Goal: Task Accomplishment & Management: Use online tool/utility

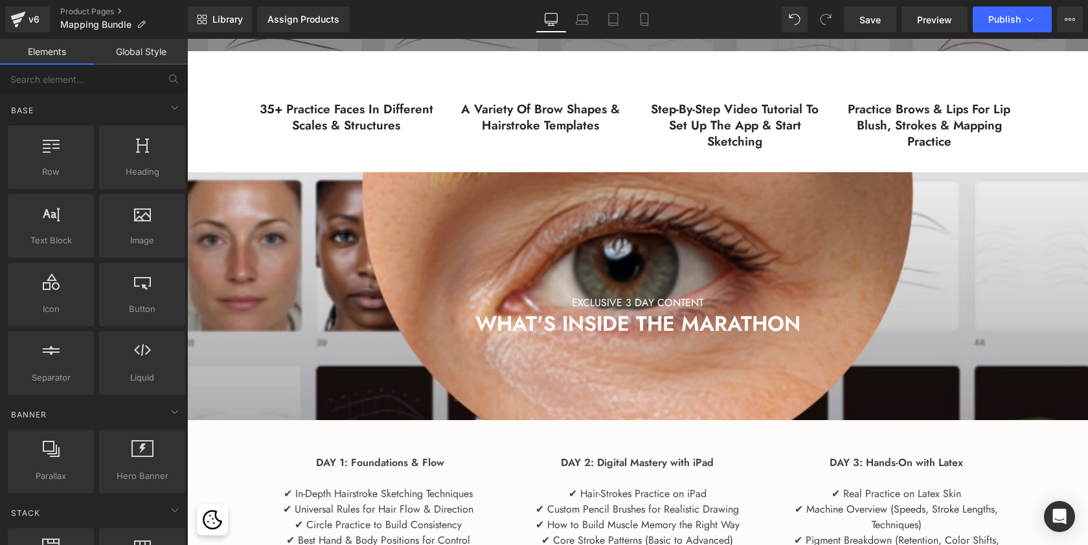
scroll to position [1161, 0]
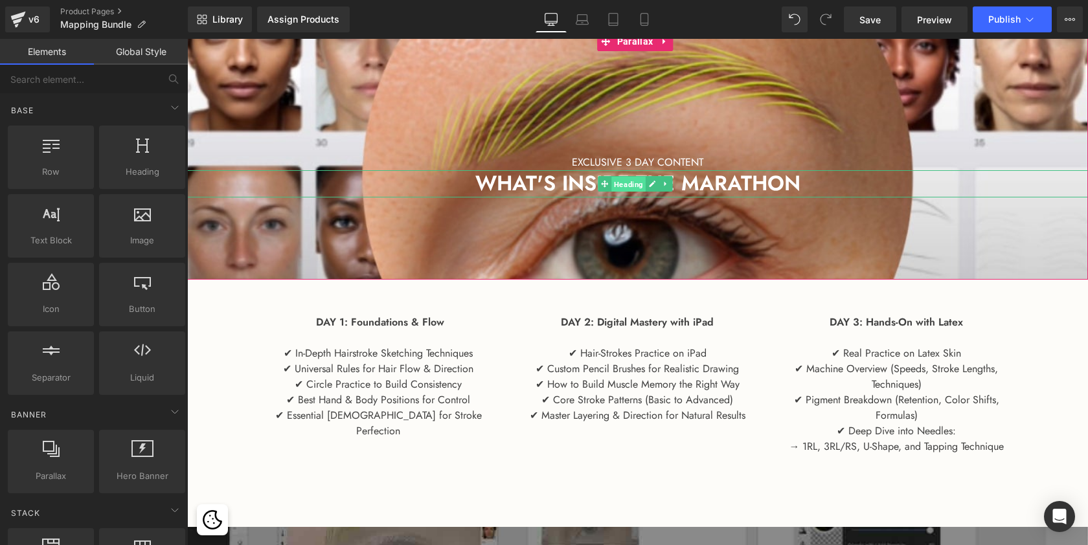
click at [633, 183] on span "Heading" at bounding box center [628, 185] width 34 height 16
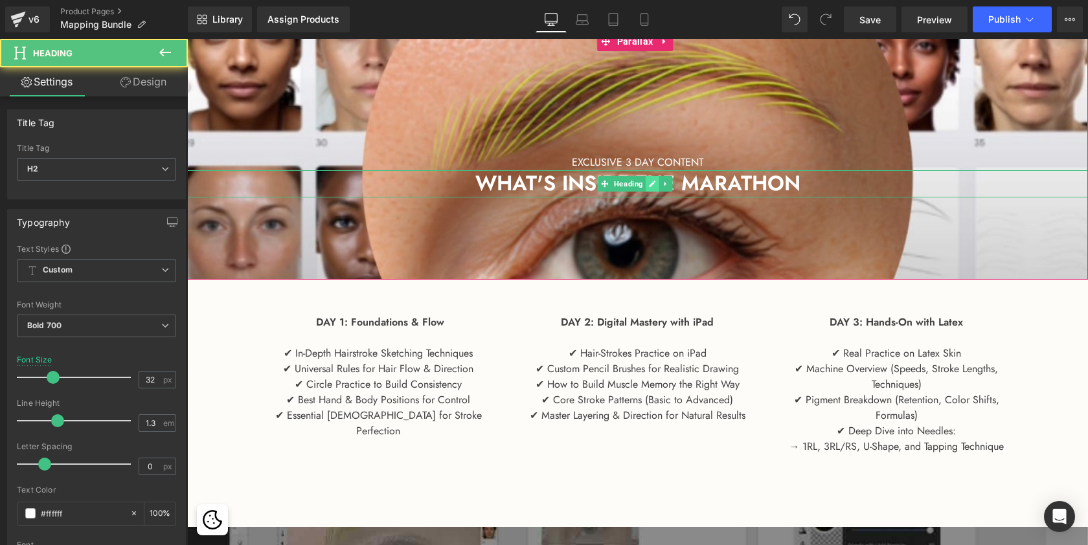
click at [646, 185] on link at bounding box center [653, 184] width 14 height 16
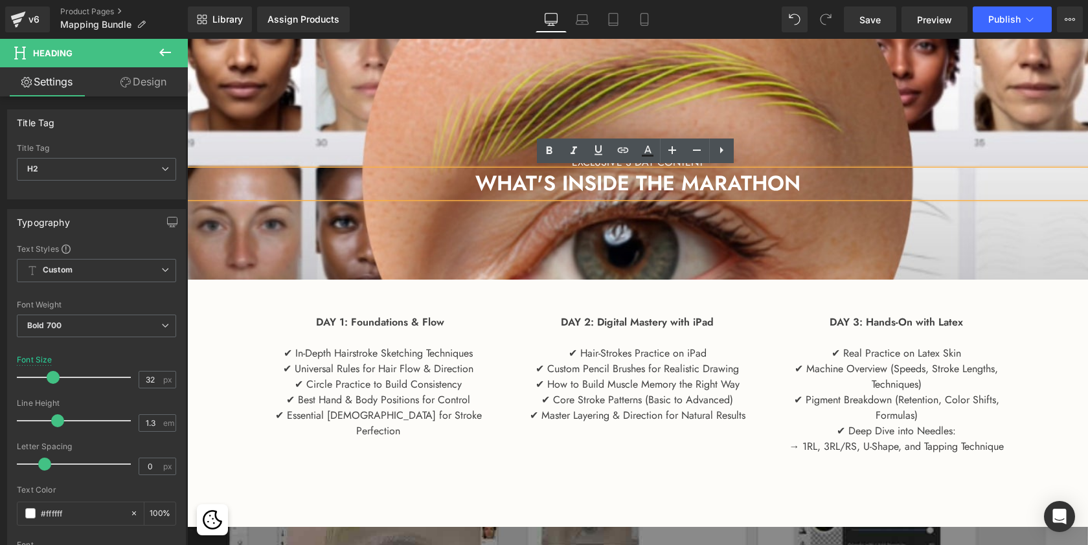
click at [669, 185] on span "WHAT'S INSIDE THE MARATHON" at bounding box center [637, 183] width 325 height 30
click at [721, 179] on span "WHAT'S INSIDE THE MARATHON" at bounding box center [637, 183] width 325 height 30
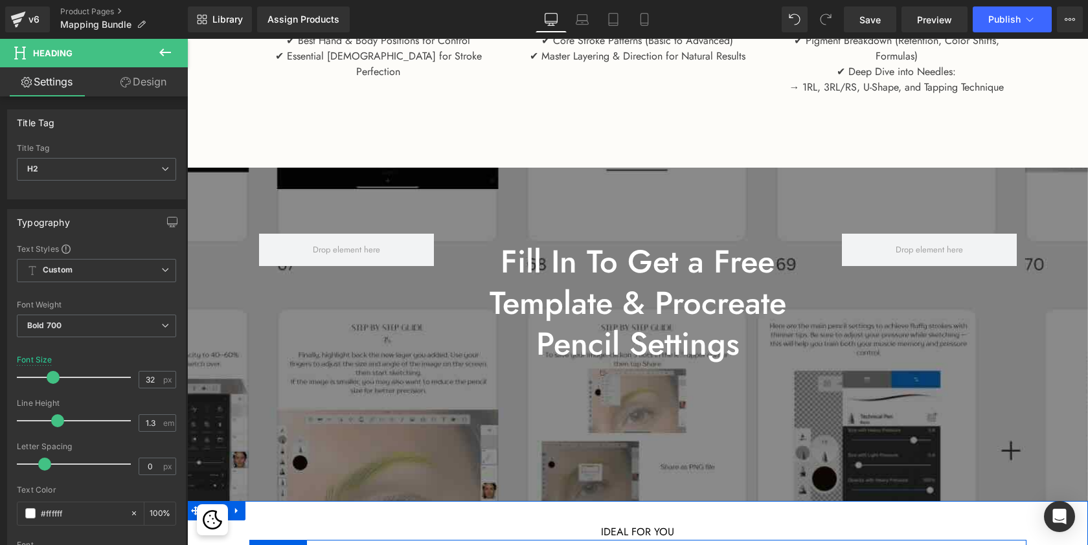
scroll to position [1502, 0]
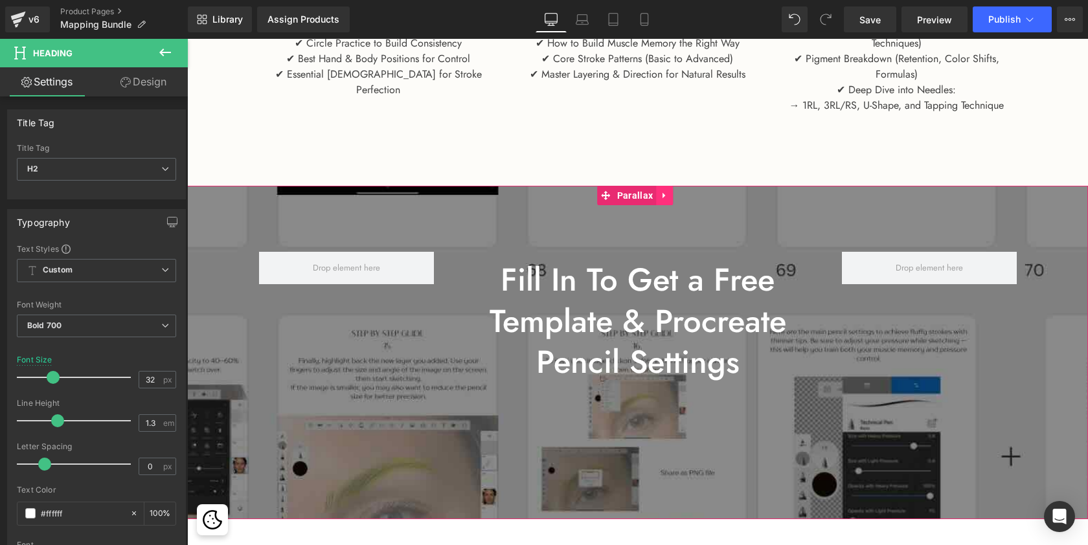
click at [663, 191] on icon at bounding box center [664, 195] width 9 height 10
click at [673, 192] on icon at bounding box center [672, 195] width 9 height 10
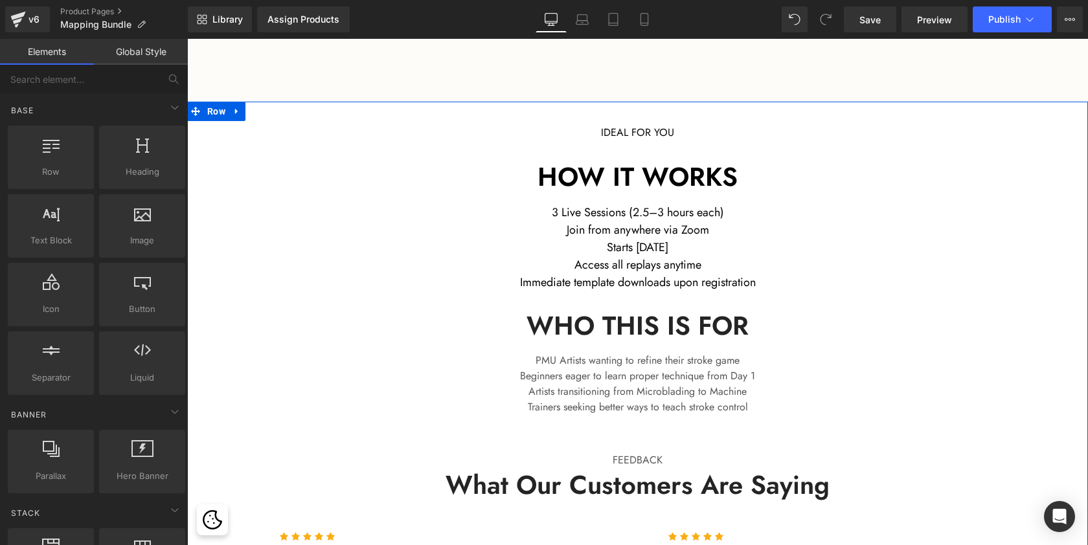
scroll to position [1550, 0]
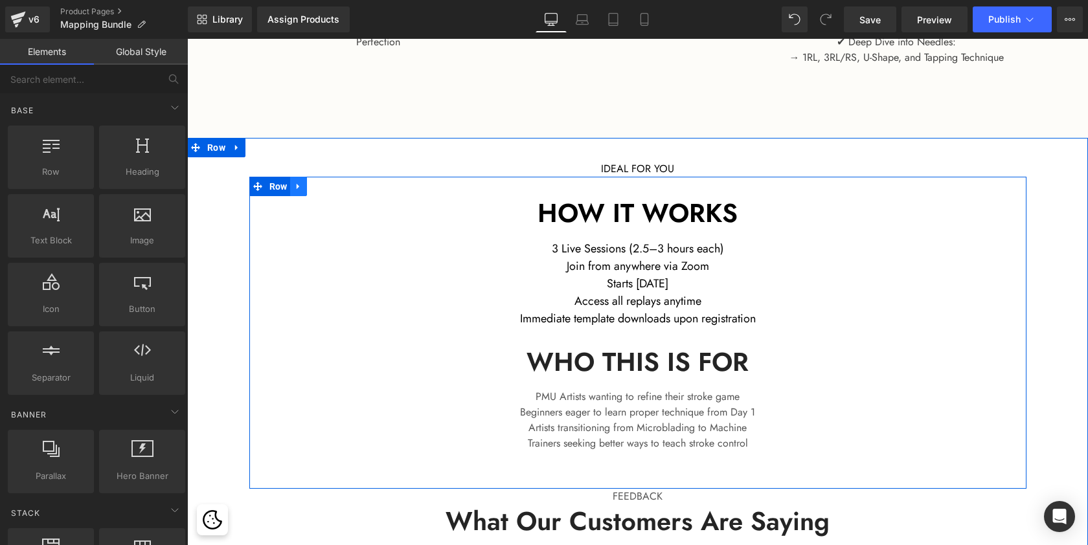
click at [299, 183] on icon at bounding box center [298, 186] width 9 height 10
click at [328, 184] on icon at bounding box center [332, 186] width 9 height 9
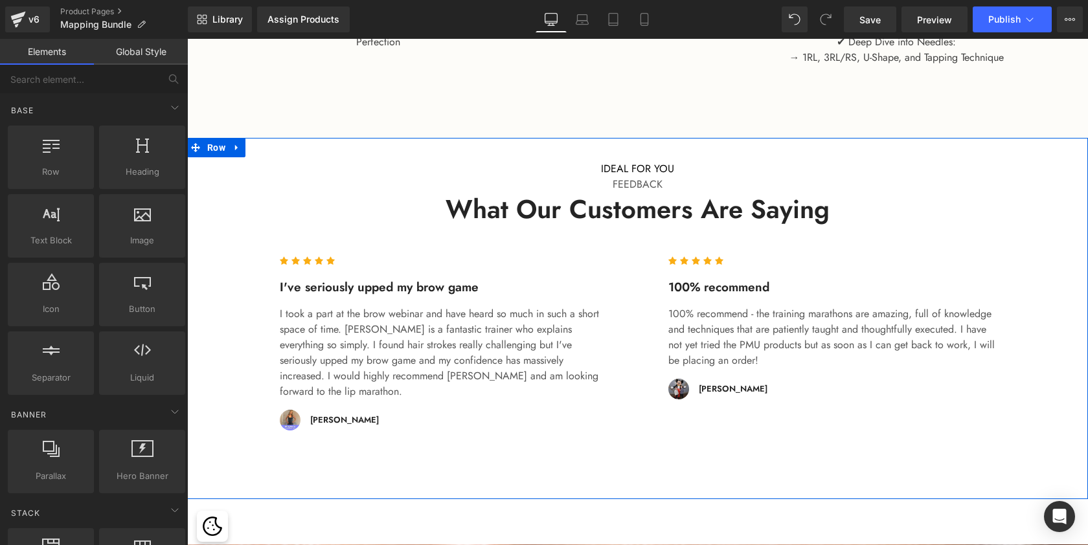
scroll to position [2748, 895]
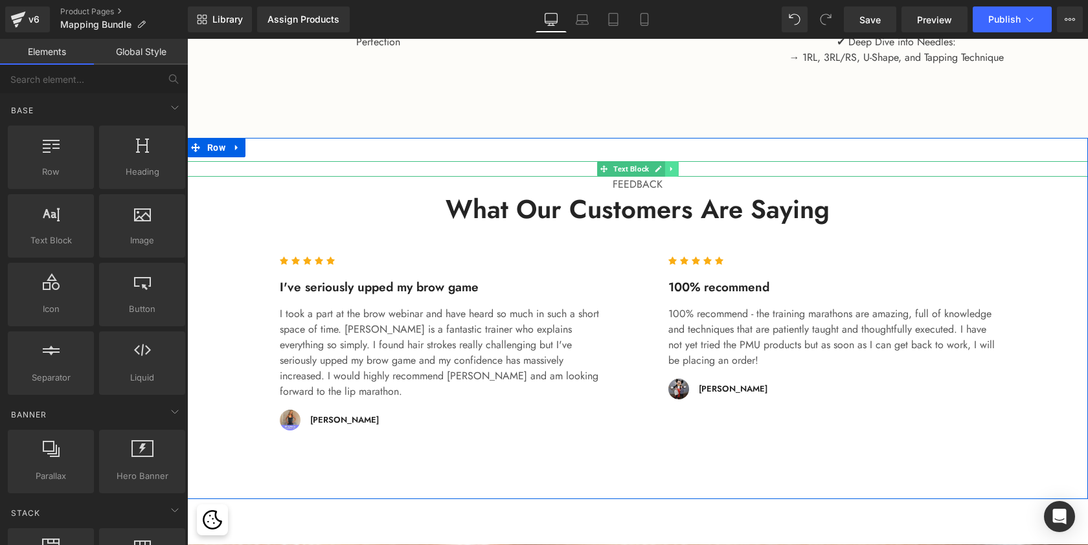
click at [670, 165] on icon at bounding box center [671, 169] width 7 height 8
click at [676, 166] on icon at bounding box center [678, 169] width 7 height 8
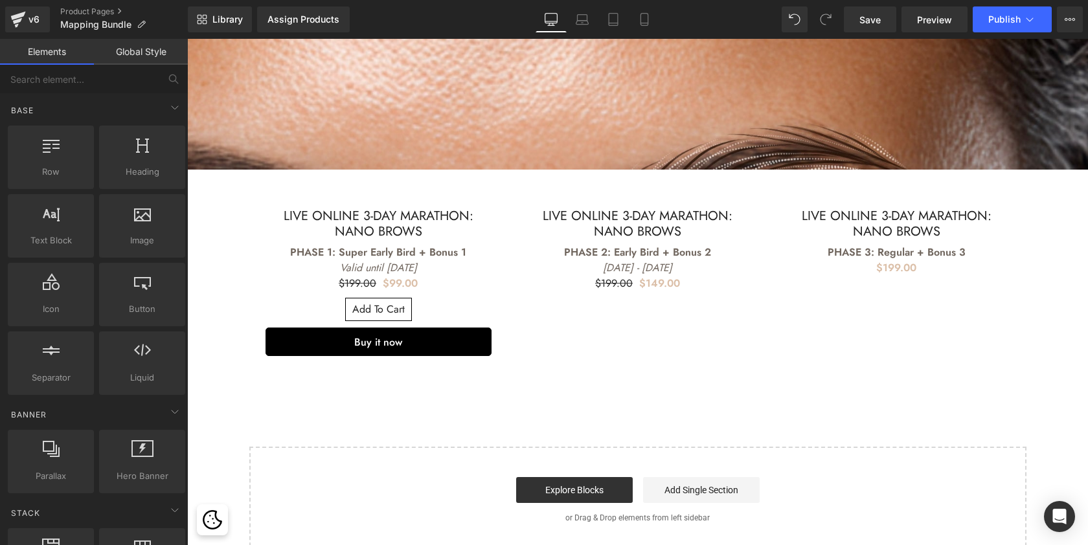
scroll to position [2226, 0]
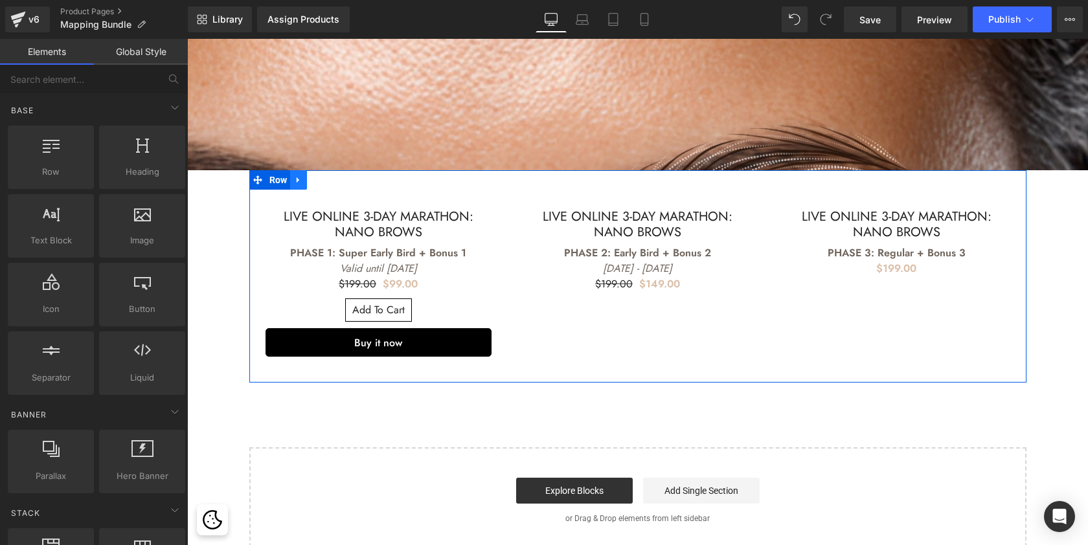
click at [297, 177] on icon at bounding box center [298, 180] width 3 height 6
click at [328, 175] on icon at bounding box center [332, 179] width 9 height 9
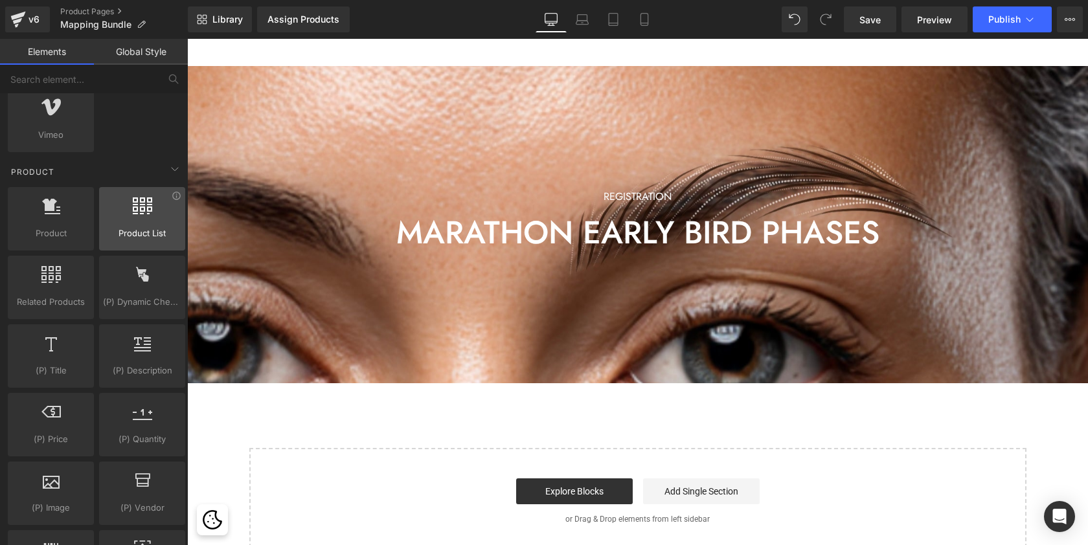
scroll to position [1048, 0]
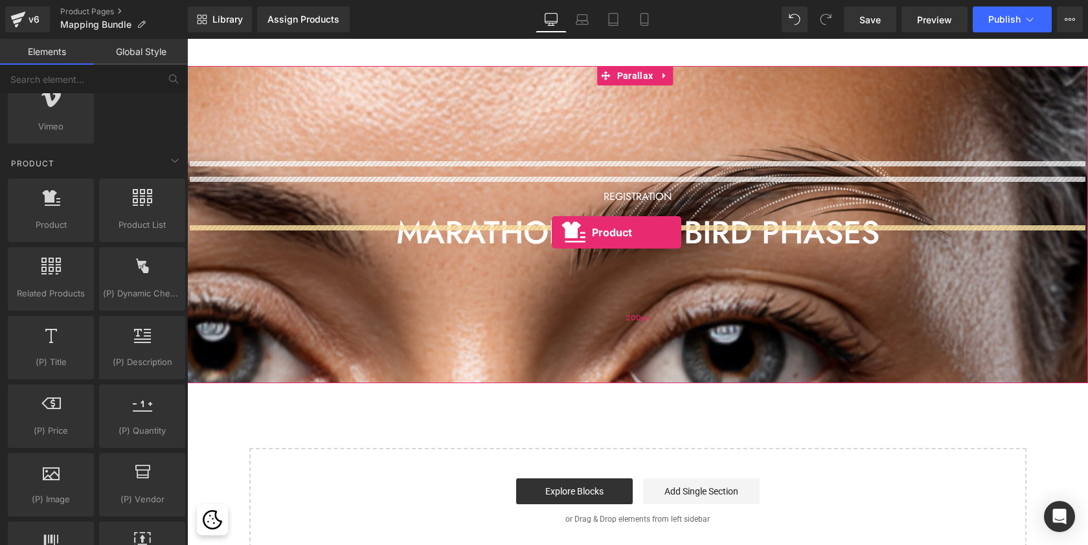
drag, startPoint x: 240, startPoint y: 258, endPoint x: 552, endPoint y: 232, distance: 312.5
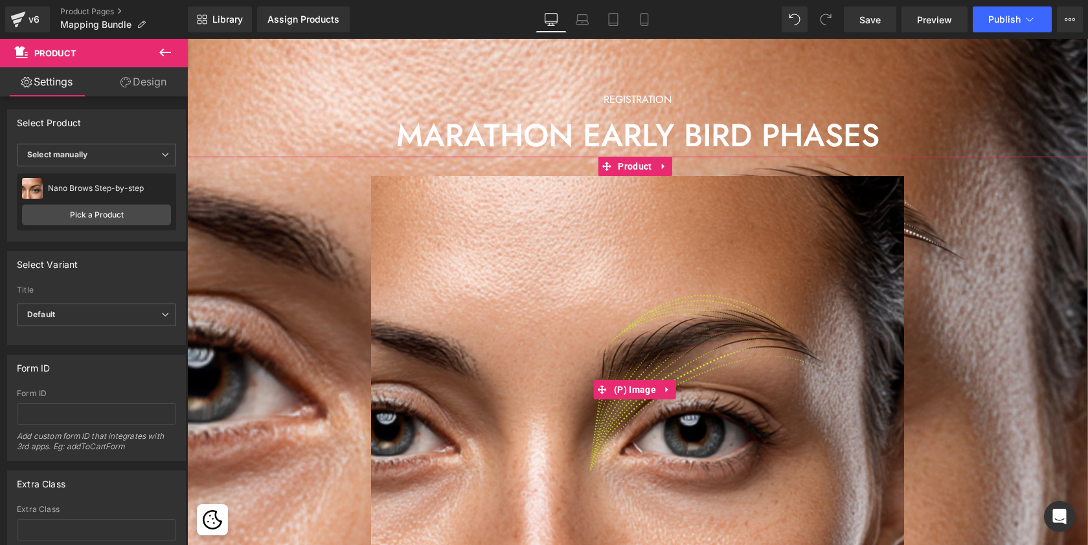
scroll to position [2112, 0]
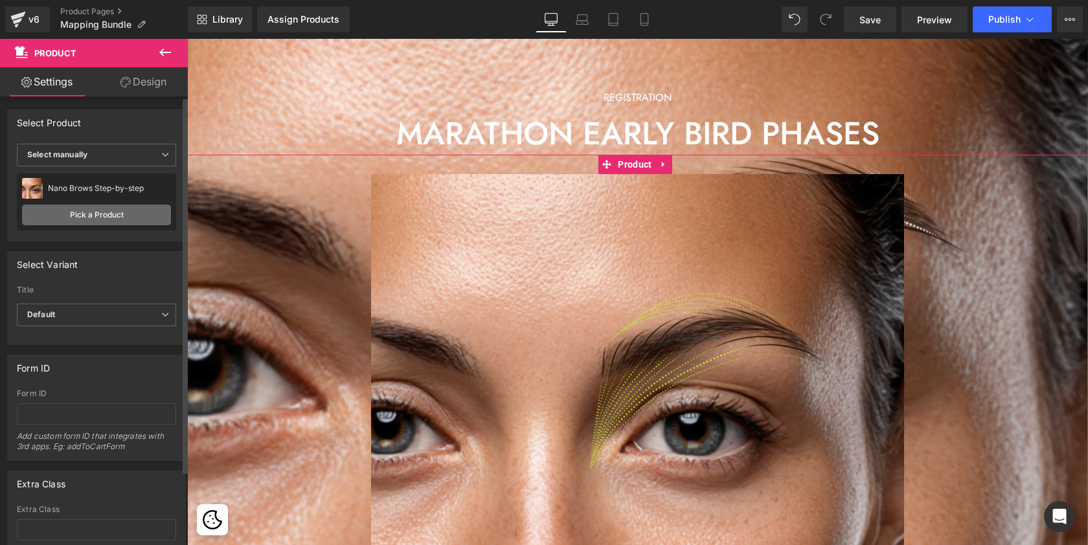
click at [126, 212] on link "Pick a Product" at bounding box center [96, 215] width 149 height 21
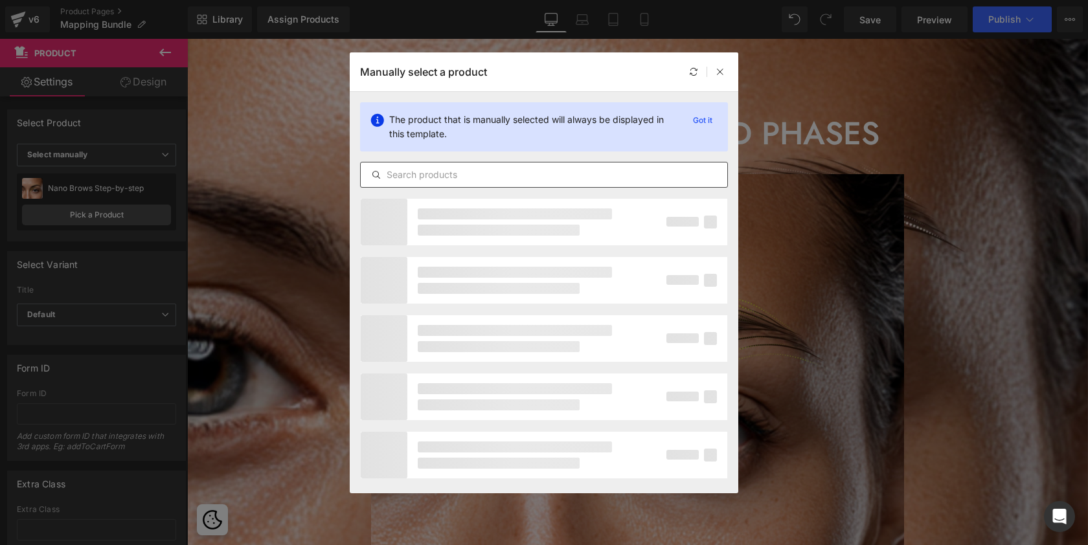
click at [462, 177] on input "text" at bounding box center [544, 175] width 366 height 16
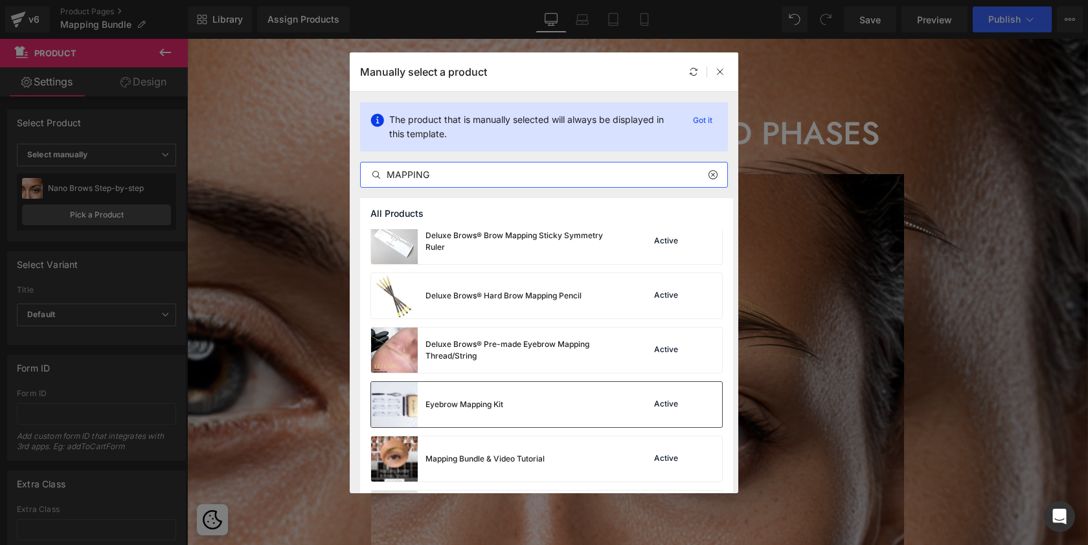
type input "MAPPING"
click at [455, 397] on div "Eyebrow Mapping Kit" at bounding box center [437, 405] width 132 height 45
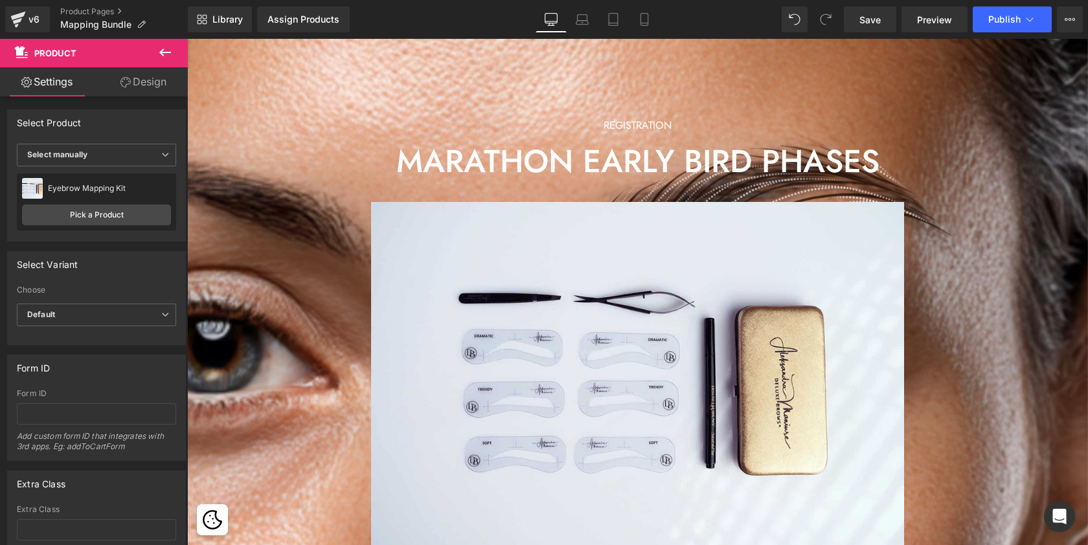
scroll to position [2978, 895]
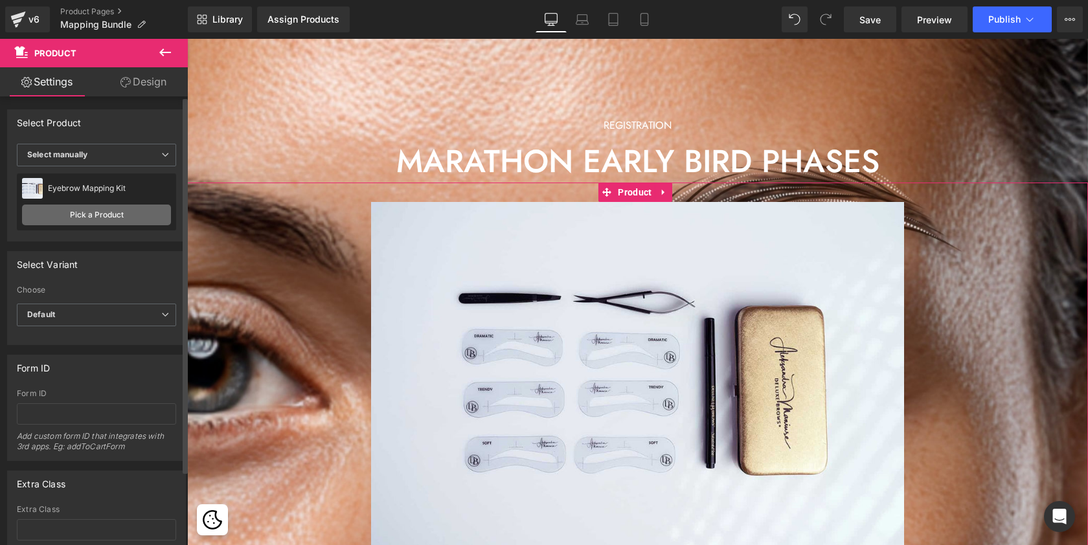
click at [135, 210] on link "Pick a Product" at bounding box center [96, 215] width 149 height 21
click at [107, 214] on link "Pick a Product" at bounding box center [96, 215] width 149 height 21
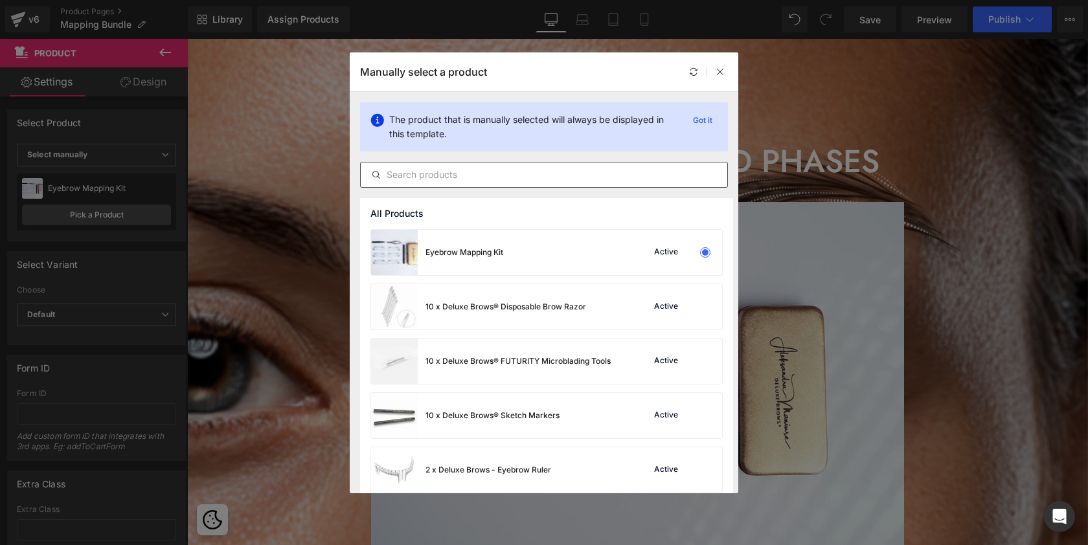
click at [472, 169] on input "text" at bounding box center [544, 175] width 366 height 16
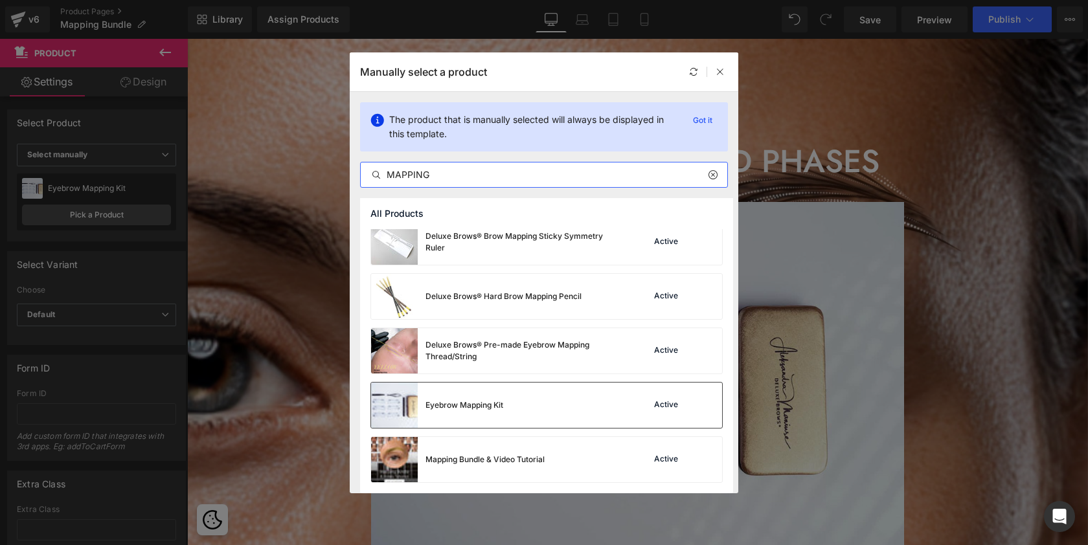
scroll to position [228, 0]
type input "MAPPING"
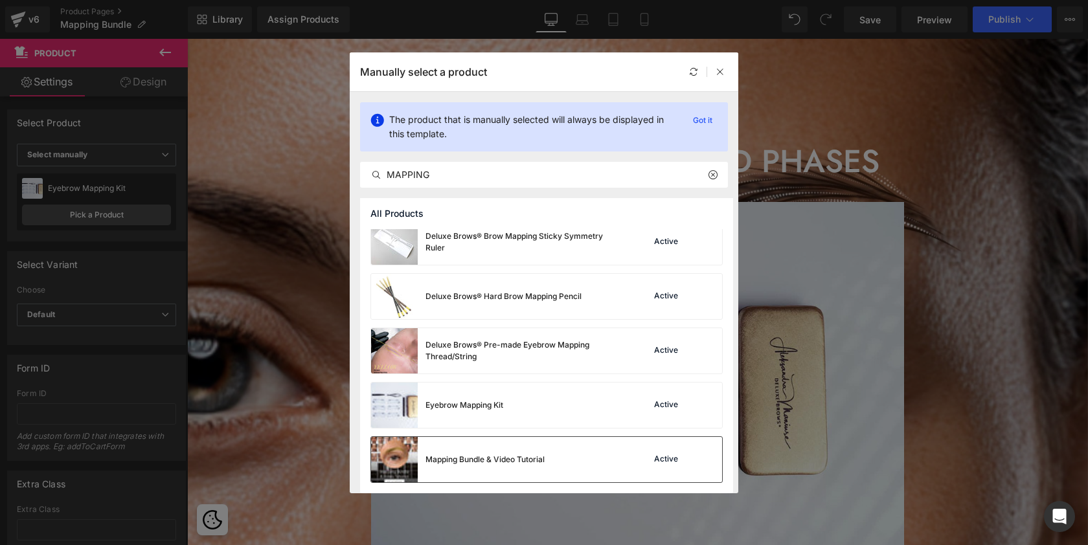
click at [0, 0] on div "Mapping Bundle & Video Tutorial" at bounding box center [0, 0] width 0 height 0
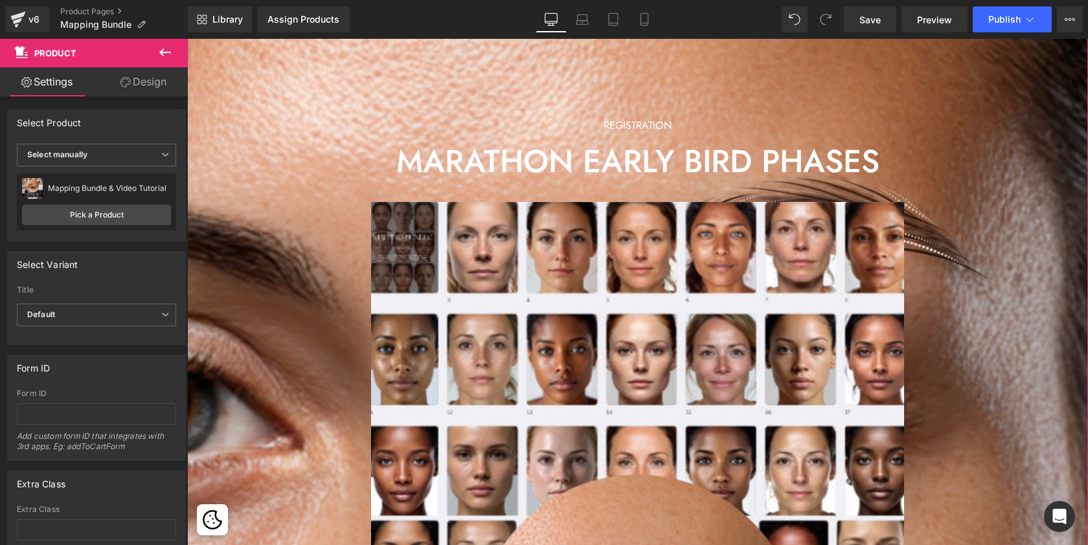
scroll to position [3609, 895]
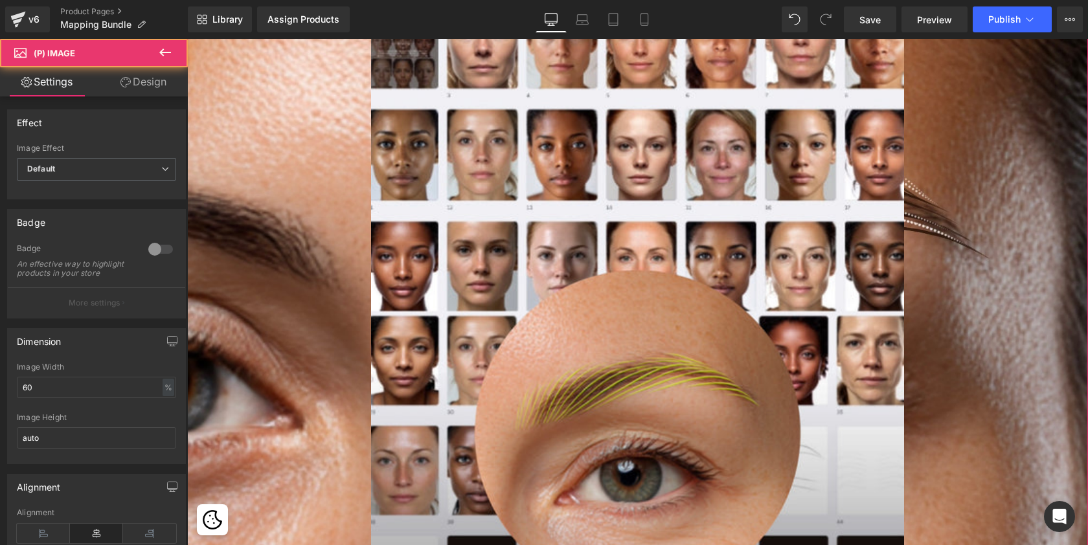
click at [679, 242] on img at bounding box center [637, 492] width 533 height 990
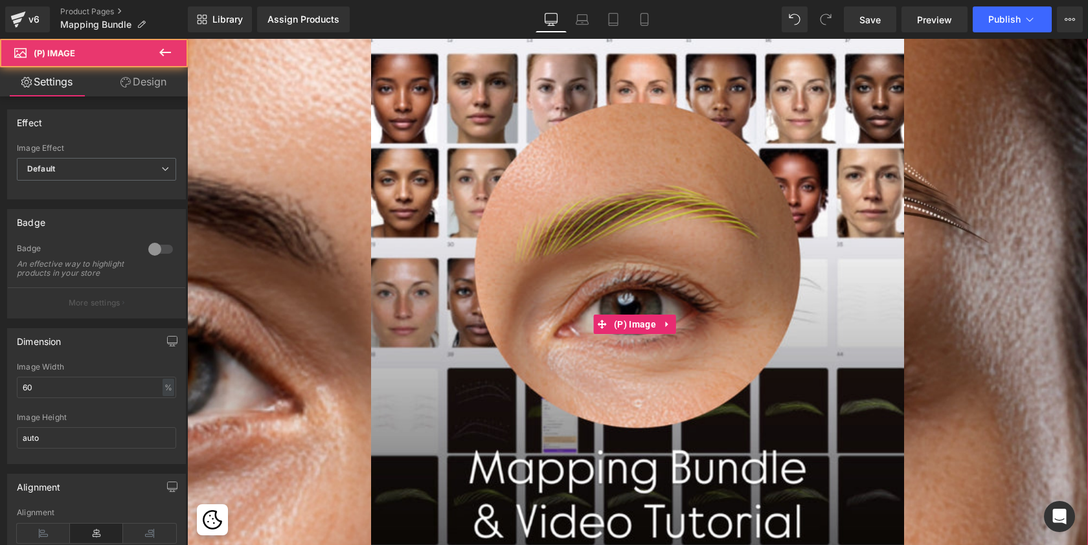
scroll to position [2457, 0]
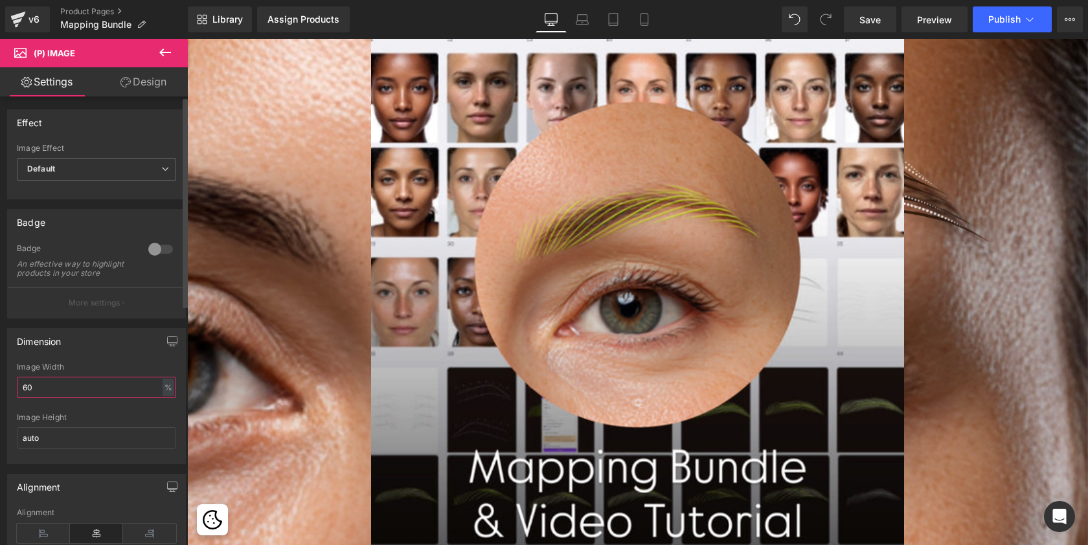
drag, startPoint x: 58, startPoint y: 396, endPoint x: 23, endPoint y: 396, distance: 35.6
click at [23, 396] on input "60" at bounding box center [96, 387] width 159 height 21
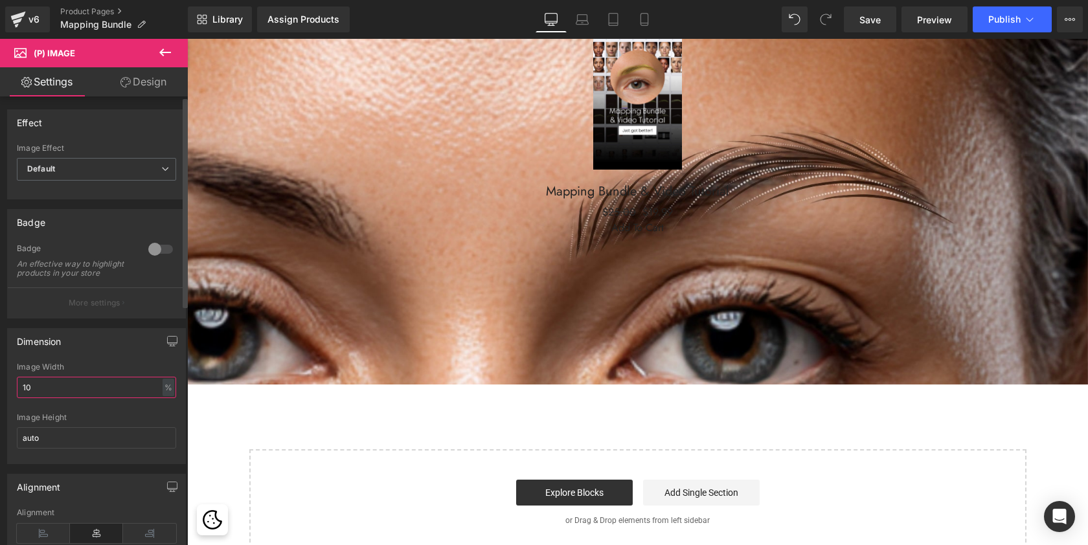
type input "1"
type input "20"
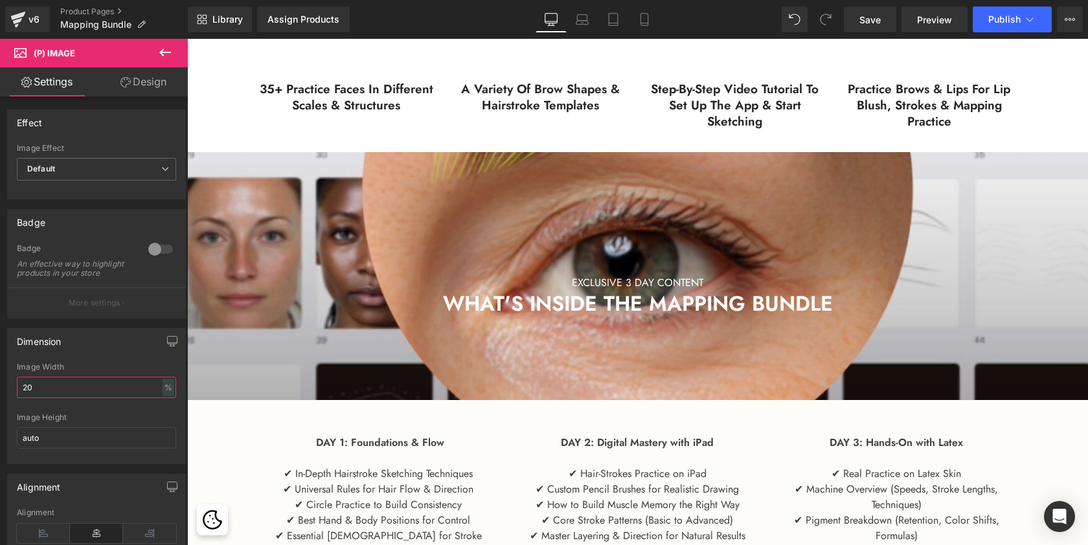
scroll to position [1047, 0]
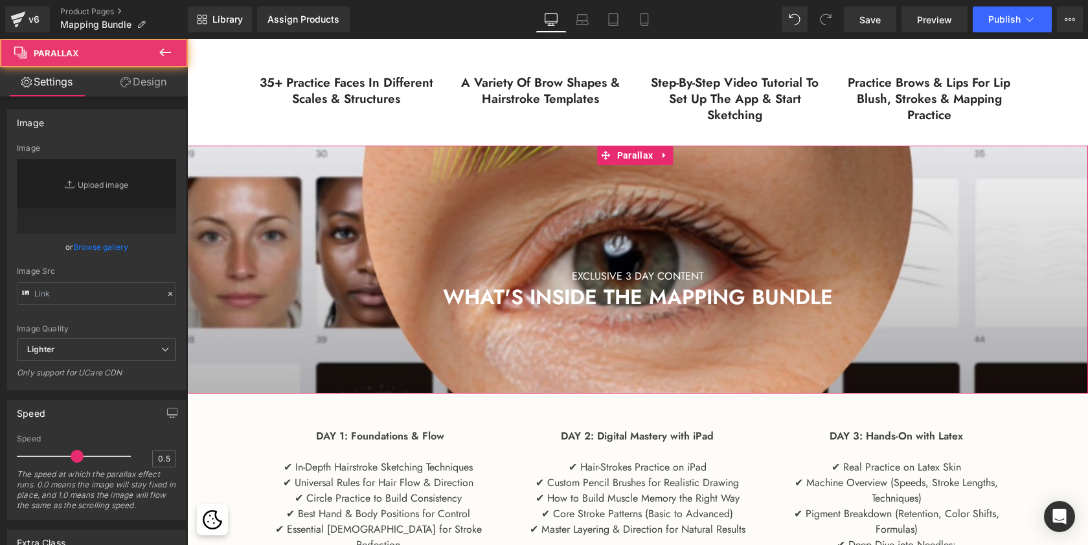
type input "[URL][DOMAIN_NAME]"
click at [495, 211] on div at bounding box center [637, 290] width 901 height 692
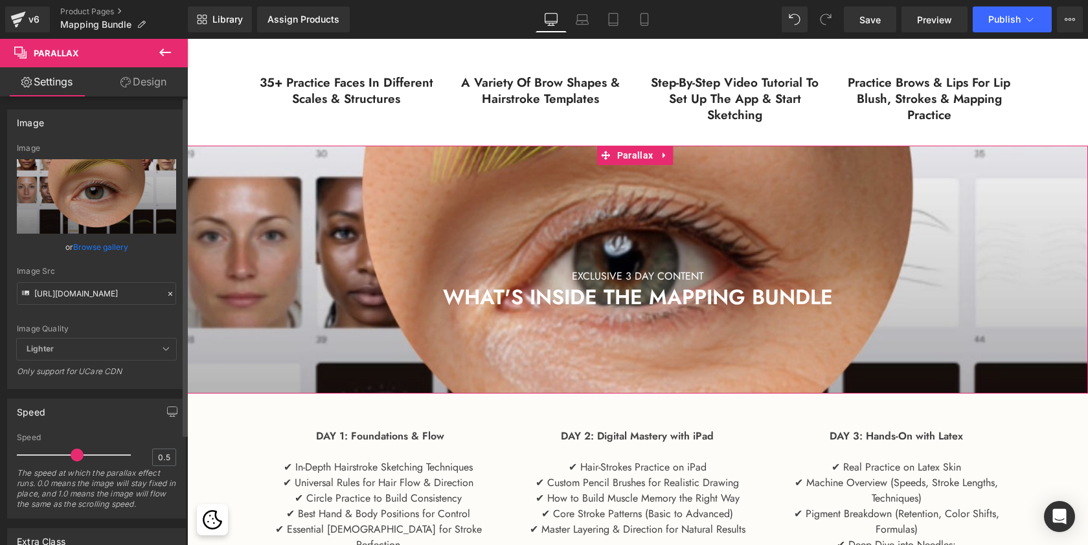
click at [102, 248] on link "Browse gallery" at bounding box center [100, 247] width 55 height 23
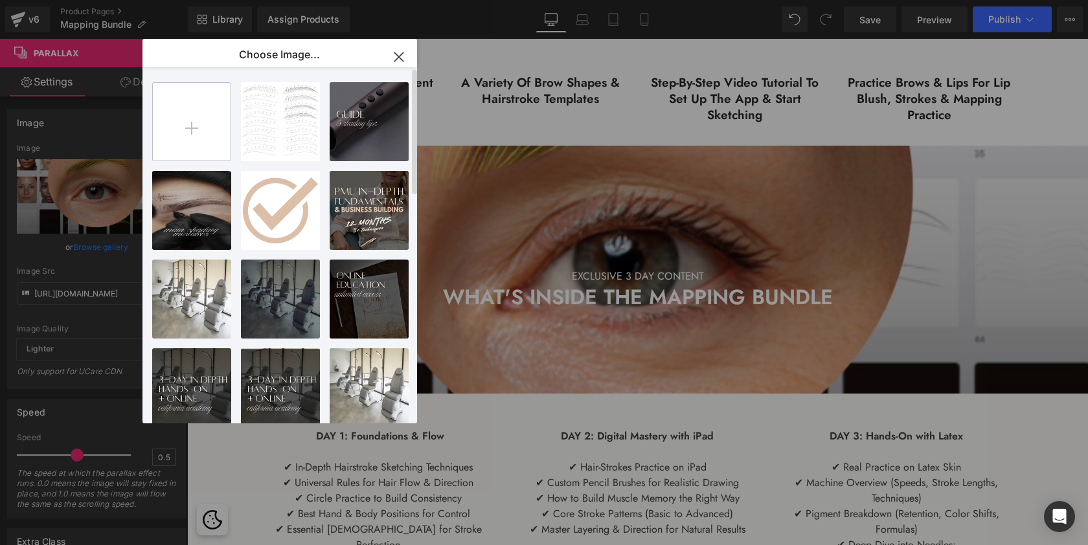
scroll to position [-1, 0]
click at [215, 130] on input "file" at bounding box center [192, 122] width 78 height 78
type input "C:\fakepath\mapping bundle images.png"
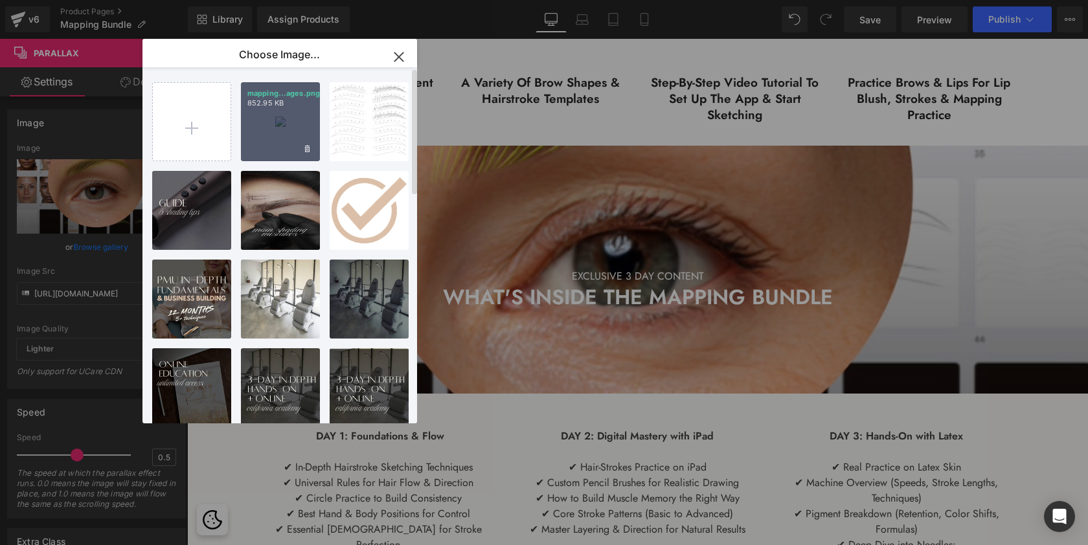
click at [289, 114] on div "mapping...ages.png 852.95 KB" at bounding box center [280, 121] width 79 height 79
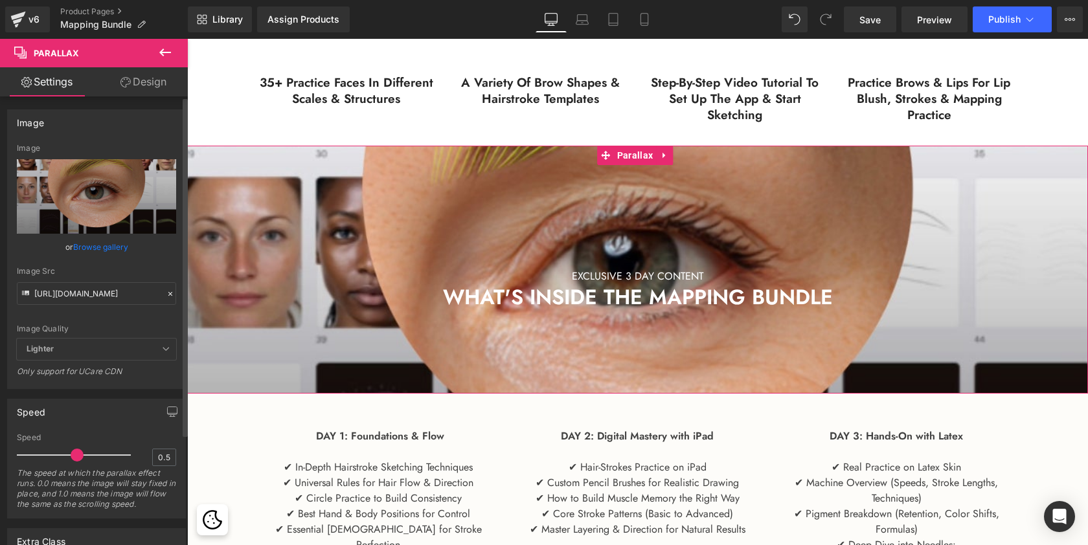
click at [109, 242] on link "Browse gallery" at bounding box center [100, 247] width 55 height 23
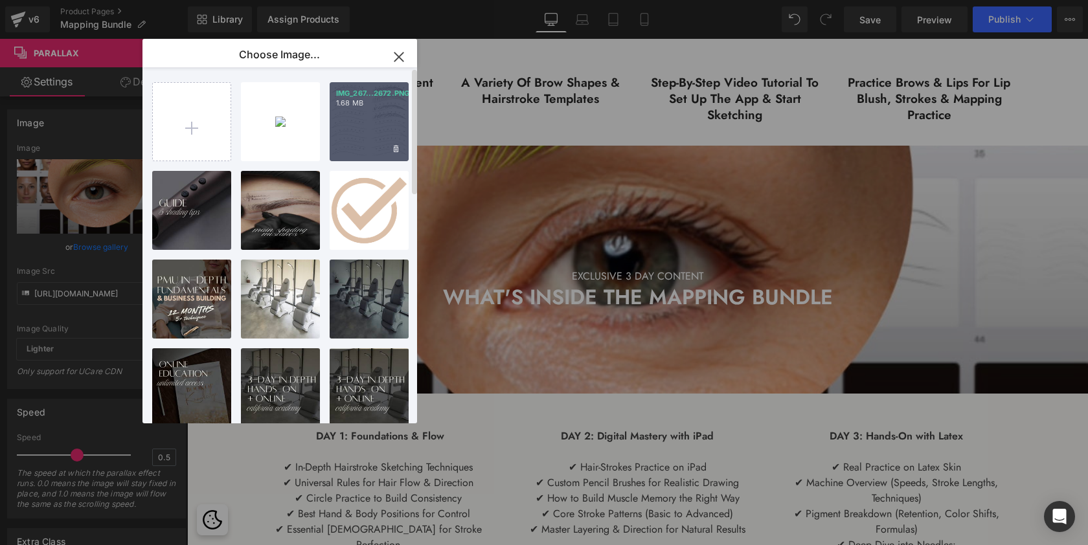
click at [331, 109] on div "IMG_267...2672.PNG 1.68 MB" at bounding box center [369, 121] width 79 height 79
type input "[URL][DOMAIN_NAME]"
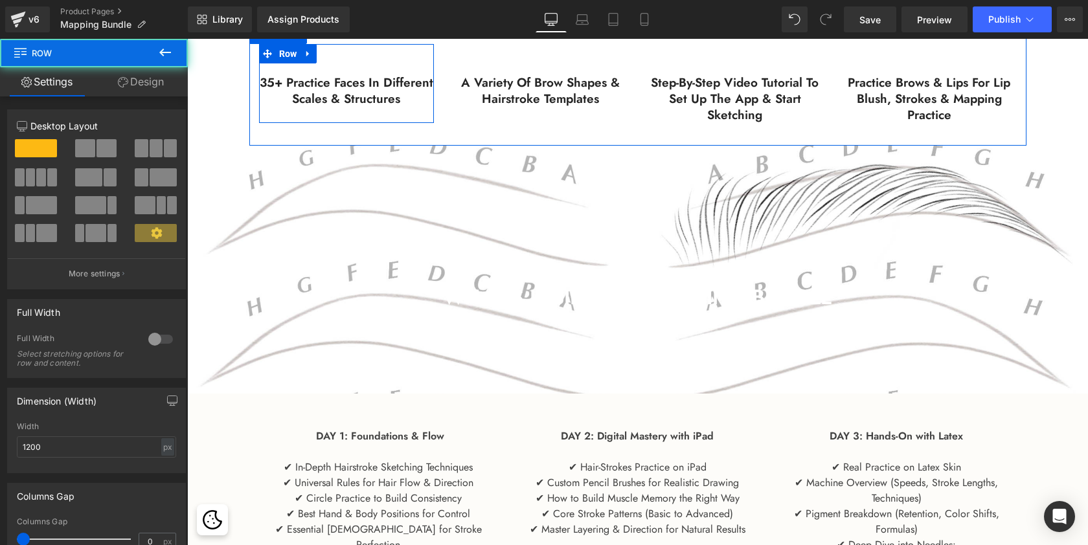
click at [297, 111] on div "35+ practice faces in different Scales & structures Heading Row" at bounding box center [346, 83] width 175 height 78
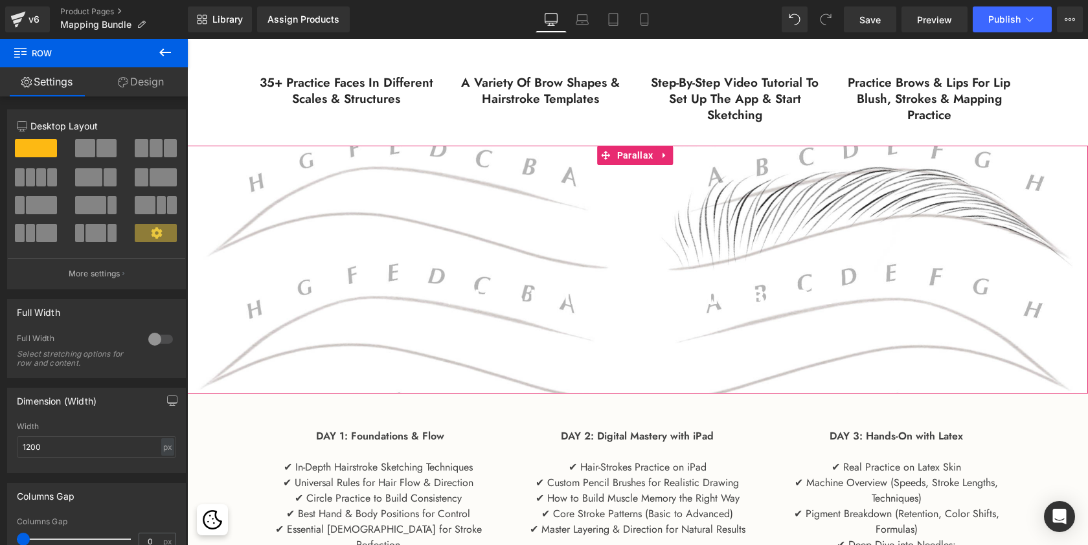
scroll to position [1011, 0]
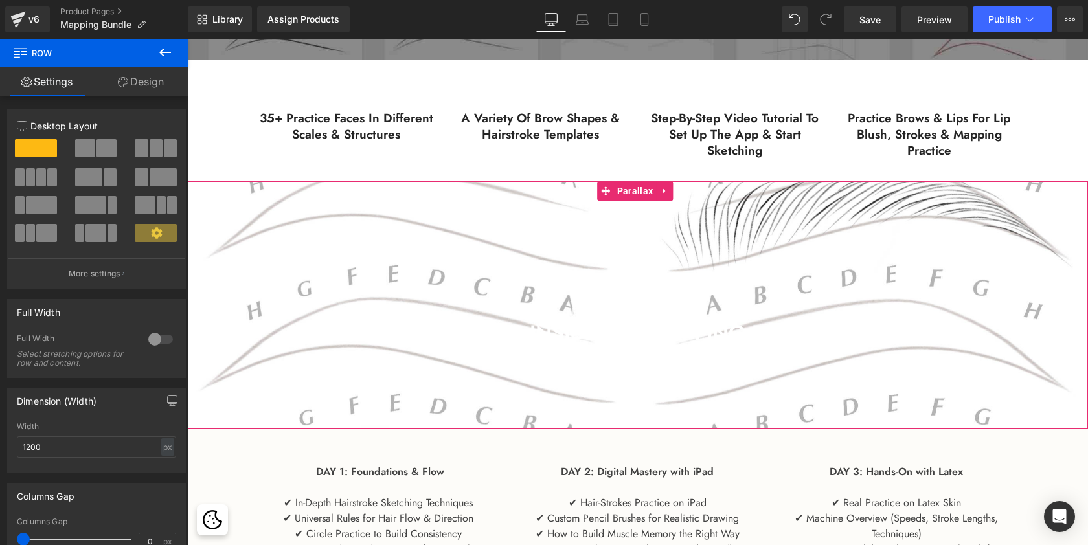
click at [389, 253] on div at bounding box center [637, 294] width 901 height 692
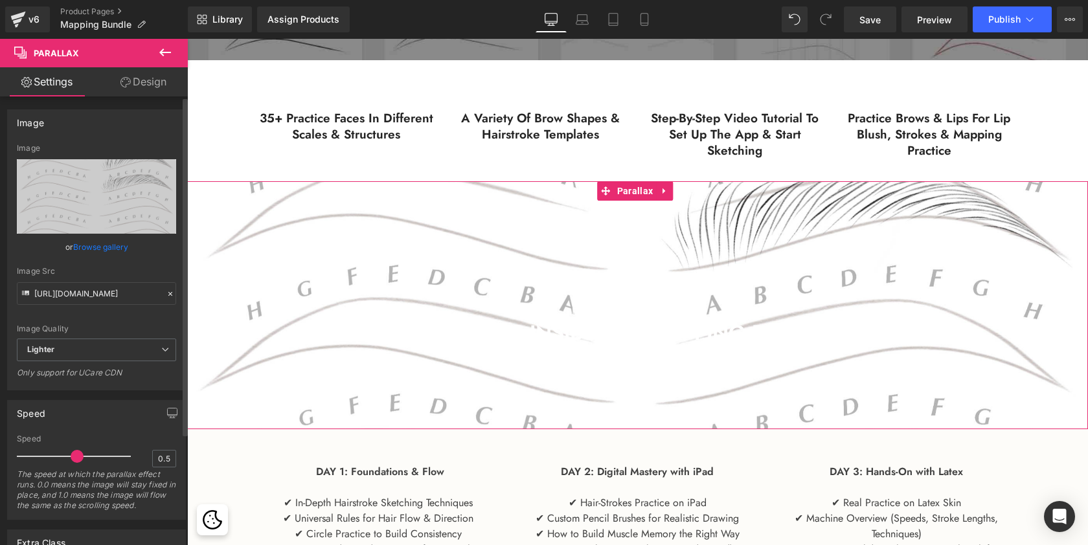
click at [111, 246] on link "Browse gallery" at bounding box center [100, 247] width 55 height 23
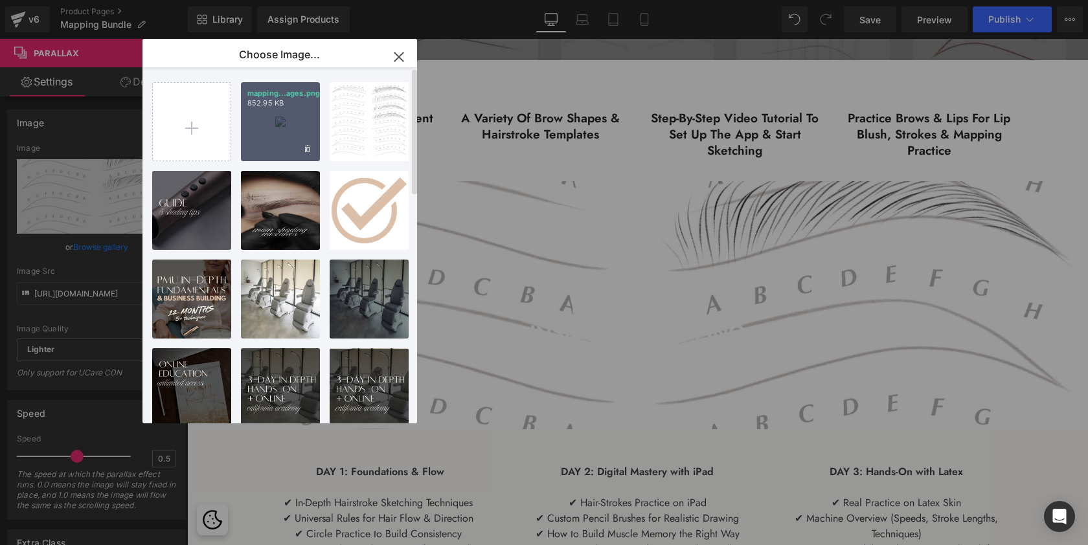
click at [269, 139] on div "mapping...ages.png 852.95 KB" at bounding box center [280, 121] width 79 height 79
type input "[URL][DOMAIN_NAME]"
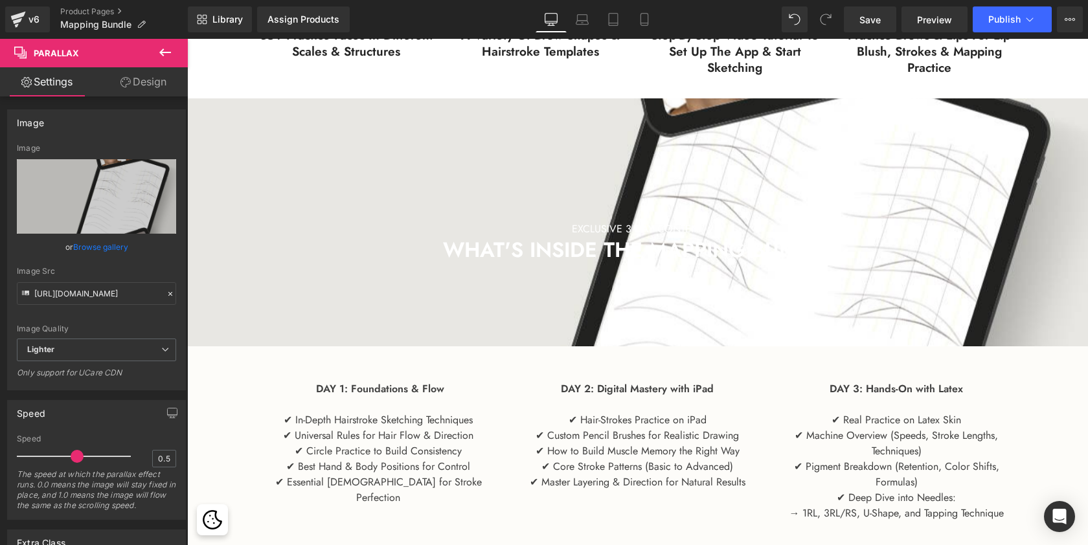
scroll to position [1098, 0]
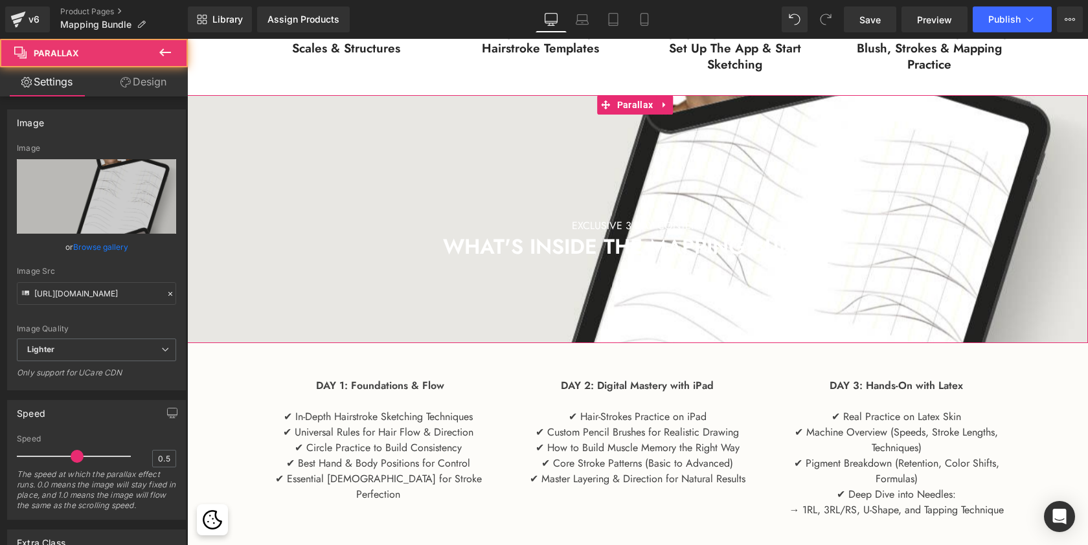
click at [364, 213] on div at bounding box center [637, 284] width 901 height 692
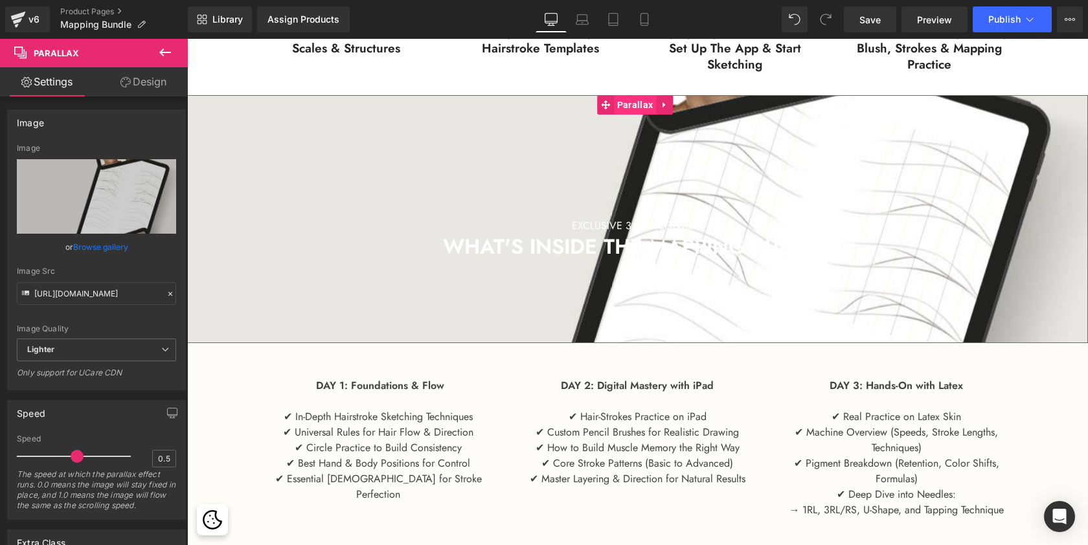
click at [641, 102] on span "Parallax" at bounding box center [635, 104] width 42 height 19
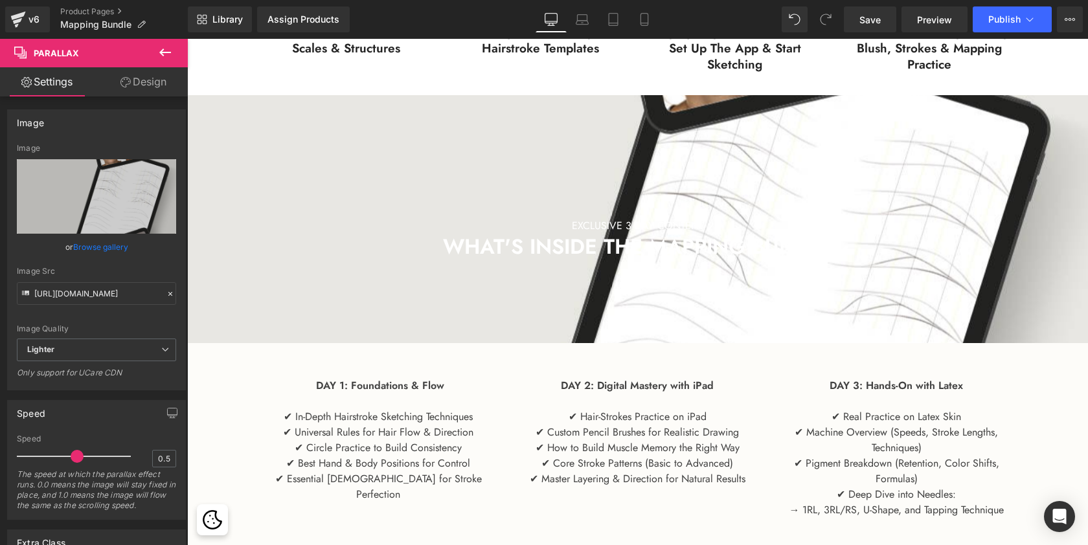
click at [170, 51] on icon at bounding box center [165, 53] width 16 height 16
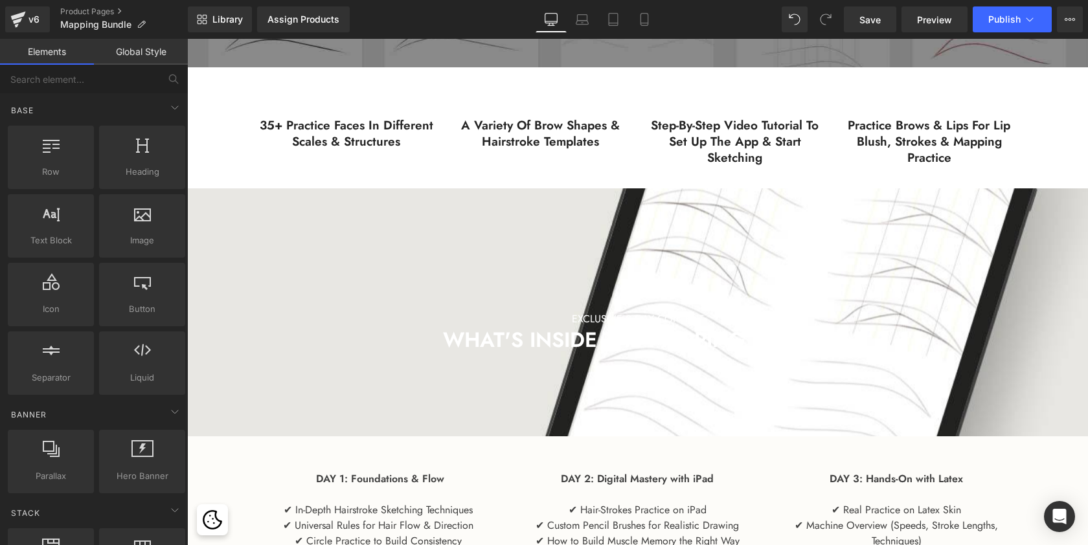
scroll to position [0, 0]
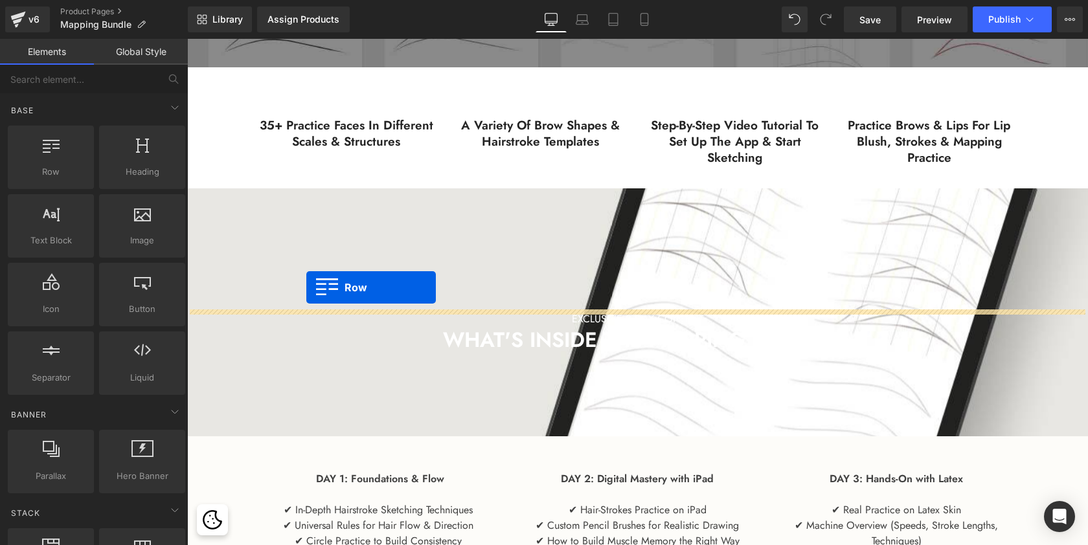
drag, startPoint x: 270, startPoint y: 201, endPoint x: 306, endPoint y: 287, distance: 93.4
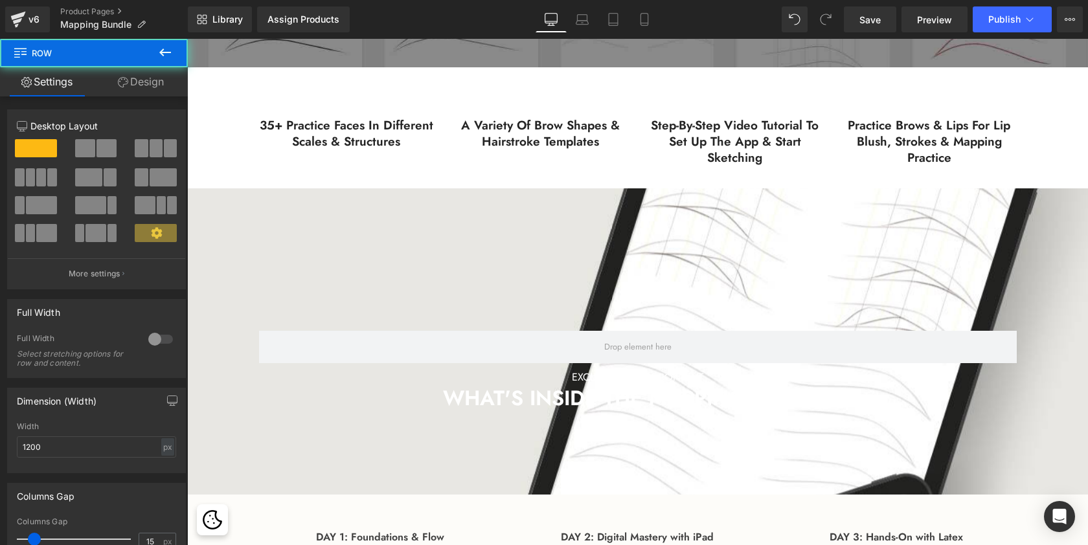
scroll to position [3010, 895]
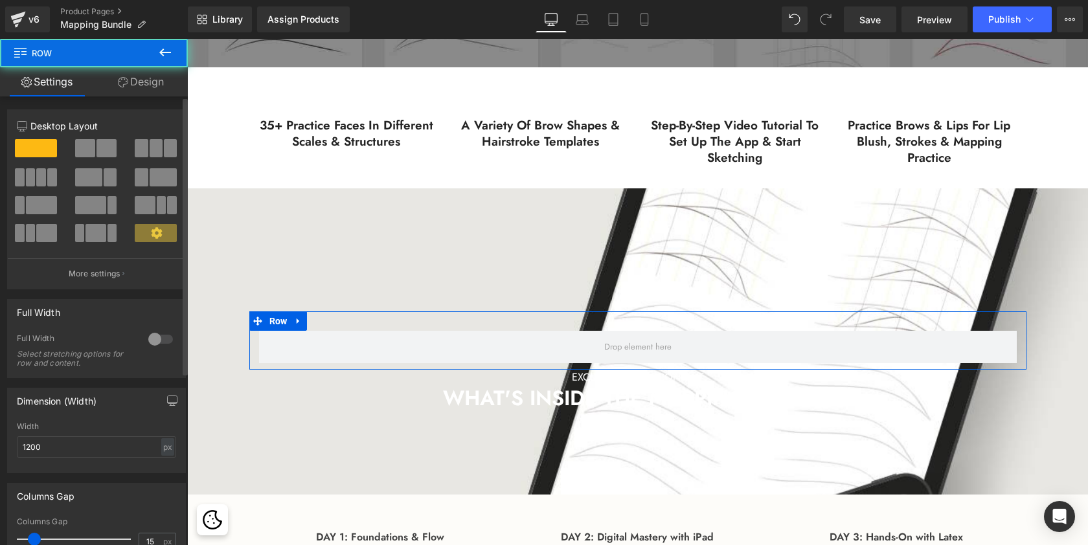
click at [84, 144] on span at bounding box center [85, 148] width 20 height 18
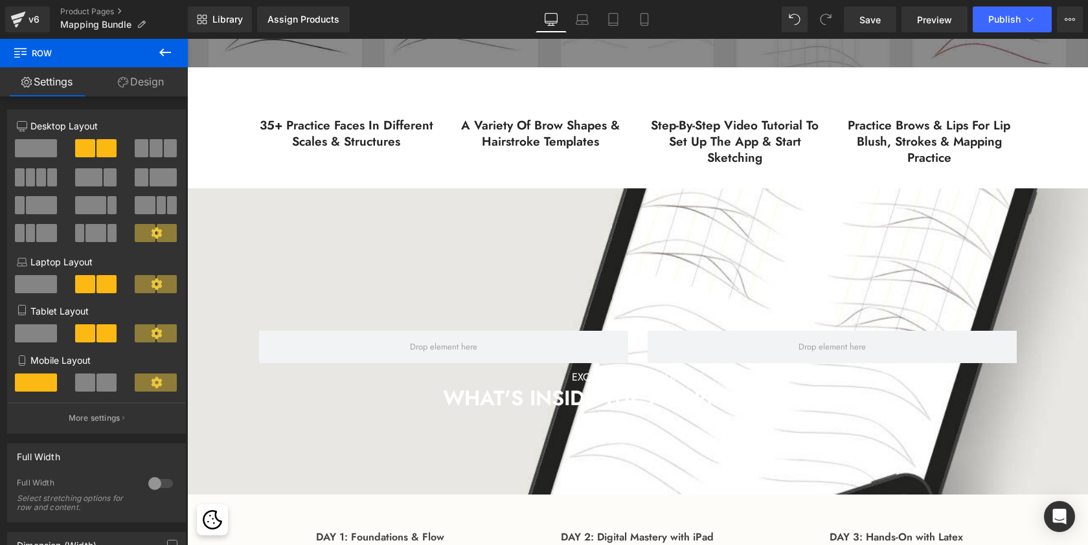
click at [160, 51] on icon at bounding box center [165, 53] width 16 height 16
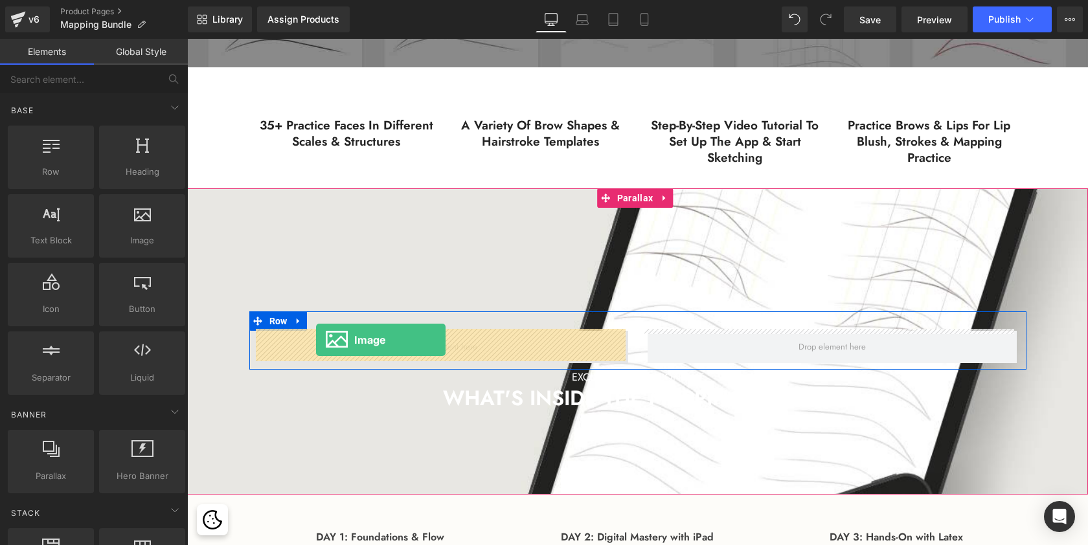
drag, startPoint x: 326, startPoint y: 265, endPoint x: 317, endPoint y: 339, distance: 75.0
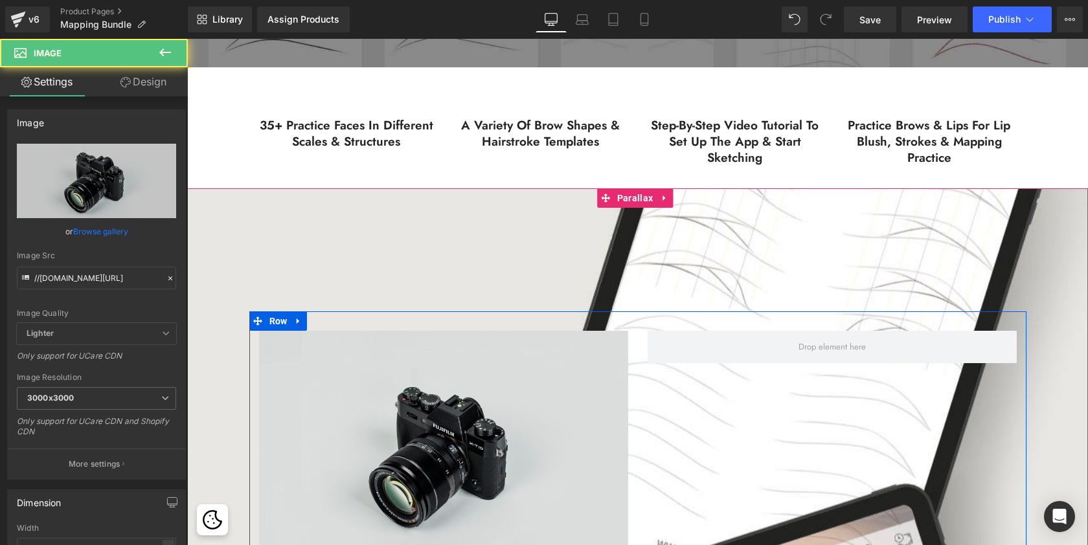
scroll to position [3223, 895]
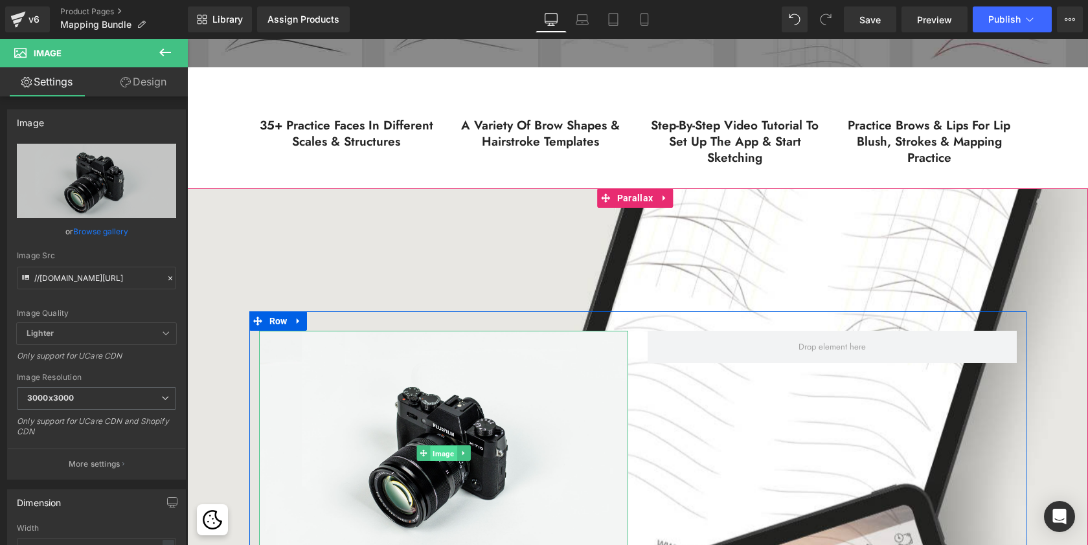
click at [432, 453] on span "Image" at bounding box center [443, 454] width 27 height 16
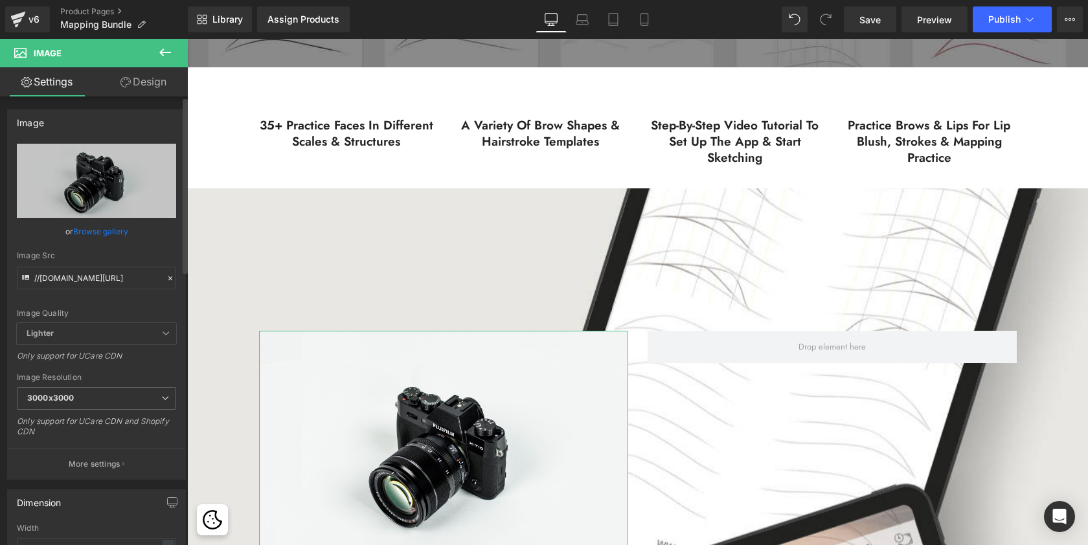
click at [104, 230] on link "Browse gallery" at bounding box center [100, 231] width 55 height 23
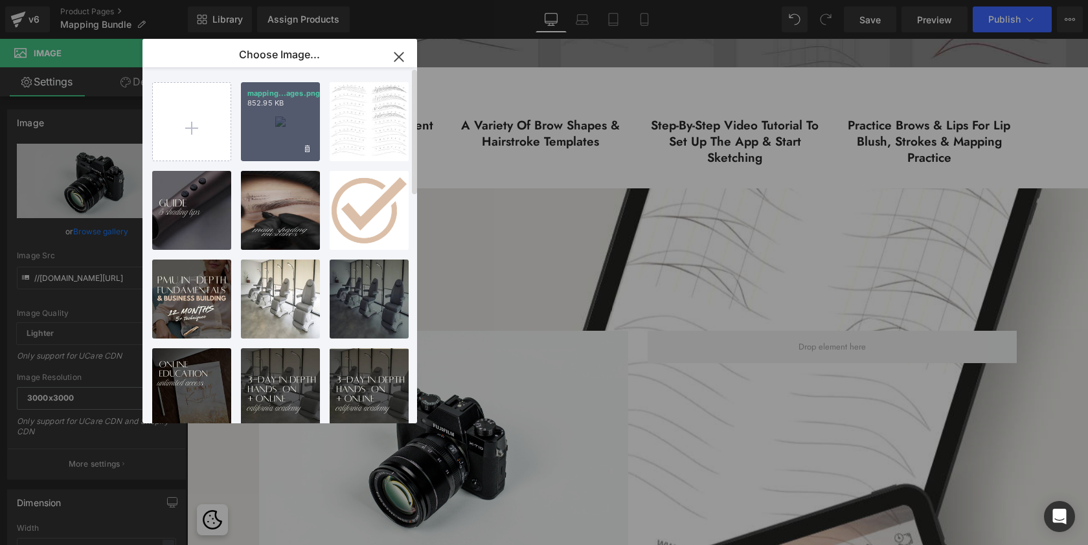
click at [296, 109] on div "mapping...ages.png 852.95 KB" at bounding box center [280, 121] width 79 height 79
type input "[URL][DOMAIN_NAME]"
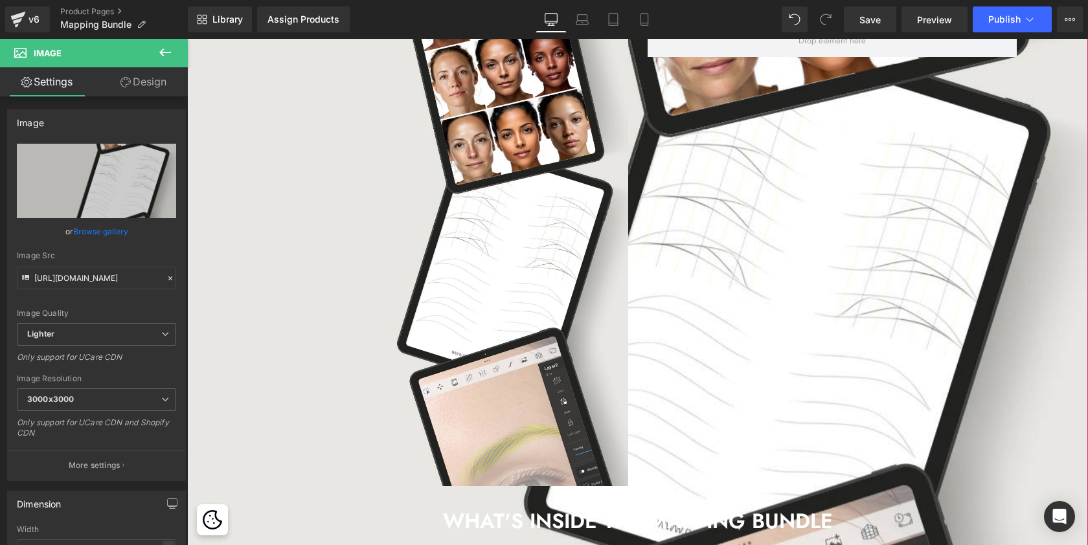
scroll to position [1312, 0]
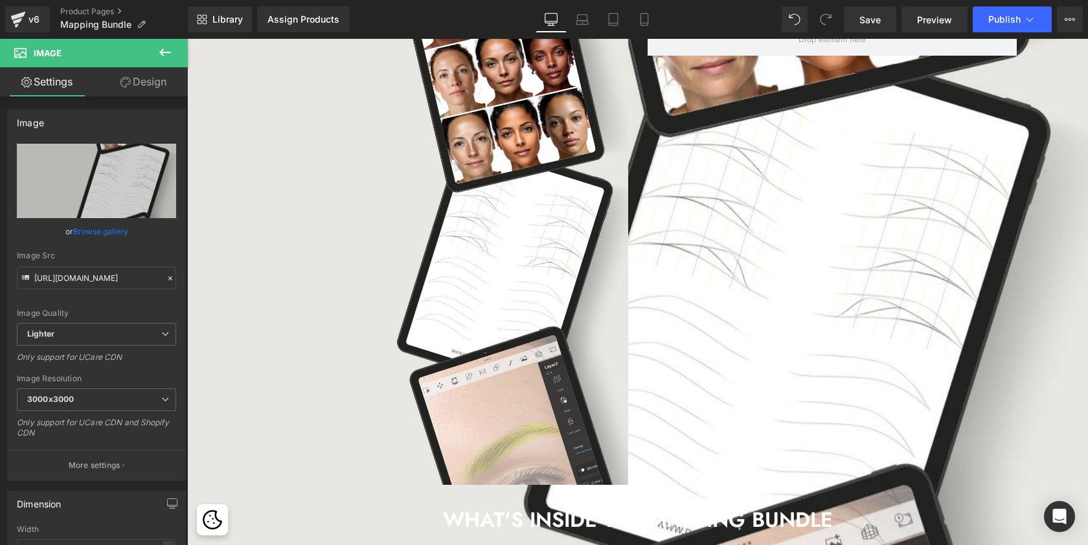
click at [1055, 154] on span "Image Row EXCLUSIVE 3 DAY CONTENT Text Block WHAT'S INSIDE THE MAPPING BUNDLE H…" at bounding box center [637, 269] width 901 height 530
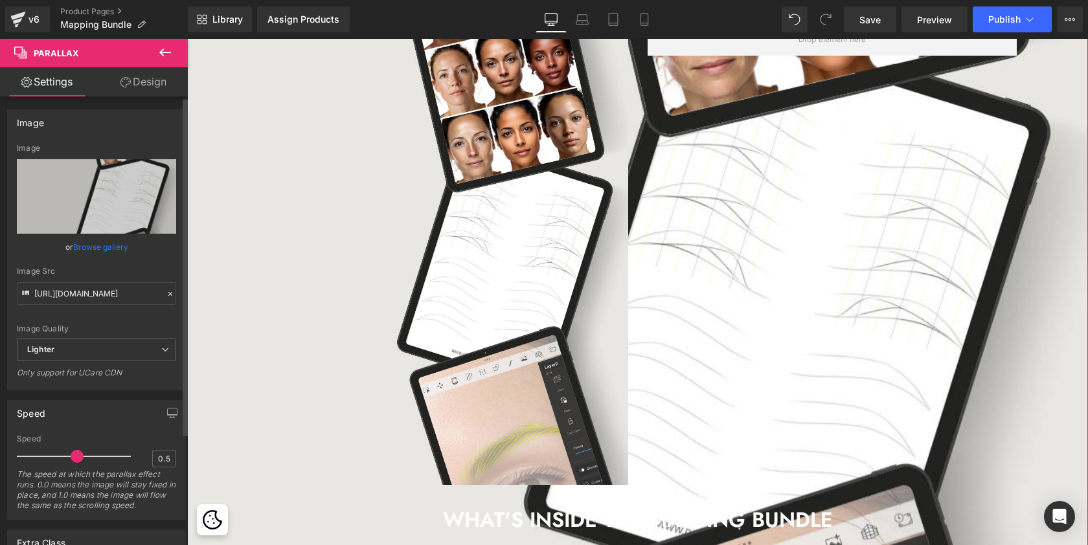
click at [107, 249] on link "Browse gallery" at bounding box center [100, 247] width 55 height 23
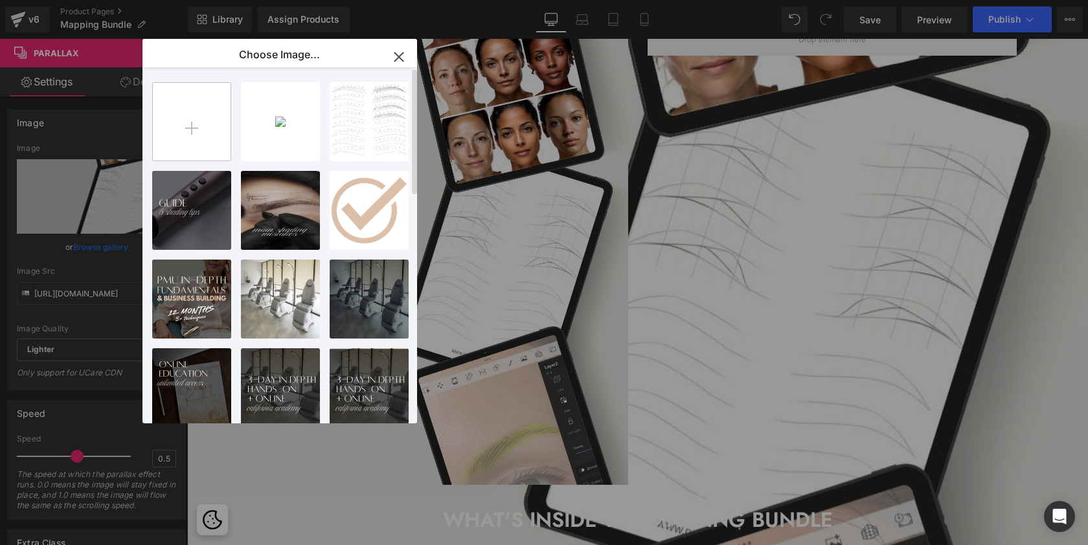
click at [204, 131] on input "file" at bounding box center [192, 122] width 78 height 78
type input "C:\fakepath\mapping bundle images-2.png"
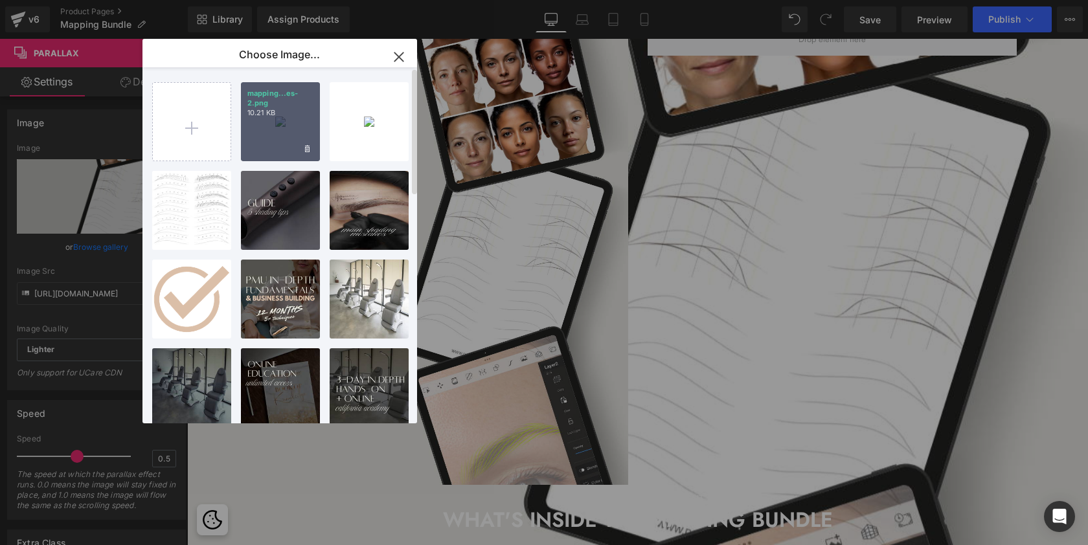
click at [287, 111] on p "10.21 KB" at bounding box center [280, 113] width 66 height 10
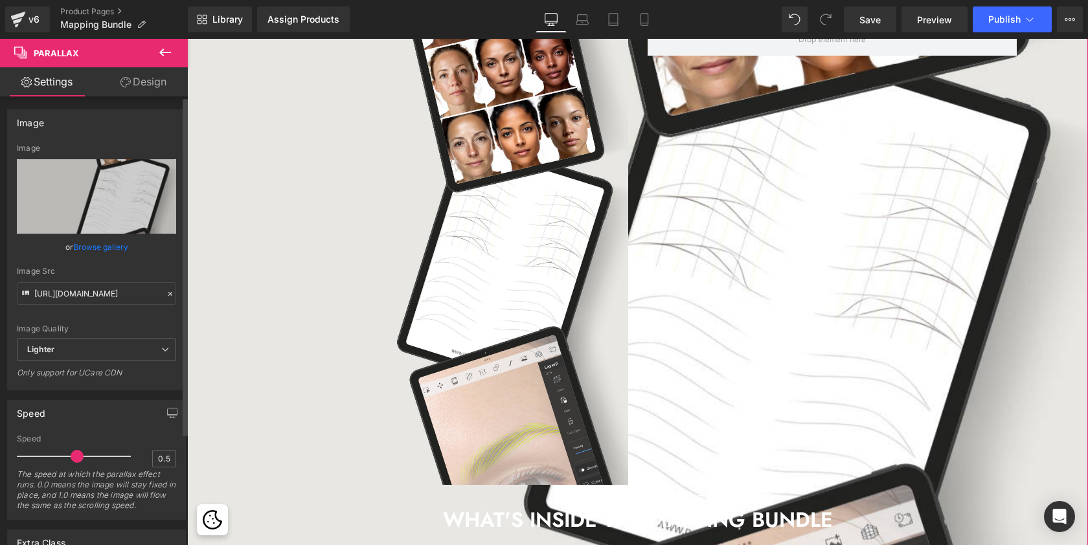
click at [116, 244] on link "Browse gallery" at bounding box center [100, 247] width 55 height 23
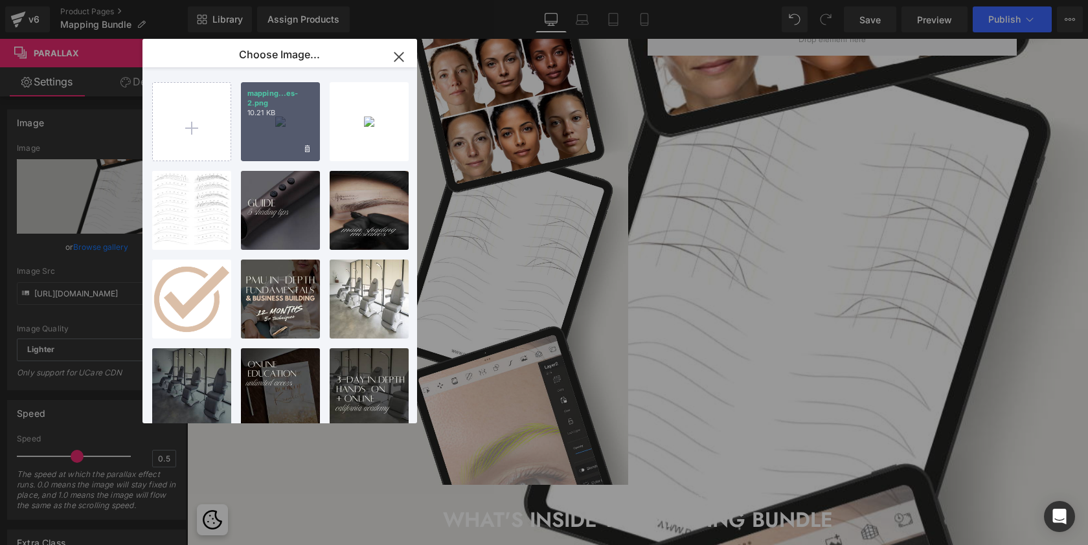
click at [264, 123] on div "mapping...es-2.png 10.21 KB" at bounding box center [280, 121] width 79 height 79
type input "[URL][DOMAIN_NAME]"
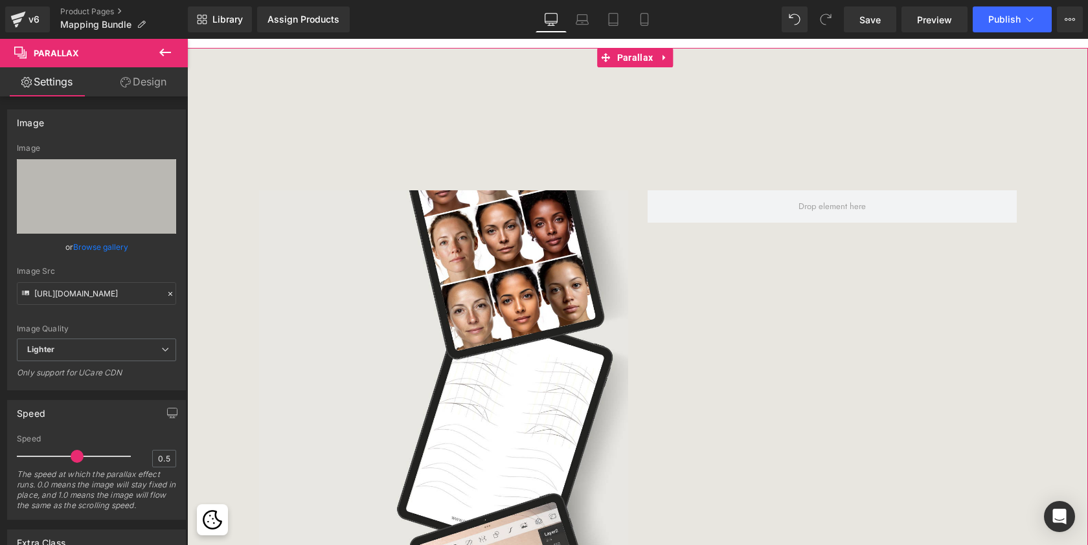
scroll to position [1104, 0]
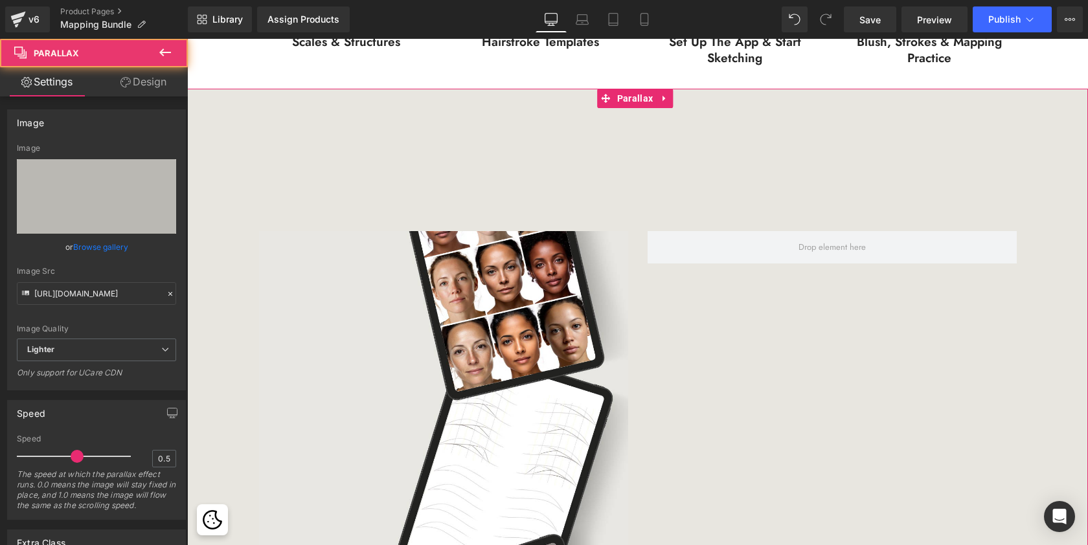
click at [852, 137] on div at bounding box center [637, 308] width 901 height 740
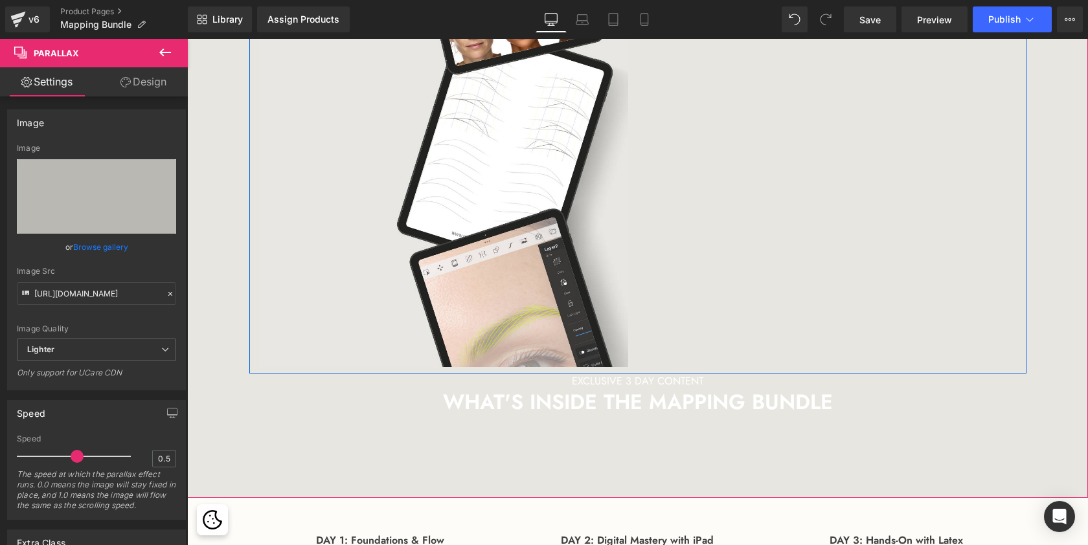
scroll to position [1465, 0]
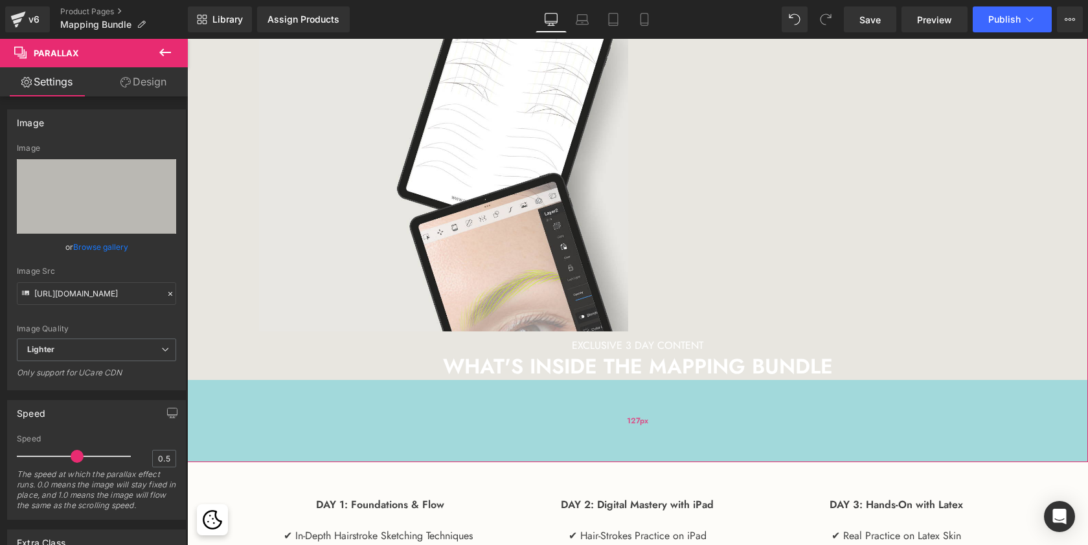
click at [690, 436] on div "127px" at bounding box center [637, 421] width 901 height 82
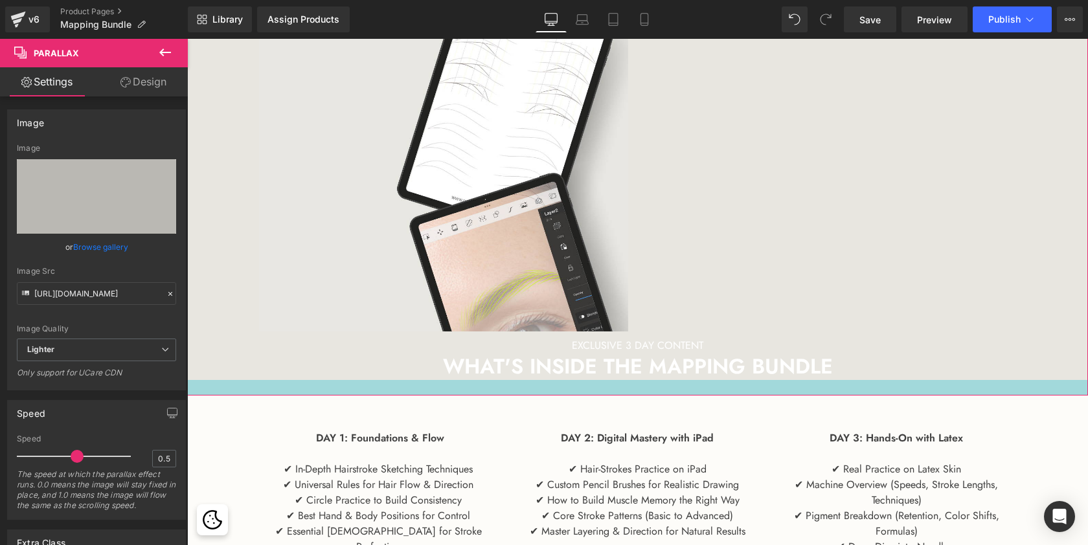
scroll to position [3373, 895]
drag, startPoint x: 692, startPoint y: 436, endPoint x: 691, endPoint y: 370, distance: 66.7
click at [691, 370] on div "Image Row EXCLUSIVE 3 DAY CONTENT Text Block WHAT'S INSIDE THE MAPPING BUNDLE H…" at bounding box center [637, 61] width 901 height 668
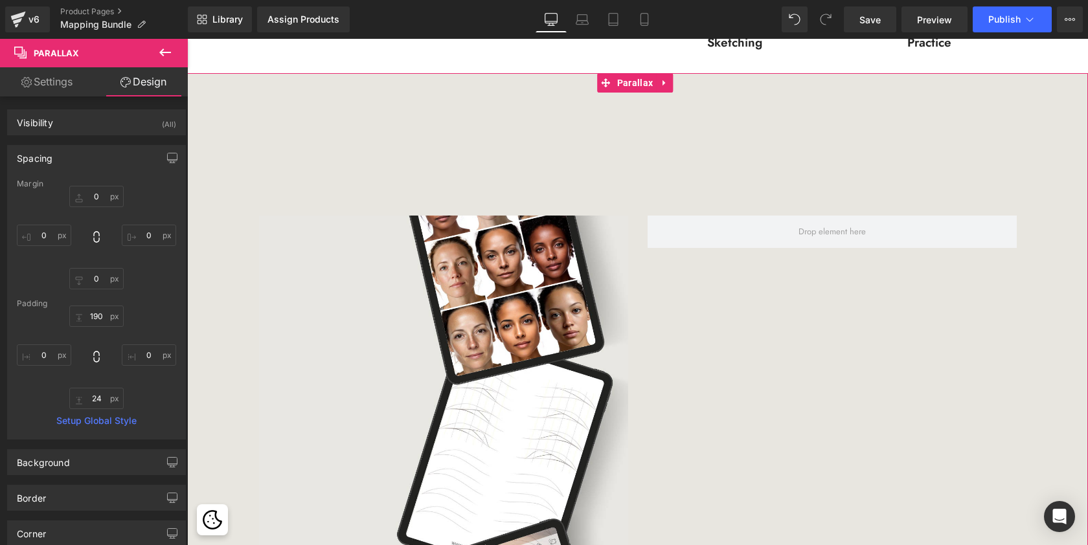
scroll to position [1090, 0]
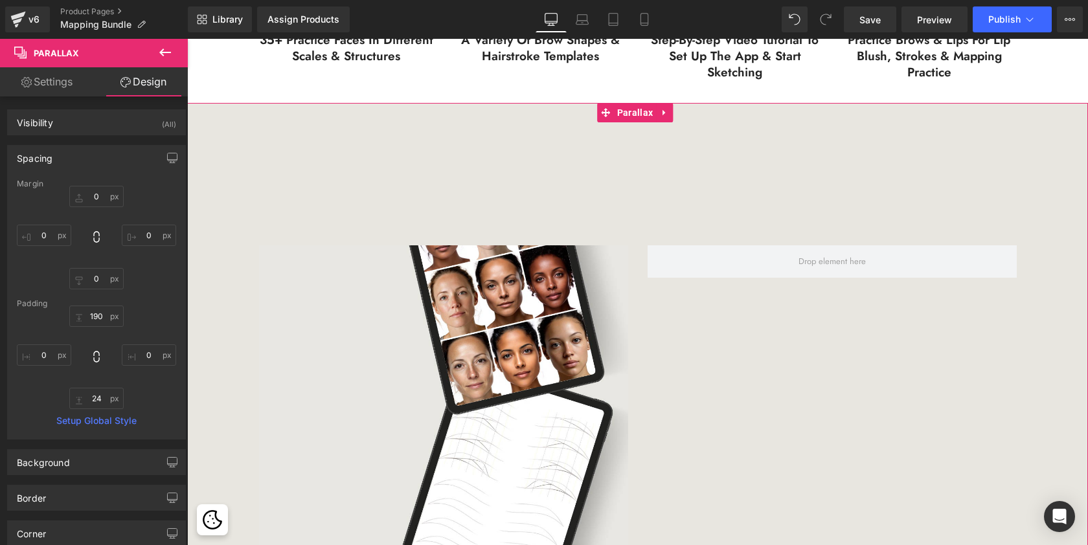
click at [702, 232] on div "Image Row" at bounding box center [637, 470] width 777 height 488
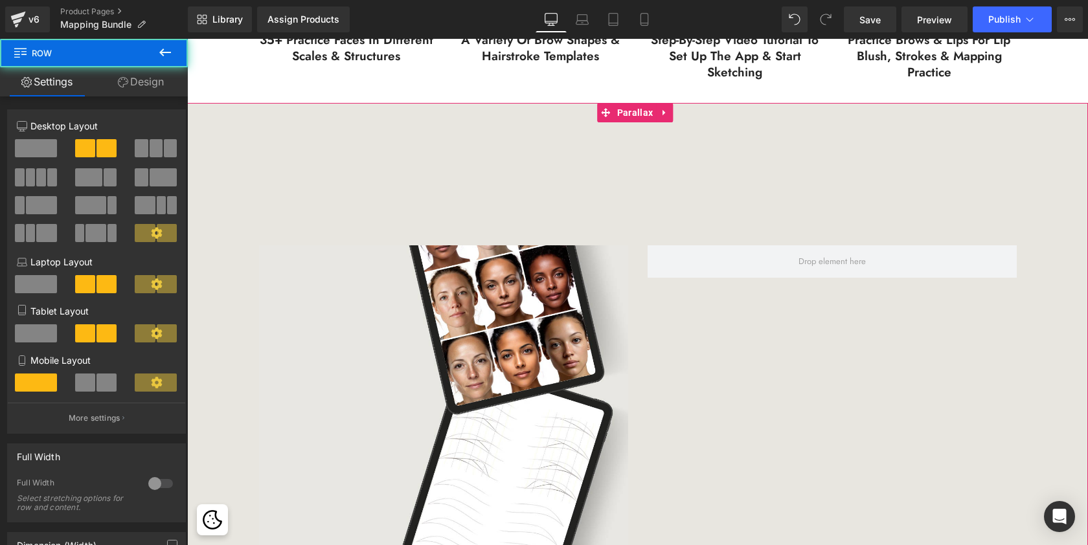
click at [709, 174] on div at bounding box center [637, 307] width 901 height 734
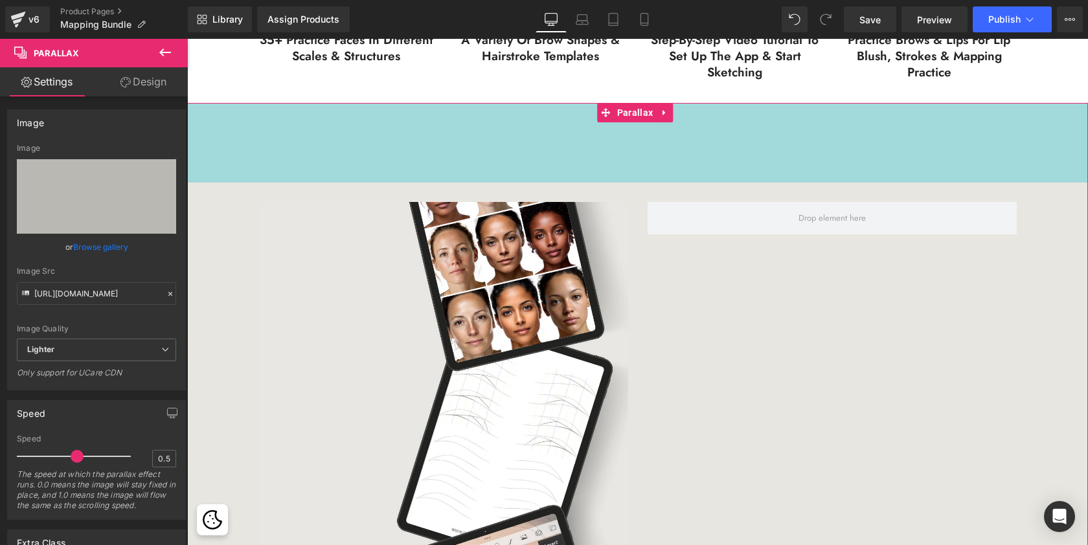
scroll to position [3329, 895]
drag, startPoint x: 701, startPoint y: 108, endPoint x: 699, endPoint y: 65, distance: 43.4
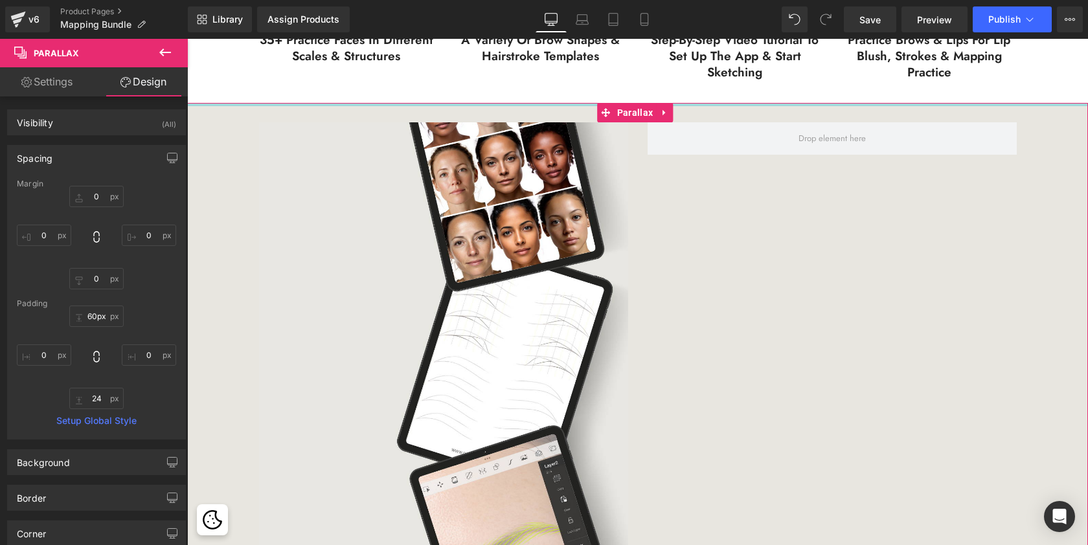
type input "0px"
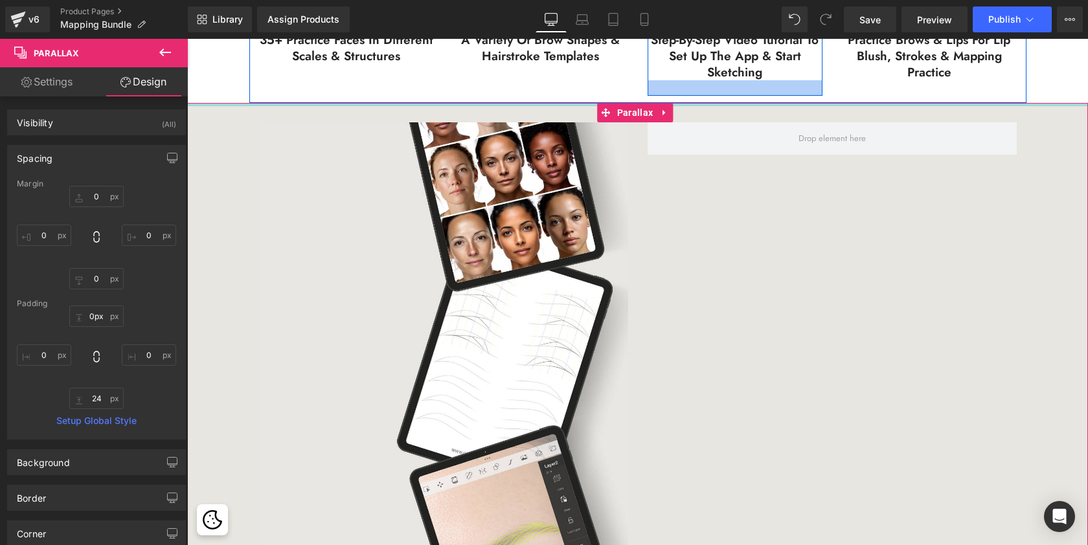
drag, startPoint x: 703, startPoint y: 175, endPoint x: 701, endPoint y: 89, distance: 86.1
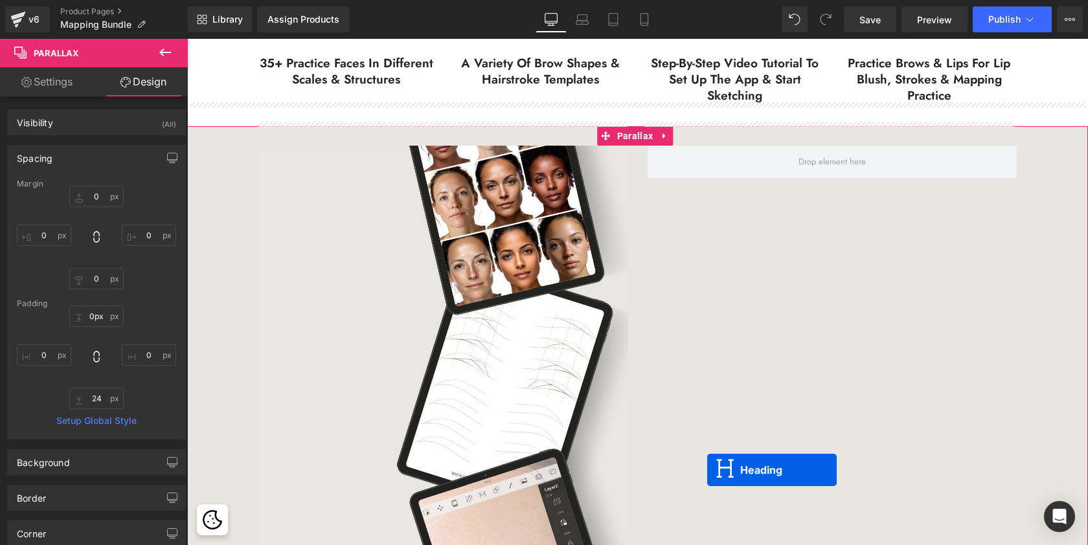
scroll to position [1030, 0]
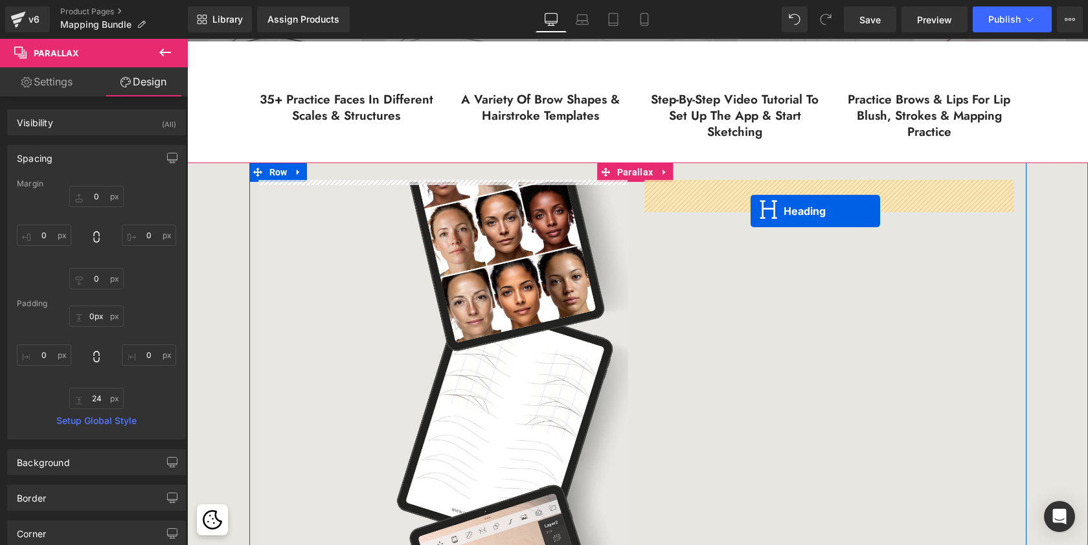
drag, startPoint x: 604, startPoint y: 444, endPoint x: 750, endPoint y: 211, distance: 274.7
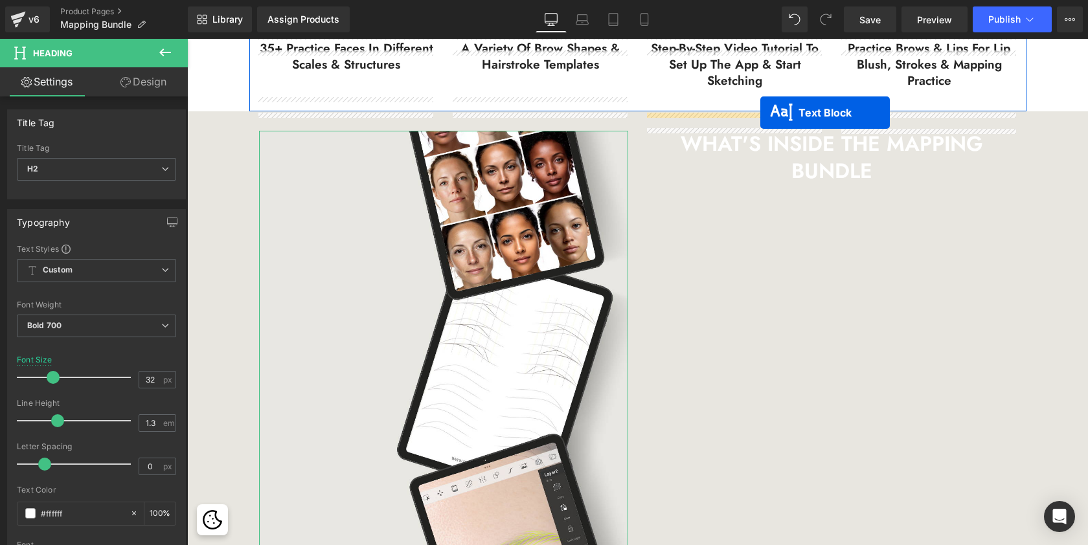
scroll to position [1055, 0]
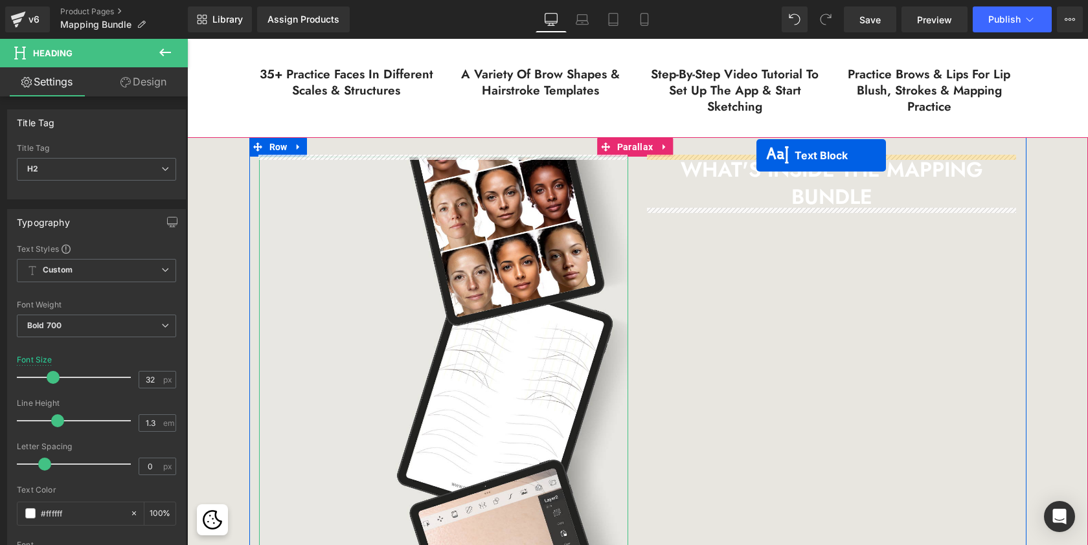
drag, startPoint x: 600, startPoint y: 312, endPoint x: 756, endPoint y: 155, distance: 221.1
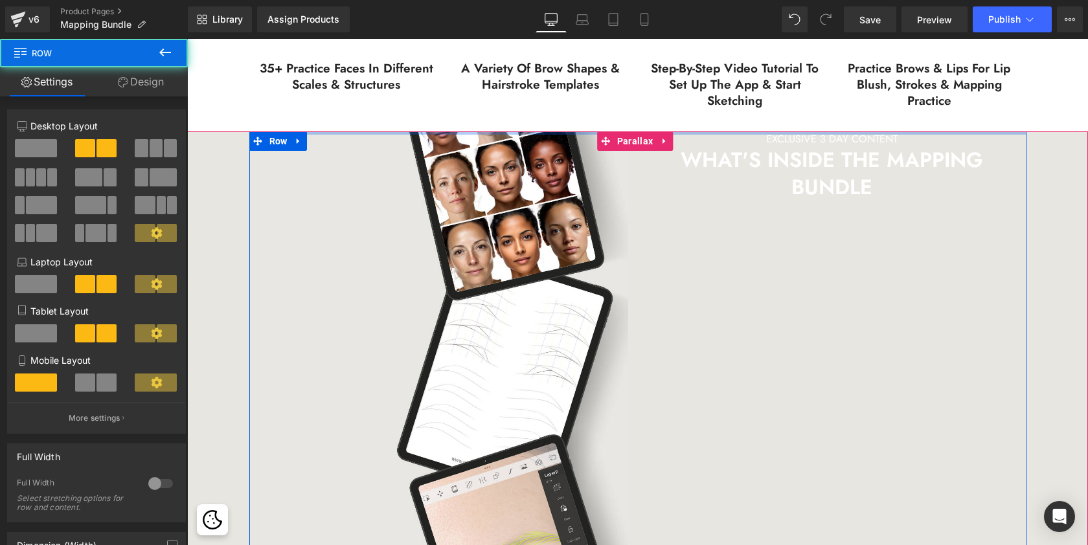
scroll to position [3188, 895]
drag, startPoint x: 559, startPoint y: 145, endPoint x: 559, endPoint y: 119, distance: 25.9
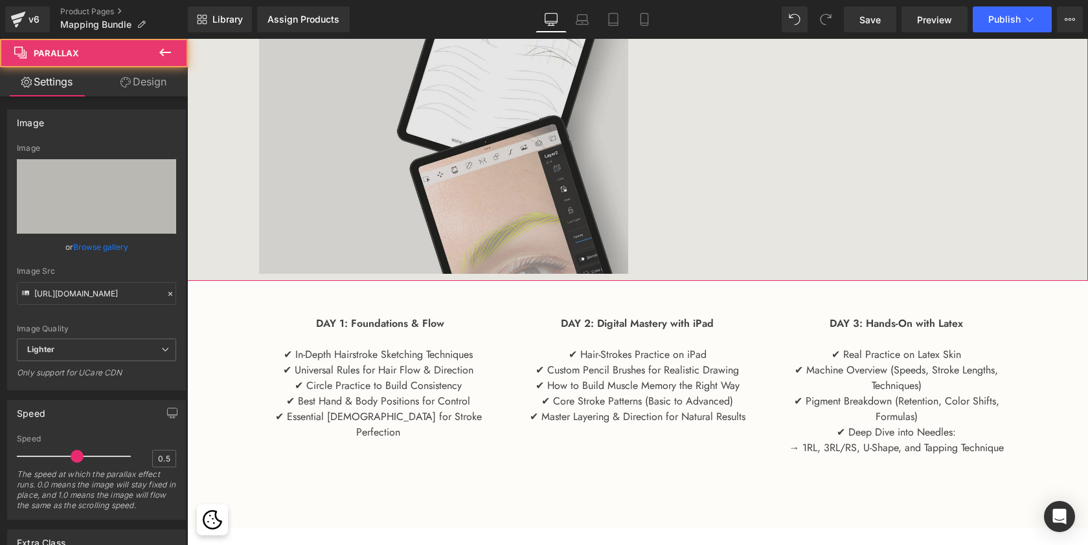
scroll to position [3173, 895]
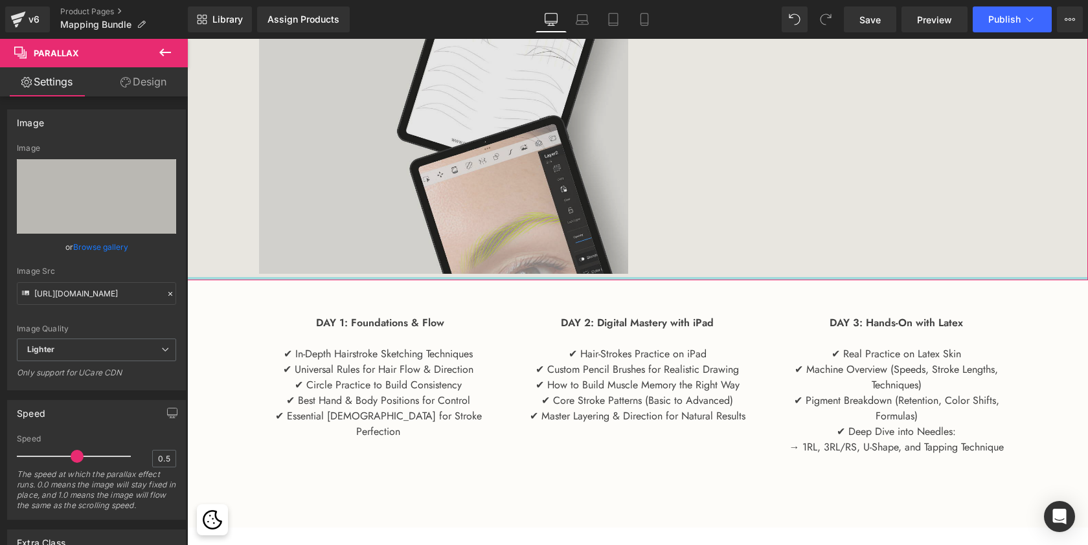
drag, startPoint x: 609, startPoint y: 282, endPoint x: 604, endPoint y: 233, distance: 48.8
click at [604, 233] on div "Image EXCLUSIVE 3 DAY CONTENT Text Block WHAT'S INSIDE THE MAPPING BUNDLE Headi…" at bounding box center [637, 46] width 901 height 468
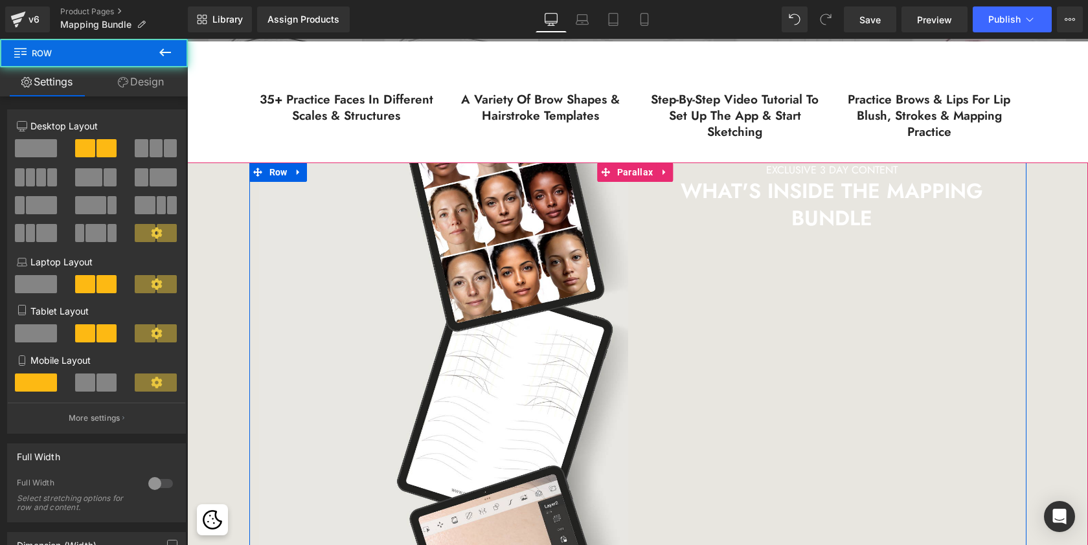
click at [753, 298] on div "Image EXCLUSIVE 3 DAY CONTENT Text Block WHAT'S INSIDE THE MAPPING BUNDLE Headi…" at bounding box center [637, 397] width 777 height 468
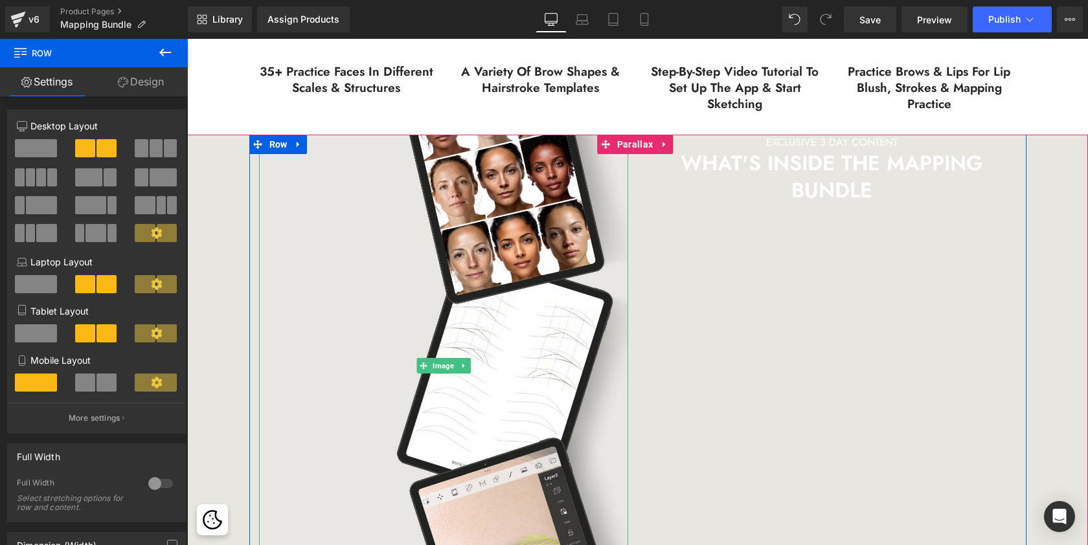
scroll to position [2780, 895]
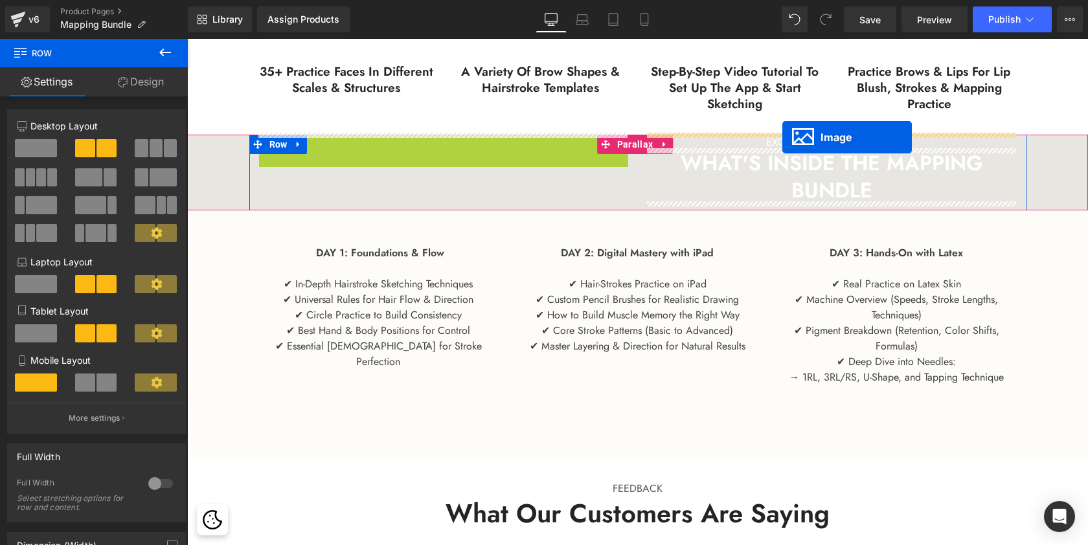
drag, startPoint x: 421, startPoint y: 363, endPoint x: 782, endPoint y: 137, distance: 425.8
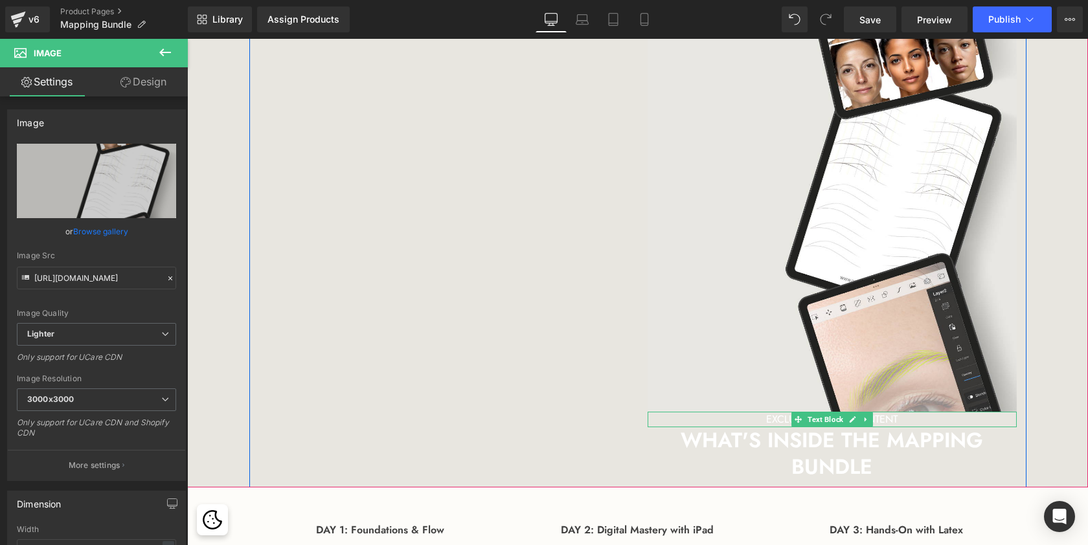
scroll to position [0, 0]
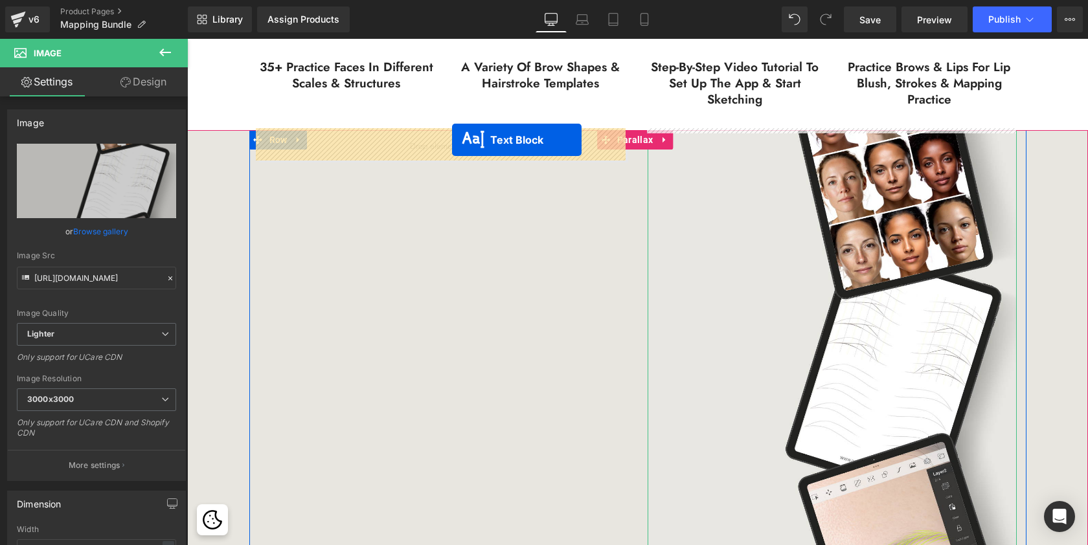
drag, startPoint x: 794, startPoint y: 418, endPoint x: 452, endPoint y: 140, distance: 441.0
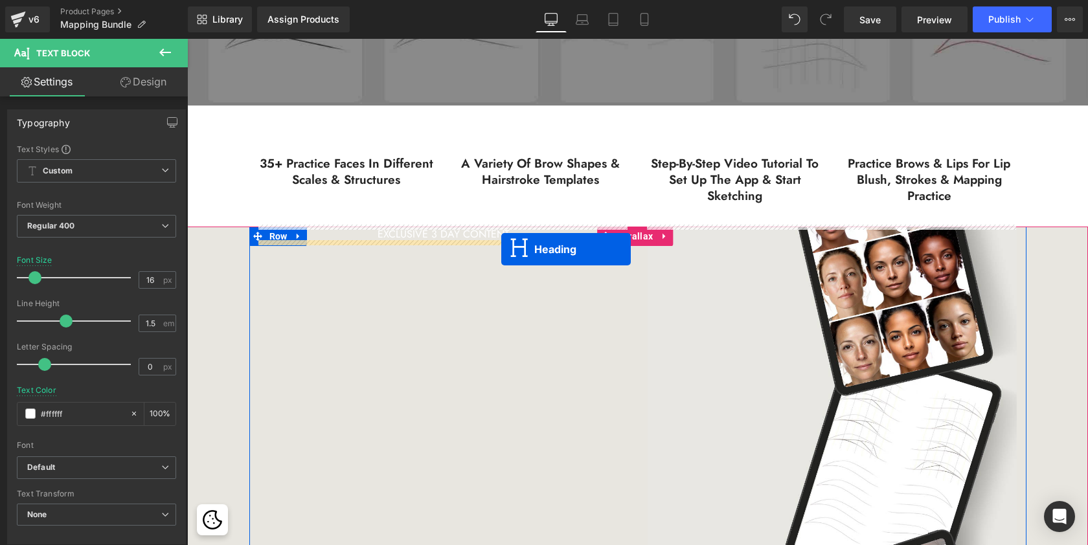
drag, startPoint x: 802, startPoint y: 402, endPoint x: 501, endPoint y: 249, distance: 337.6
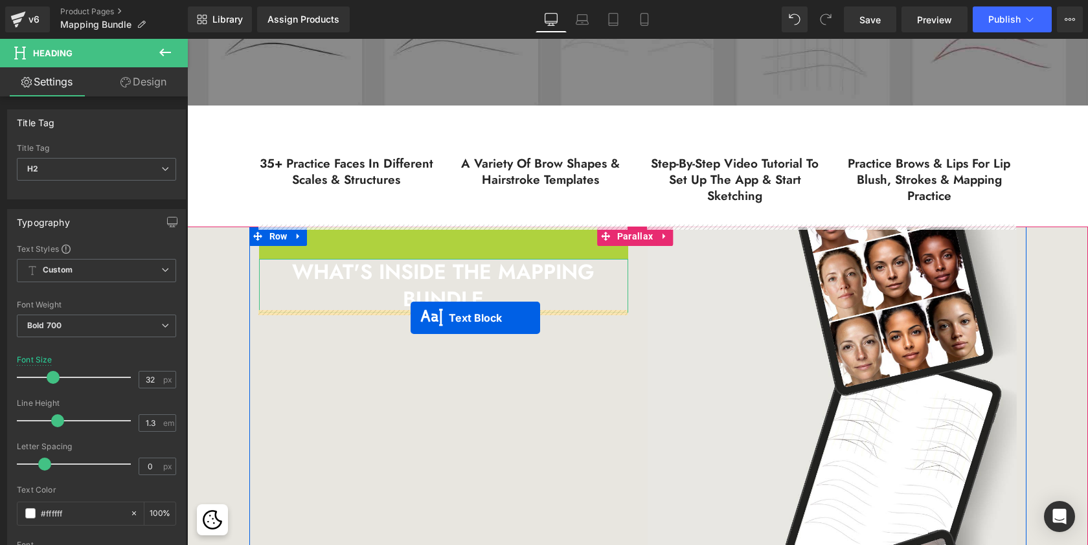
drag, startPoint x: 406, startPoint y: 232, endPoint x: 411, endPoint y: 317, distance: 84.9
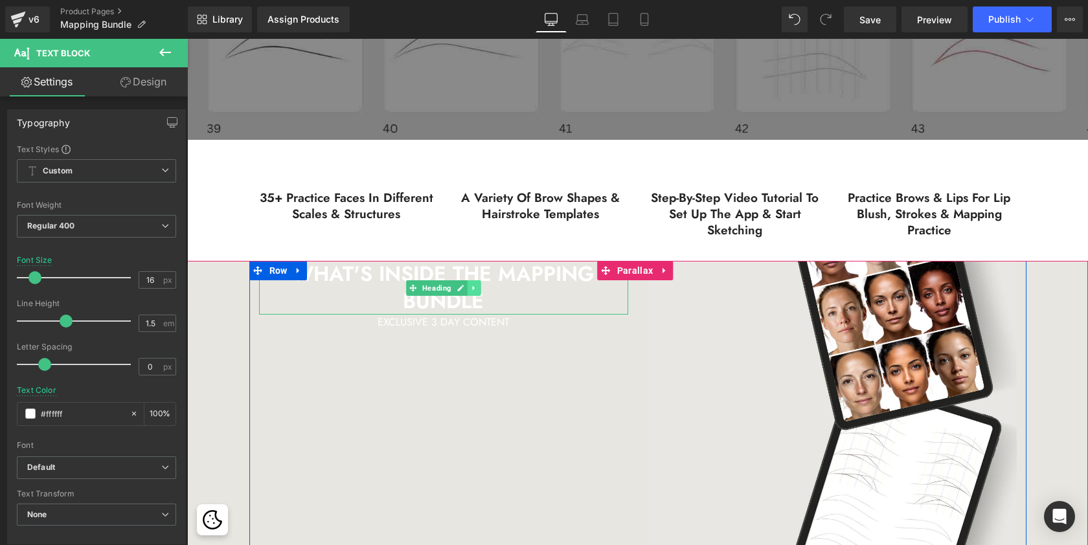
click at [472, 286] on icon at bounding box center [473, 288] width 2 height 5
click at [466, 286] on icon at bounding box center [467, 288] width 7 height 8
click at [413, 273] on span "WHAT'S INSIDE THE MAPPING BUNDLE" at bounding box center [443, 287] width 302 height 57
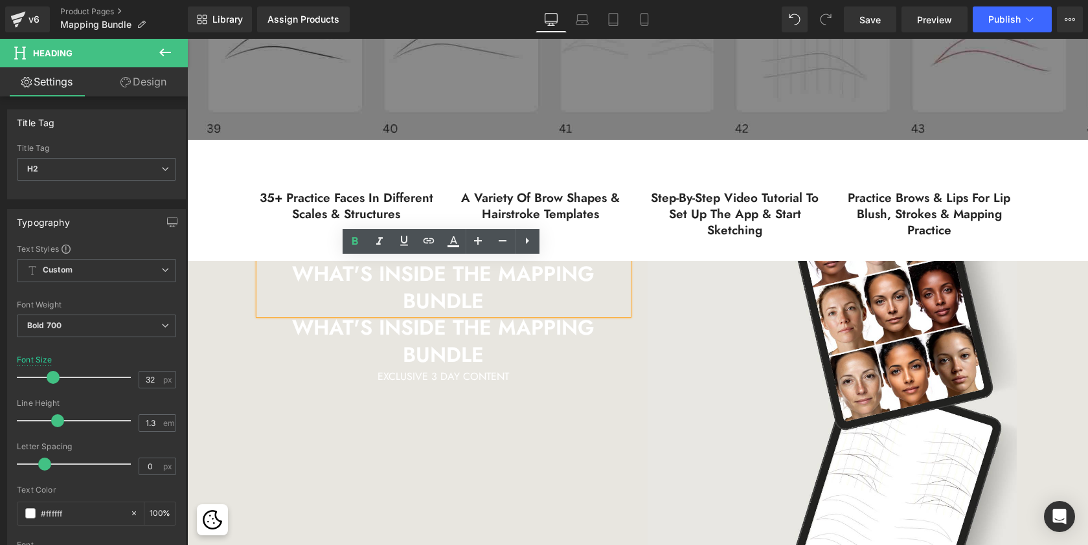
click at [517, 293] on h2 "WHAT'S INSIDE THE MAPPING BUNDLE" at bounding box center [443, 288] width 369 height 54
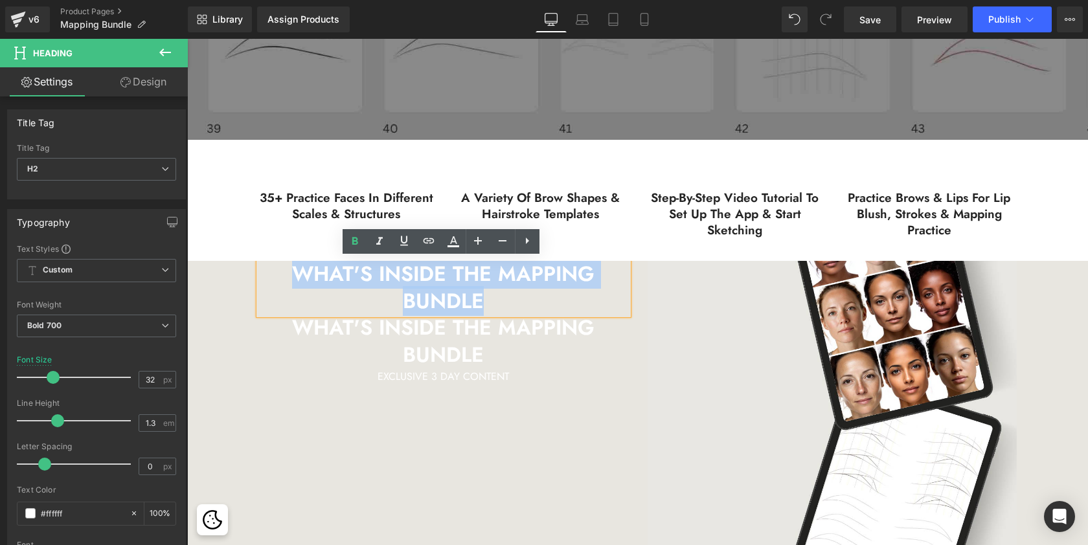
drag, startPoint x: 484, startPoint y: 298, endPoint x: 289, endPoint y: 270, distance: 197.5
click at [289, 270] on h2 "WHAT'S INSIDE THE MAPPING BUNDLE" at bounding box center [443, 288] width 369 height 54
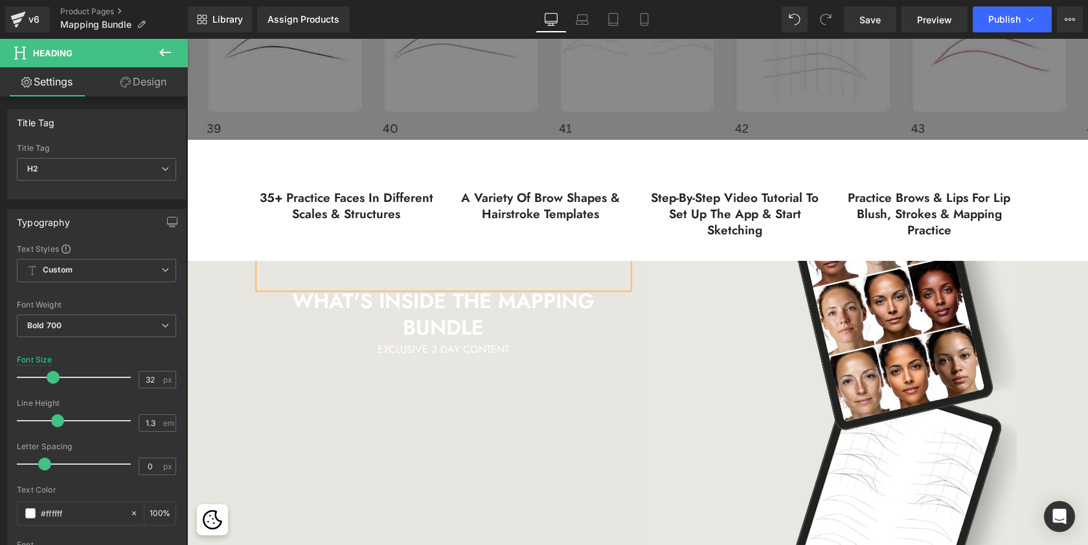
click at [475, 402] on div "Heading WHAT'S INSIDE THE MAPPING BUNDLE Heading EXCLUSIVE 3 DAY CONTENT Text B…" at bounding box center [637, 495] width 777 height 468
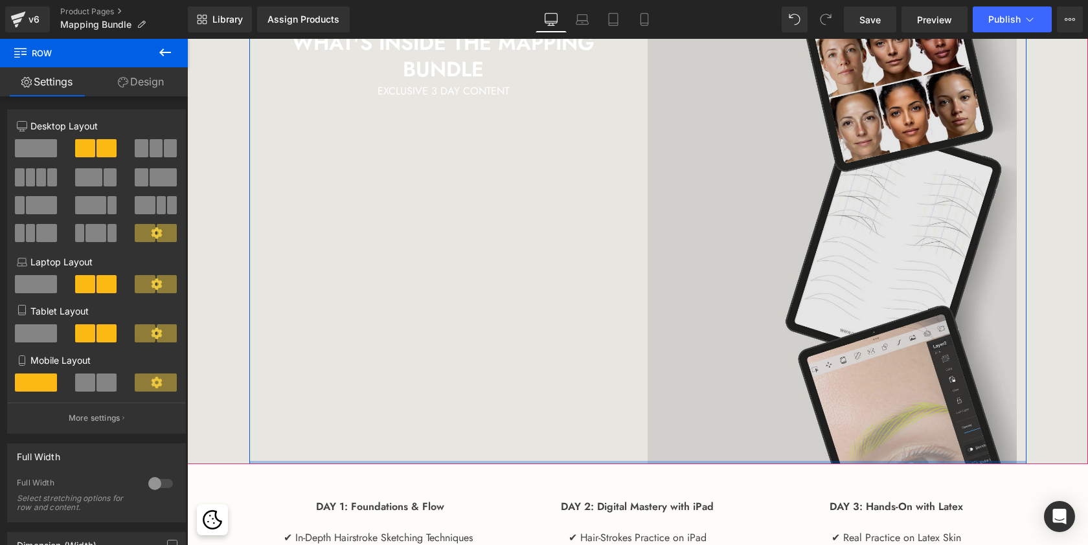
scroll to position [3166, 895]
drag, startPoint x: 888, startPoint y: 462, endPoint x: 884, endPoint y: 428, distance: 34.6
click at [884, 429] on div "Heading WHAT'S INSIDE THE MAPPING BUNDLE Heading EXCLUSIVE 3 DAY CONTENT Text B…" at bounding box center [637, 234] width 777 height 462
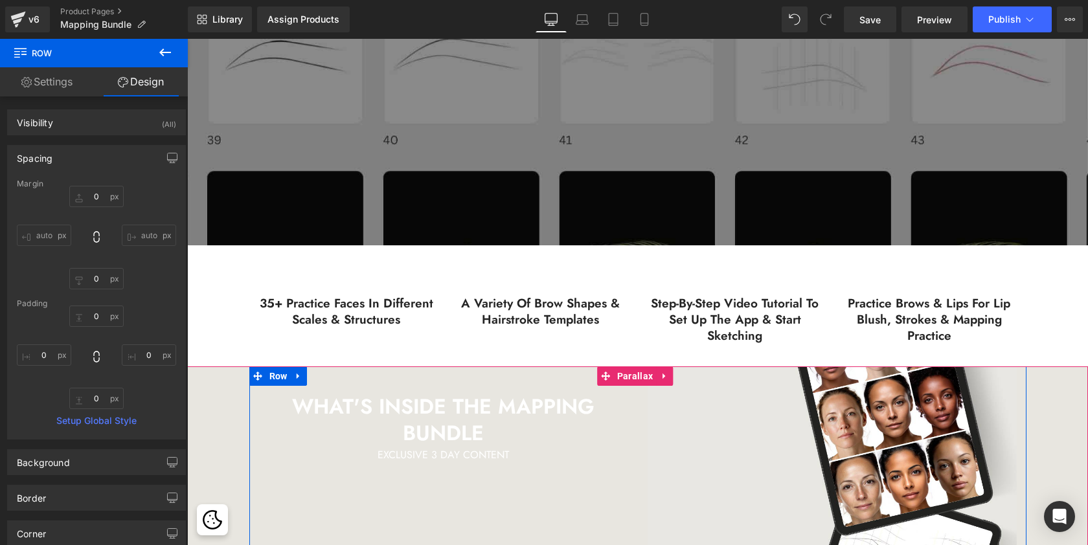
scroll to position [781, 0]
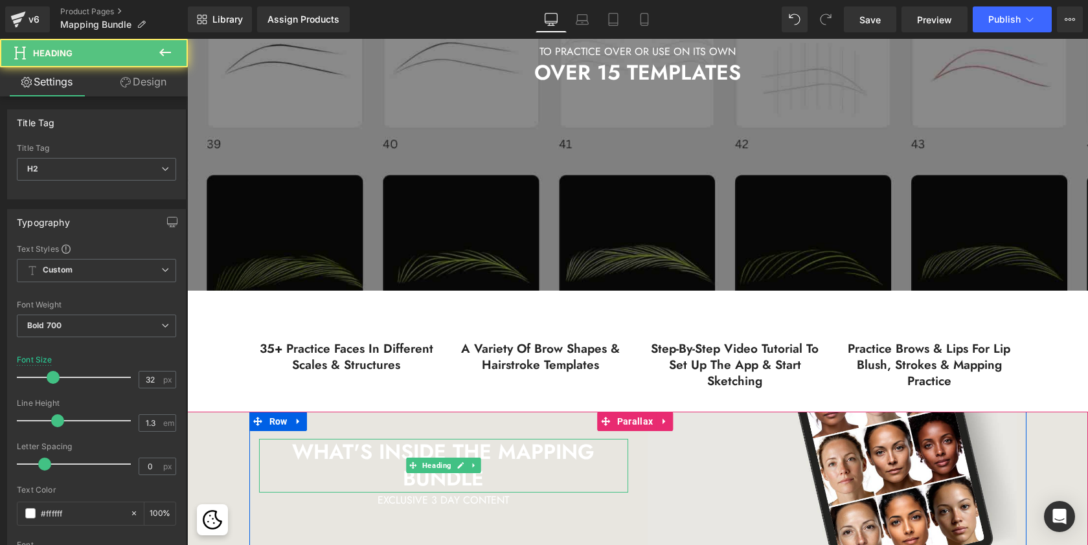
click at [476, 450] on span "WHAT'S INSIDE THE MAPPING BUNDLE" at bounding box center [443, 465] width 302 height 57
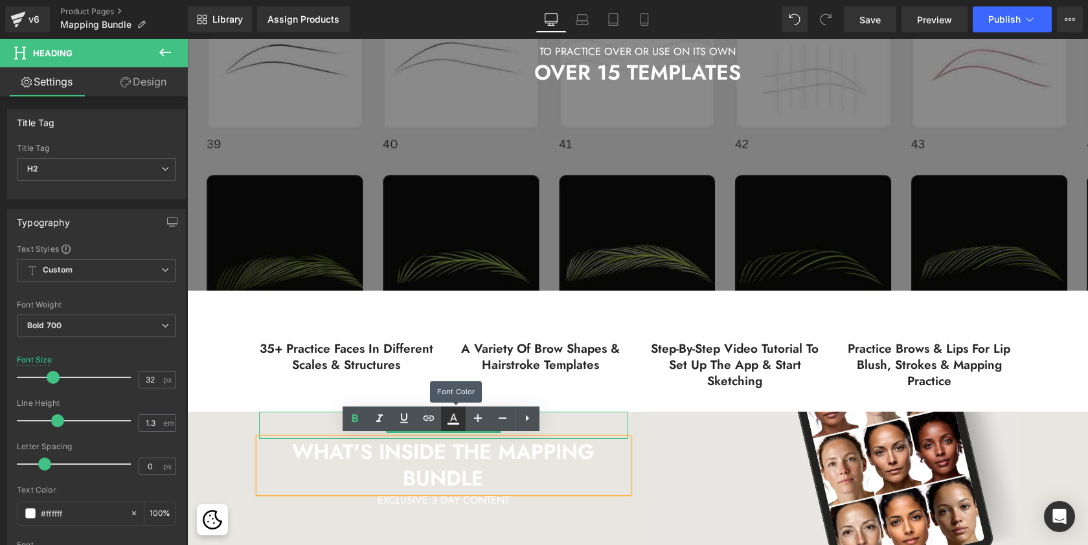
click at [451, 420] on icon at bounding box center [453, 418] width 7 height 8
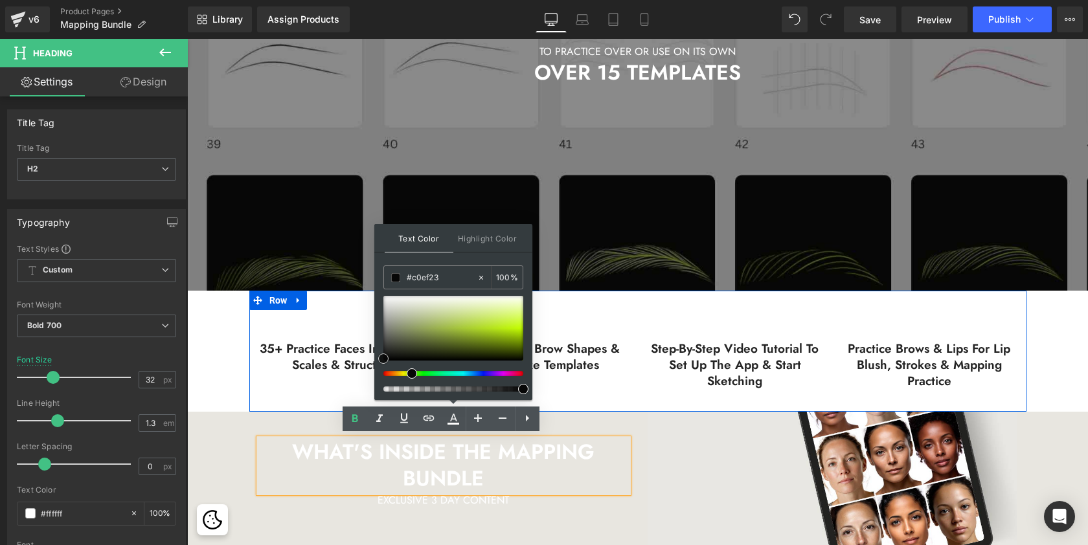
type input "#070707"
click at [383, 359] on div at bounding box center [453, 328] width 140 height 65
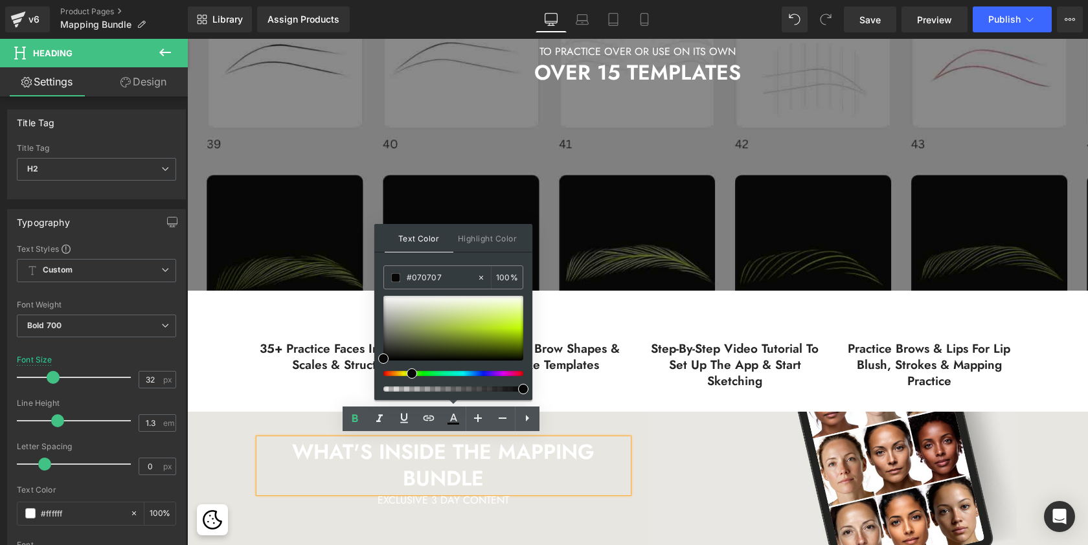
click at [440, 464] on span "WHAT'S INSIDE THE MAPPING BUNDLE" at bounding box center [443, 465] width 302 height 57
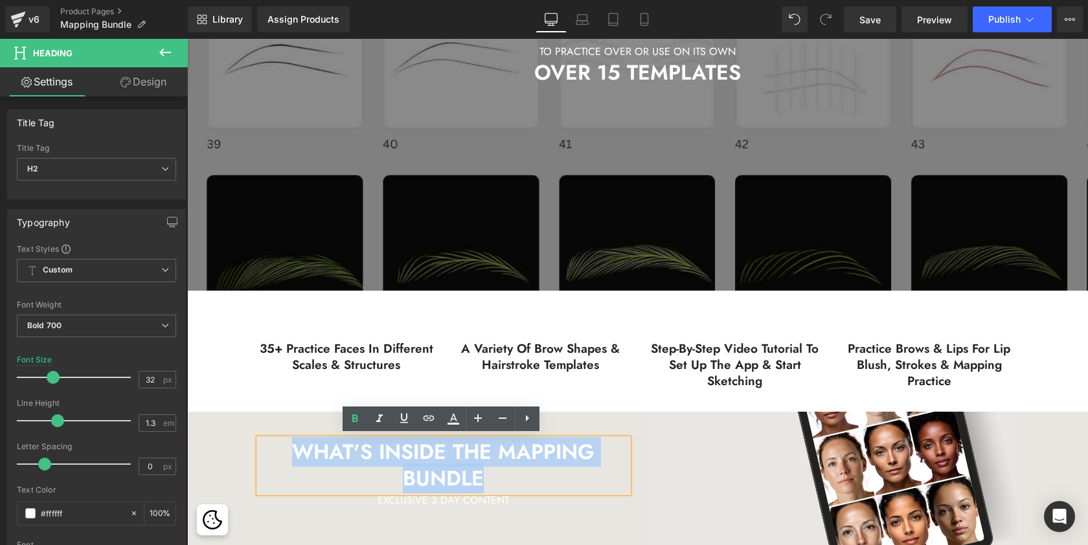
drag, startPoint x: 486, startPoint y: 476, endPoint x: 288, endPoint y: 448, distance: 200.1
click at [288, 448] on h2 "WHAT'S INSIDE THE MAPPING BUNDLE" at bounding box center [443, 466] width 369 height 54
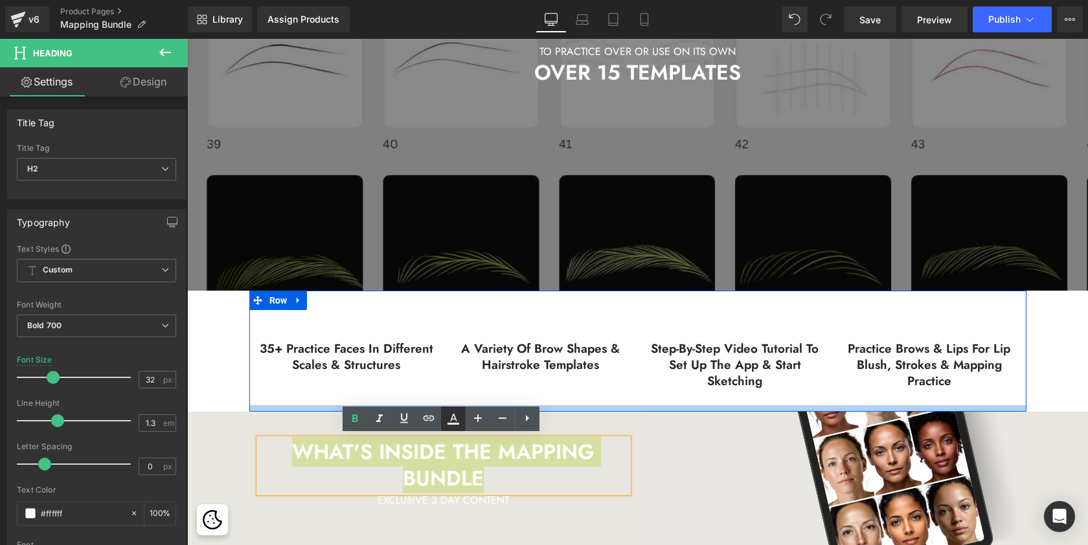
click at [453, 423] on icon at bounding box center [453, 424] width 12 height 2
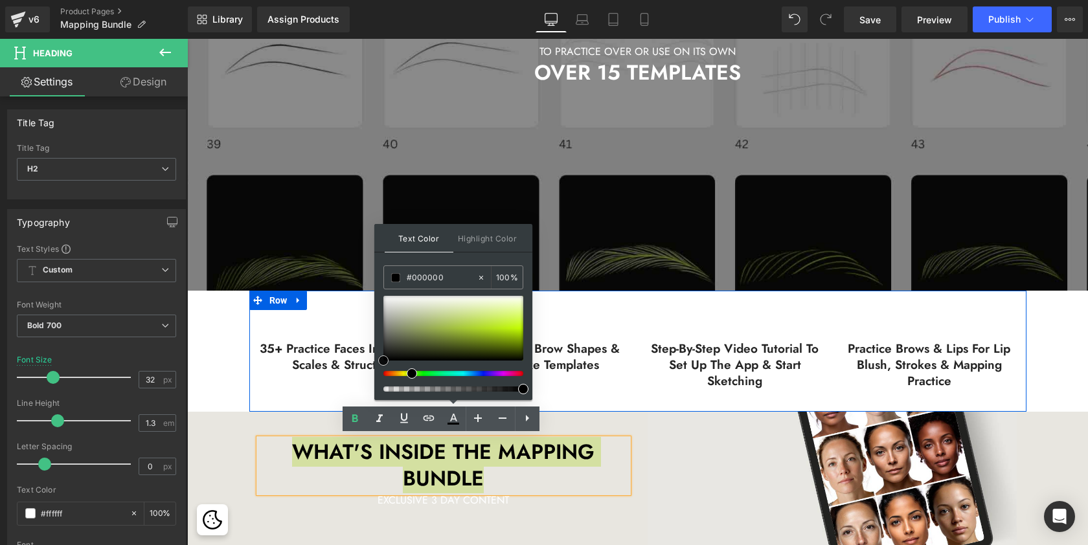
drag, startPoint x: 385, startPoint y: 356, endPoint x: 381, endPoint y: 362, distance: 7.0
click at [381, 362] on span at bounding box center [383, 360] width 10 height 10
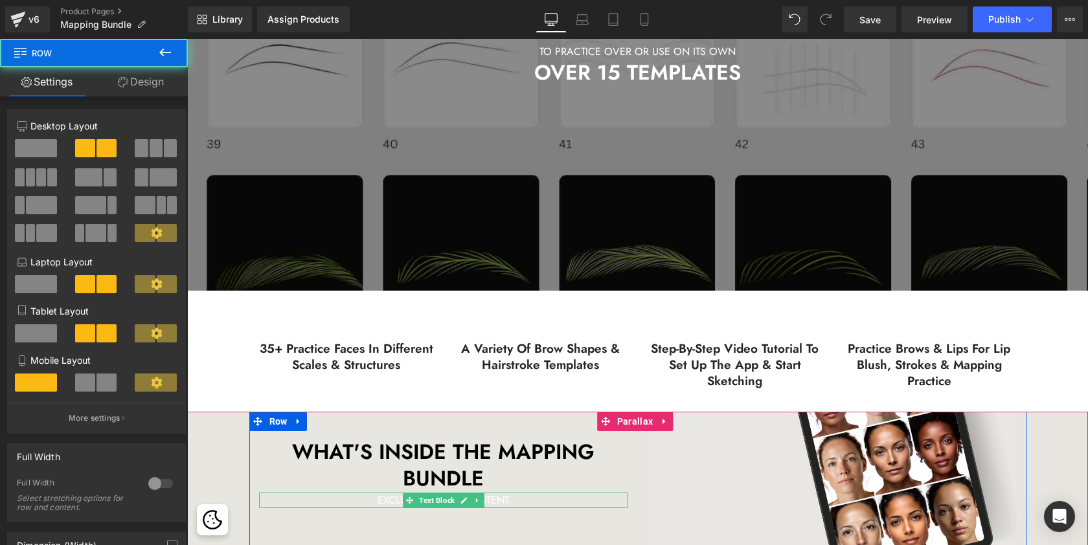
click at [489, 497] on p "EXCLUSIVE 3 DAY CONTENT" at bounding box center [443, 501] width 369 height 16
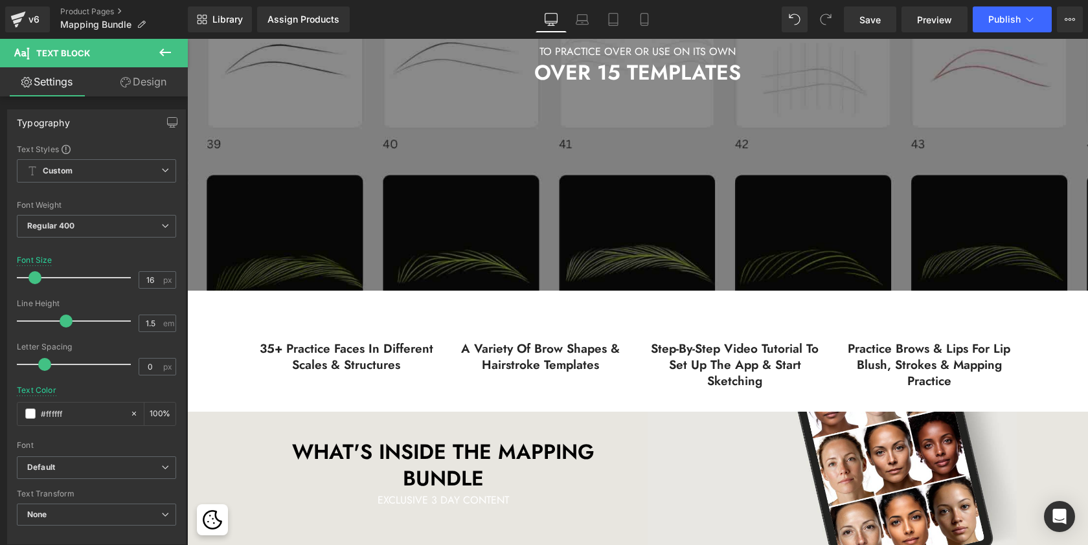
drag, startPoint x: 700, startPoint y: 535, endPoint x: 372, endPoint y: 491, distance: 330.5
click at [386, 499] on p "EXCLUSIVE 3 DAY CONTENT" at bounding box center [443, 501] width 369 height 16
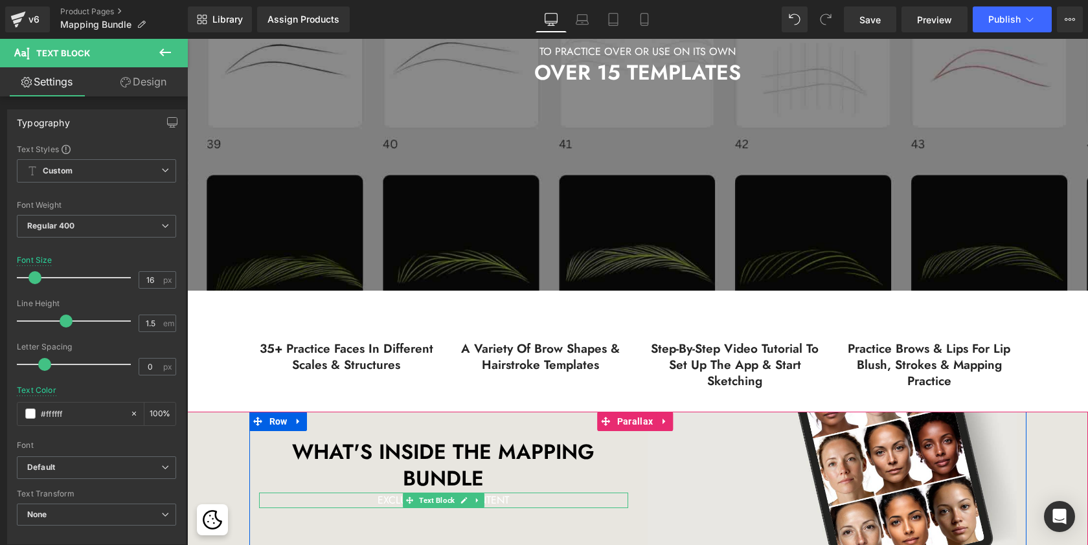
drag, startPoint x: 704, startPoint y: 534, endPoint x: 374, endPoint y: 493, distance: 333.4
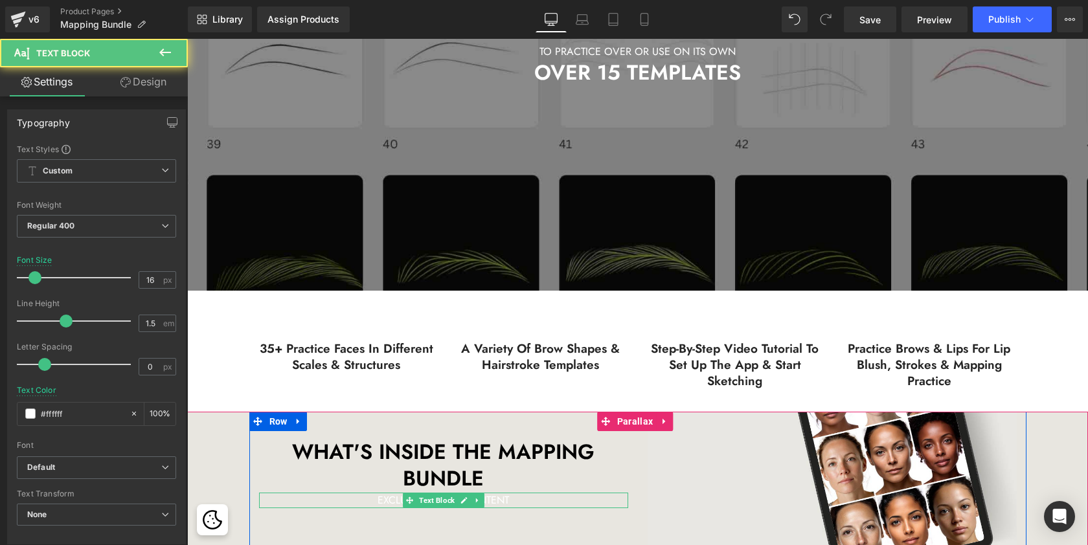
click at [484, 497] on p "EXCLUSIVE 3 DAY CONTENT" at bounding box center [443, 501] width 369 height 16
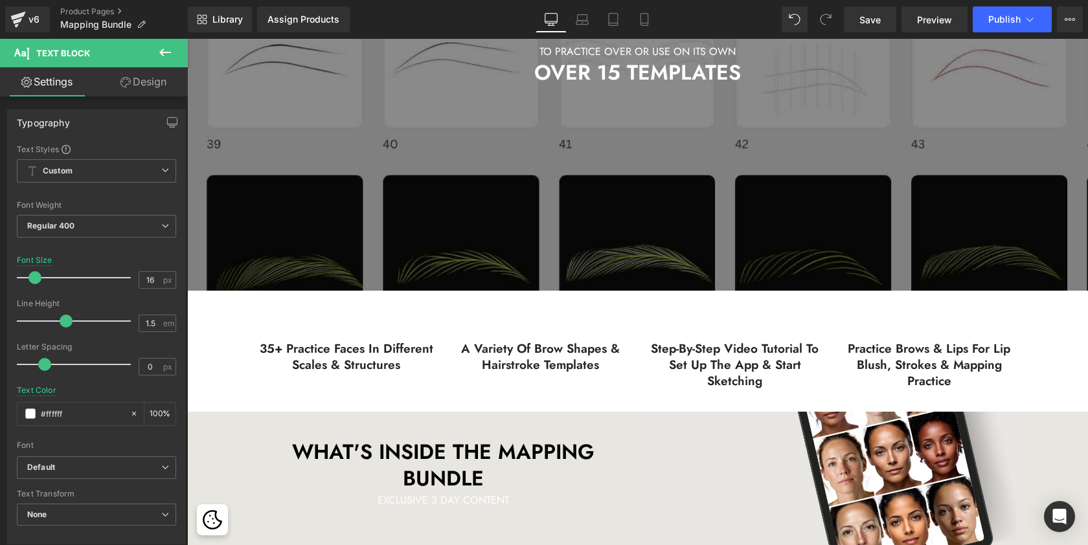
drag, startPoint x: 693, startPoint y: 535, endPoint x: 414, endPoint y: 495, distance: 281.3
click at [414, 495] on div "EXCLUSIVE 3 DAY CONTENT Text Block" at bounding box center [443, 501] width 369 height 16
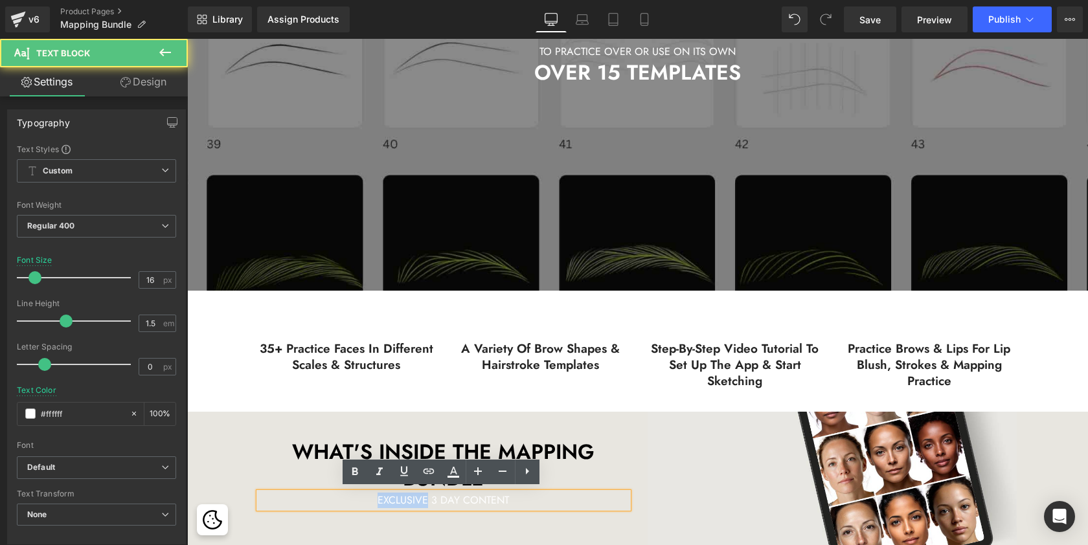
click at [414, 495] on p "EXCLUSIVE 3 DAY CONTENT" at bounding box center [443, 501] width 369 height 16
click at [394, 496] on p "EXCLUSIVE 3 DAY CONTENT" at bounding box center [443, 501] width 369 height 16
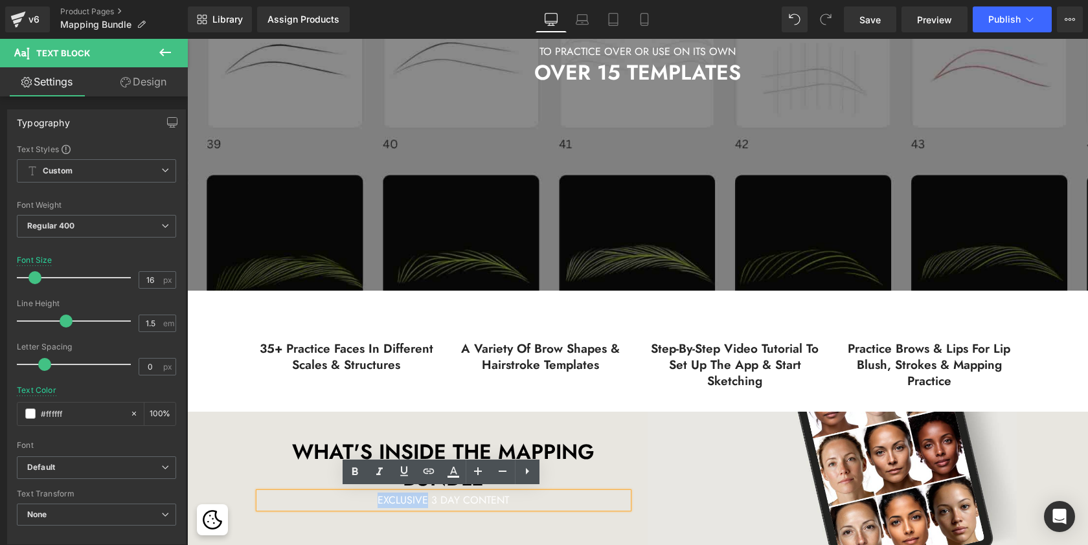
click at [356, 499] on p "EXCLUSIVE 3 DAY CONTENT" at bounding box center [443, 501] width 369 height 16
drag, startPoint x: 372, startPoint y: 495, endPoint x: 517, endPoint y: 488, distance: 145.2
click at [517, 493] on div "EXCLUSIVE 3 DAY CONTENT" at bounding box center [443, 501] width 369 height 16
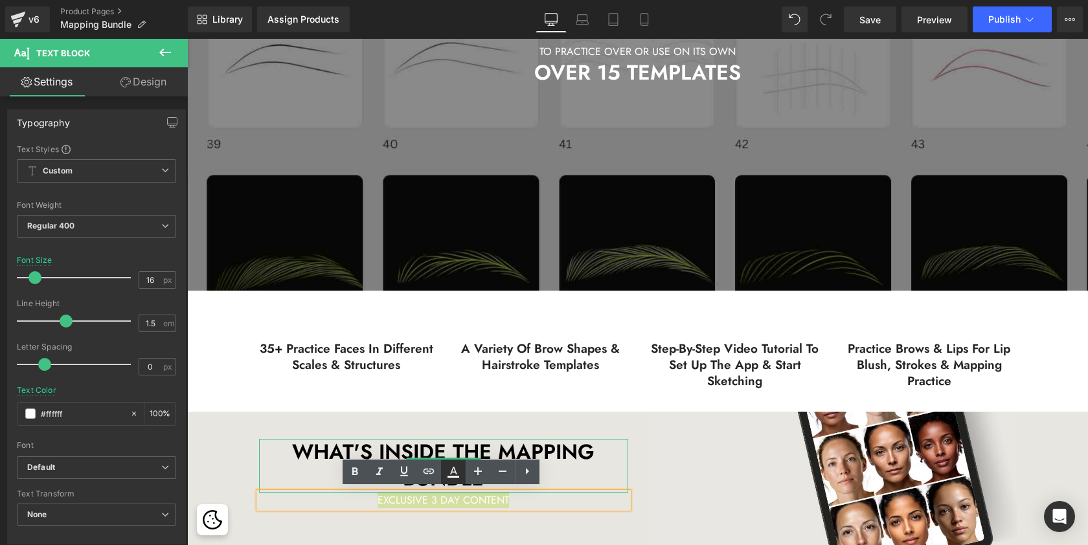
click at [456, 471] on icon at bounding box center [453, 472] width 16 height 16
type input "#ffffff"
type input "100"
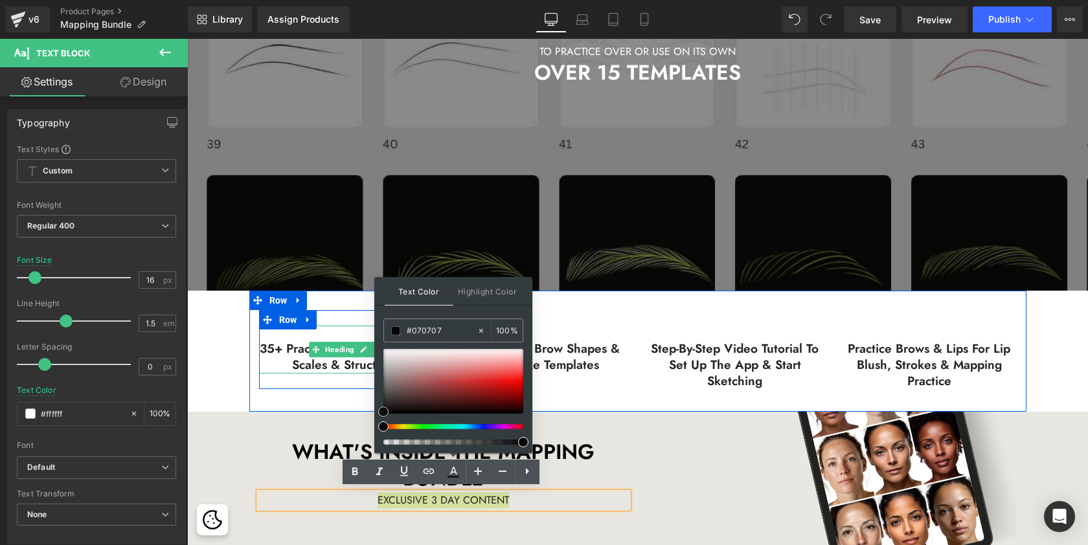
type input "#000000"
drag, startPoint x: 382, startPoint y: 352, endPoint x: 383, endPoint y: 429, distance: 77.7
click at [383, 429] on div at bounding box center [453, 397] width 140 height 96
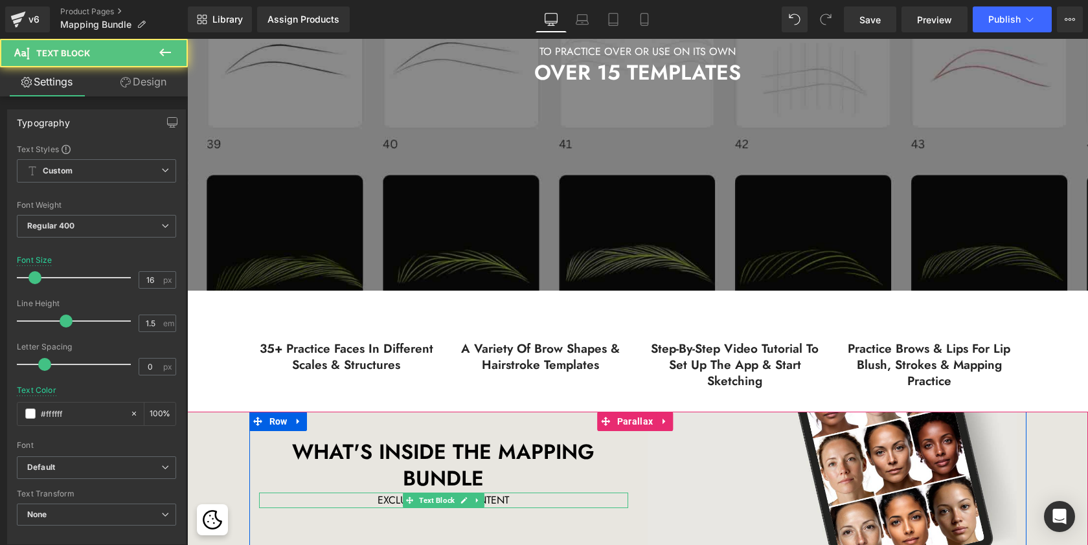
click at [492, 497] on span "EXCLUSIVE 3 DAY CONTENT" at bounding box center [442, 500] width 131 height 15
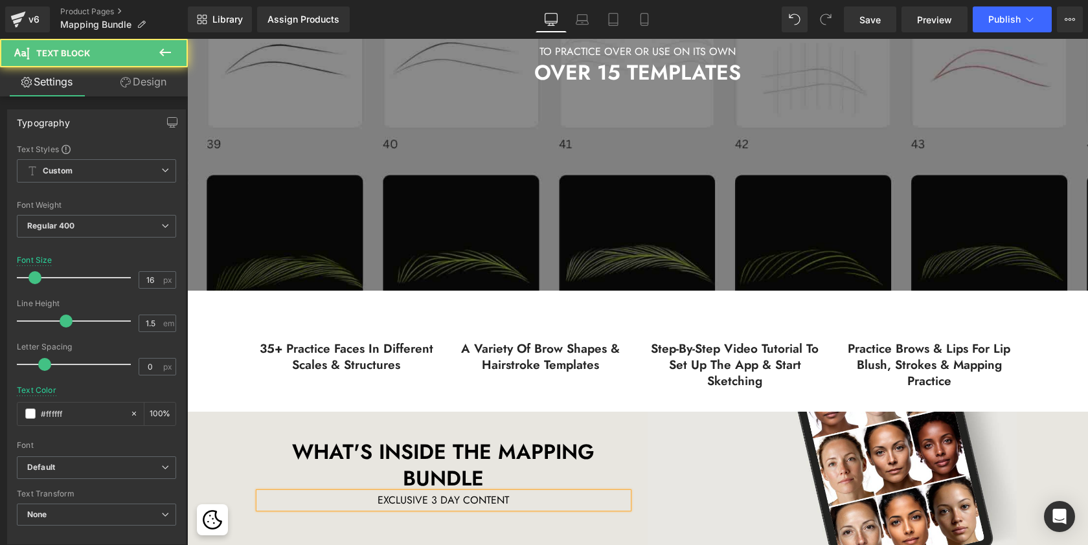
click at [492, 497] on span "EXCLUSIVE 3 DAY CONTENT" at bounding box center [442, 500] width 131 height 15
drag, startPoint x: 493, startPoint y: 496, endPoint x: 399, endPoint y: 495, distance: 93.9
click at [399, 495] on p "& VIDEO TUTORIAL" at bounding box center [443, 501] width 369 height 16
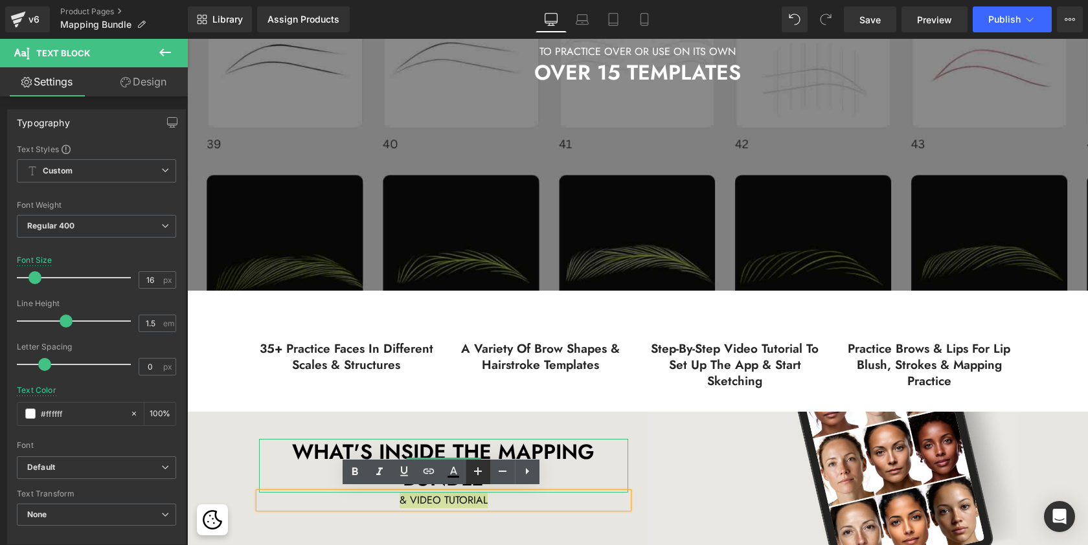
click at [479, 471] on icon at bounding box center [478, 471] width 8 height 8
type input "22"
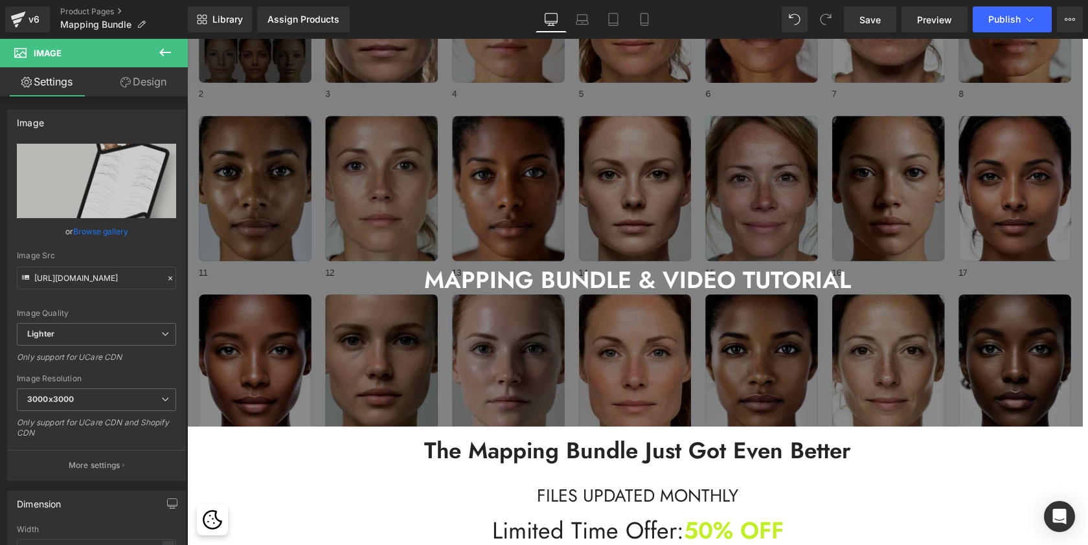
scroll to position [78, 0]
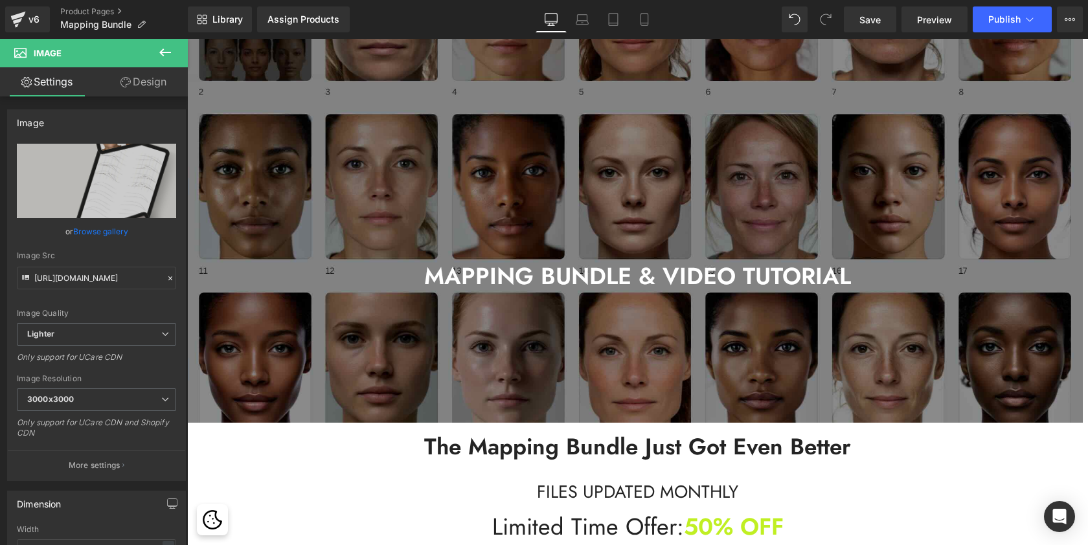
click at [328, 180] on div at bounding box center [634, 183] width 895 height 506
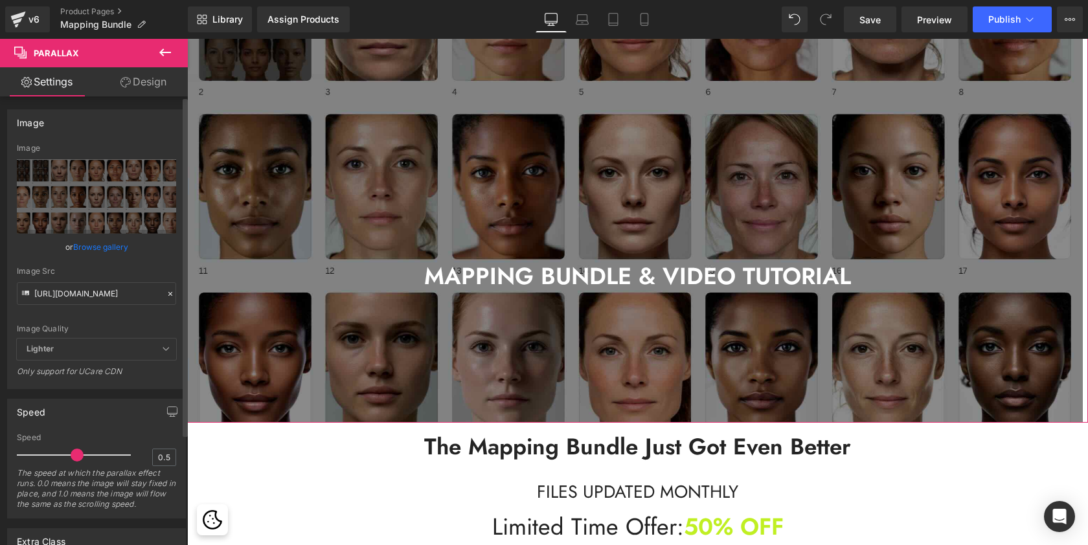
click at [86, 244] on link "Browse gallery" at bounding box center [100, 247] width 55 height 23
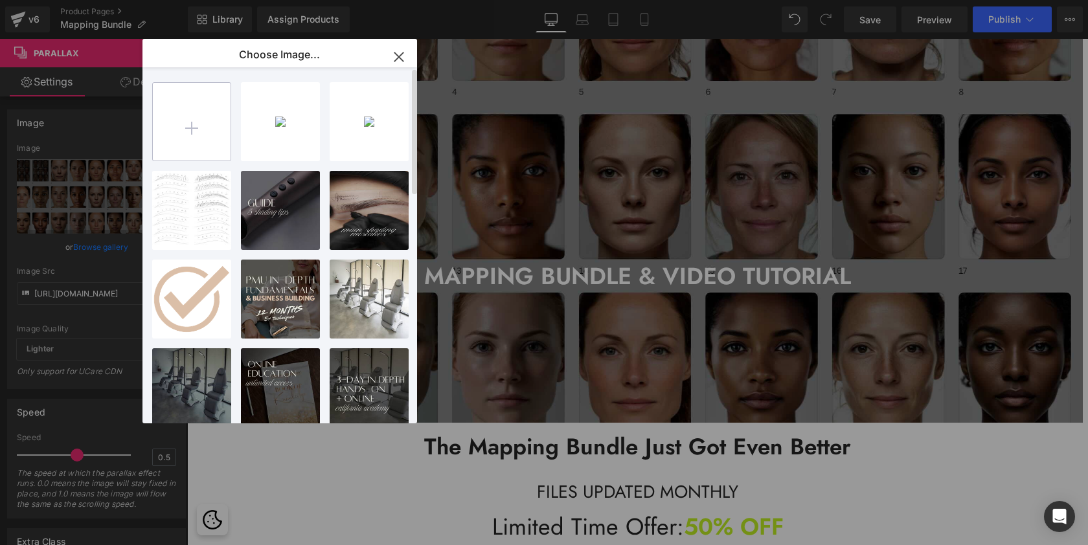
click at [202, 108] on input "file" at bounding box center [192, 122] width 78 height 78
type input "C:\fakepath\플래너 2.png"
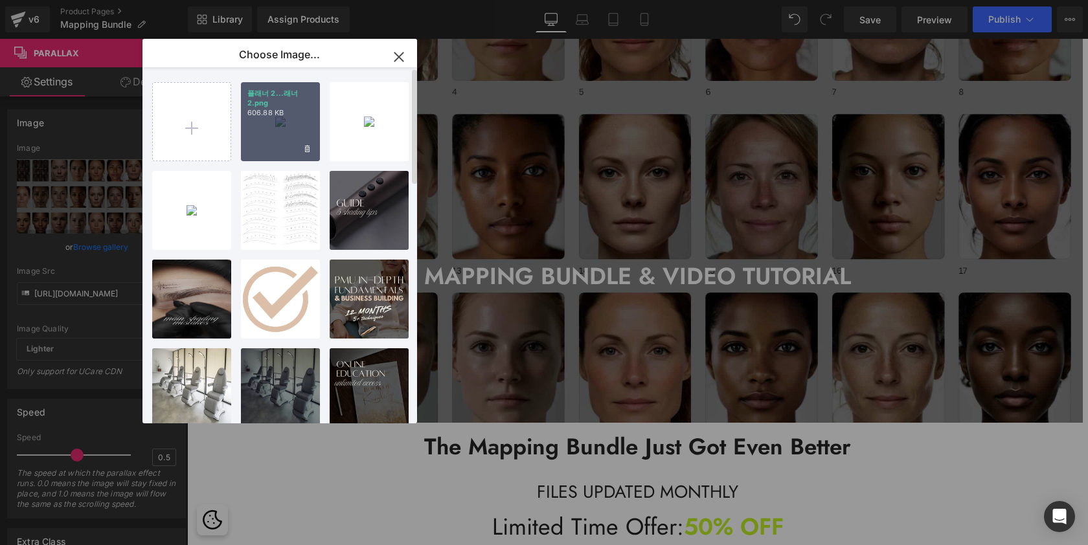
click at [276, 94] on p "플래너 2...래너 2.png" at bounding box center [280, 98] width 66 height 19
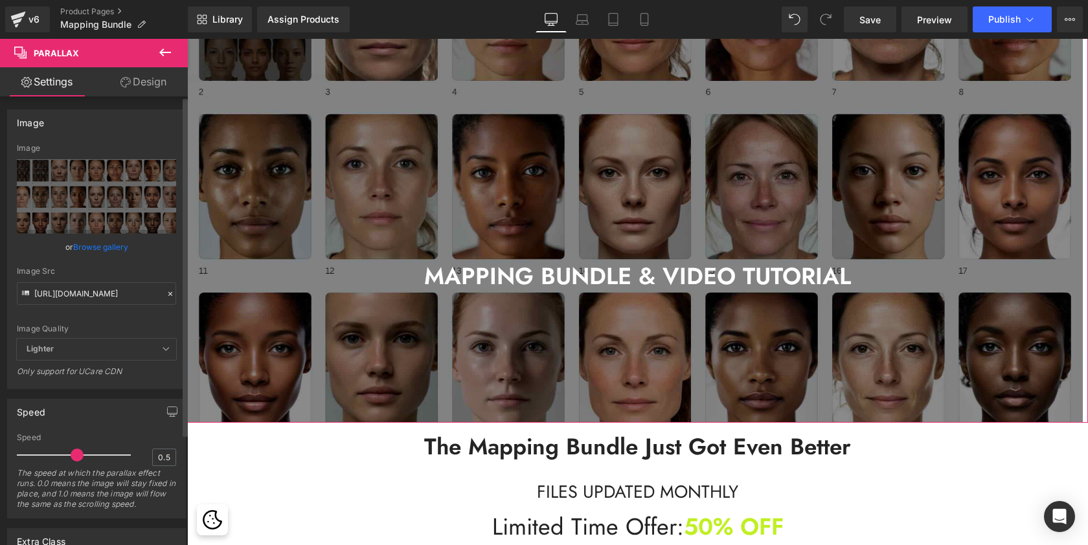
click at [118, 246] on link "Browse gallery" at bounding box center [100, 247] width 55 height 23
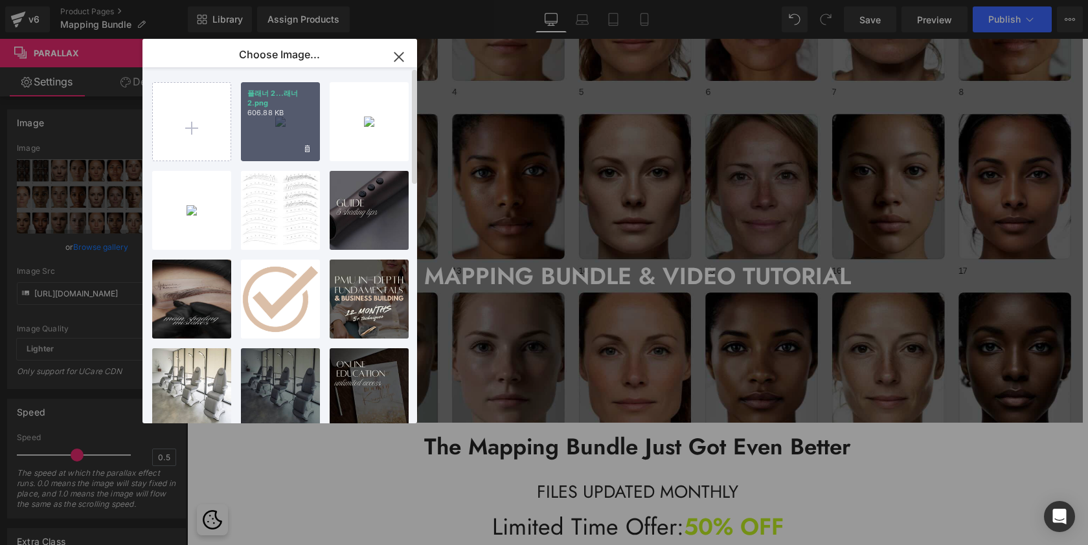
click at [278, 148] on div "플래너 2...래너 2.png 606.88 KB" at bounding box center [280, 121] width 79 height 79
type input "[URL][DOMAIN_NAME]"
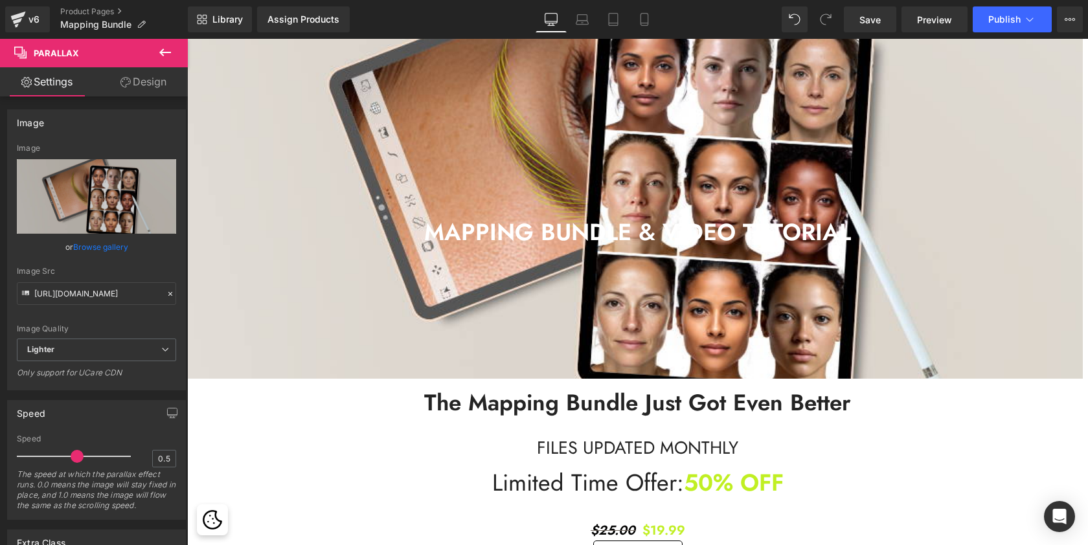
scroll to position [126, 0]
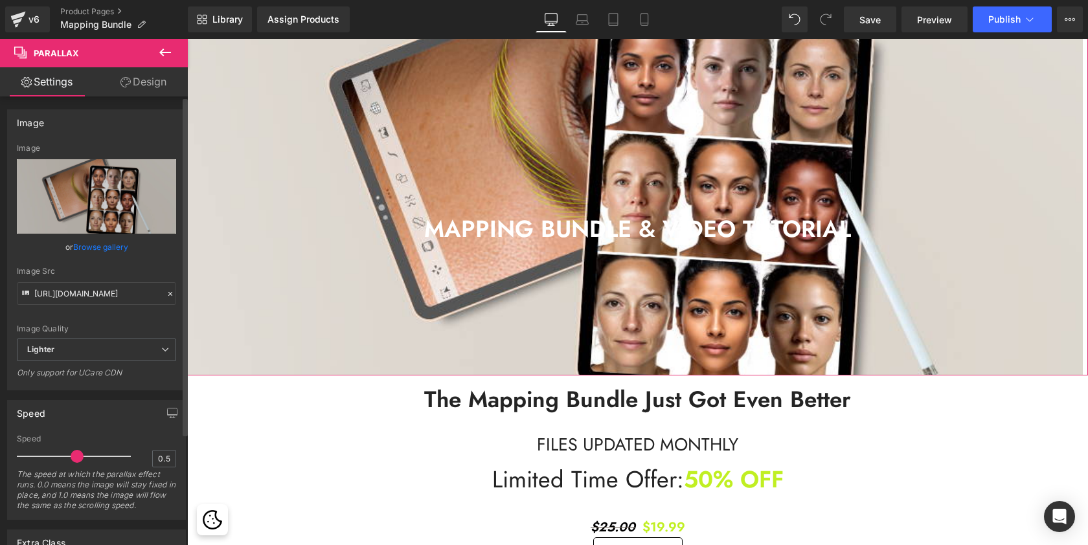
click at [100, 242] on link "Browse gallery" at bounding box center [100, 247] width 55 height 23
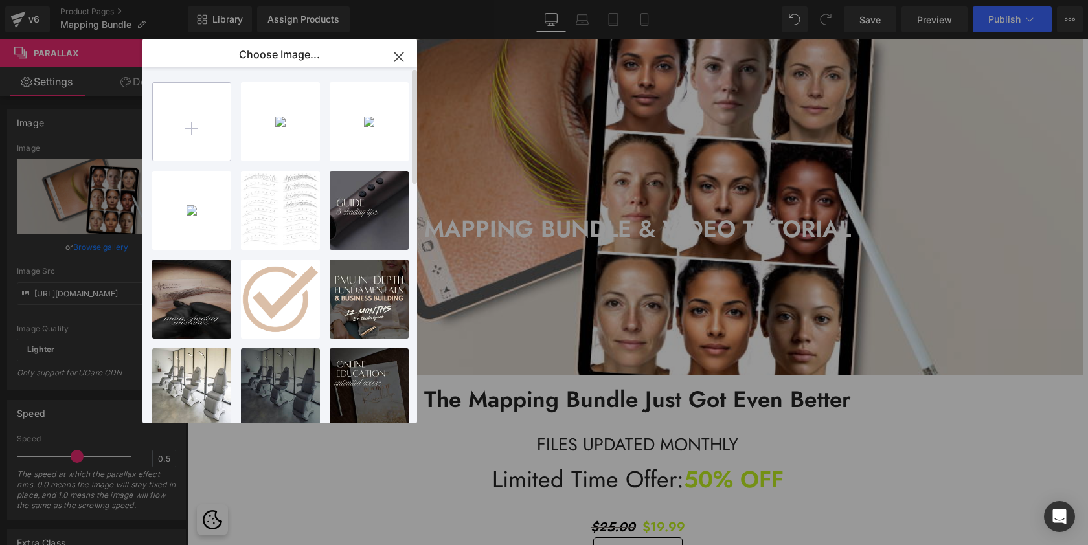
click at [179, 124] on input "file" at bounding box center [192, 122] width 78 height 78
type input "C:\fakepath\플래너 2.jpeg"
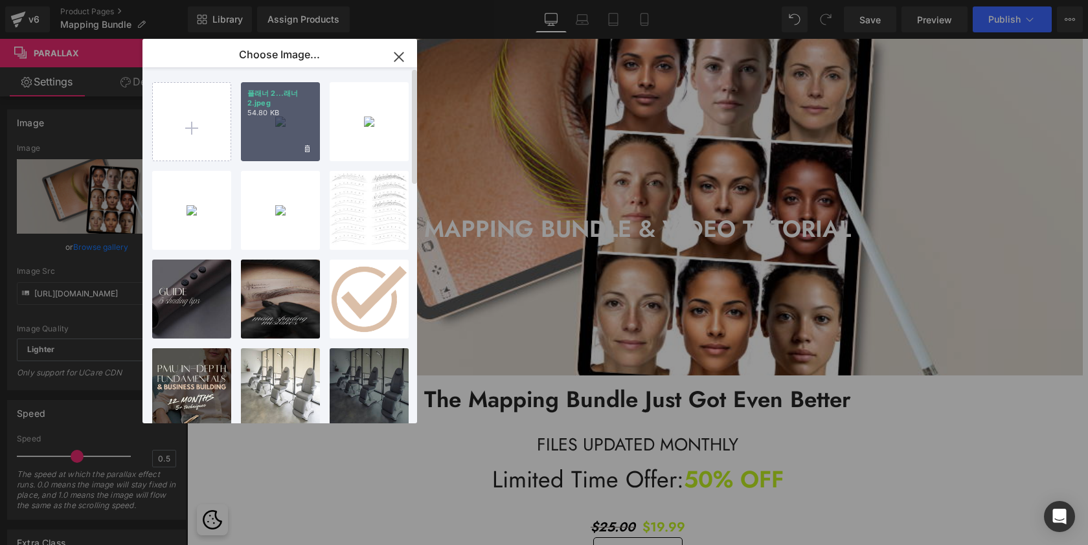
click at [270, 112] on p "54.80 KB" at bounding box center [280, 113] width 66 height 10
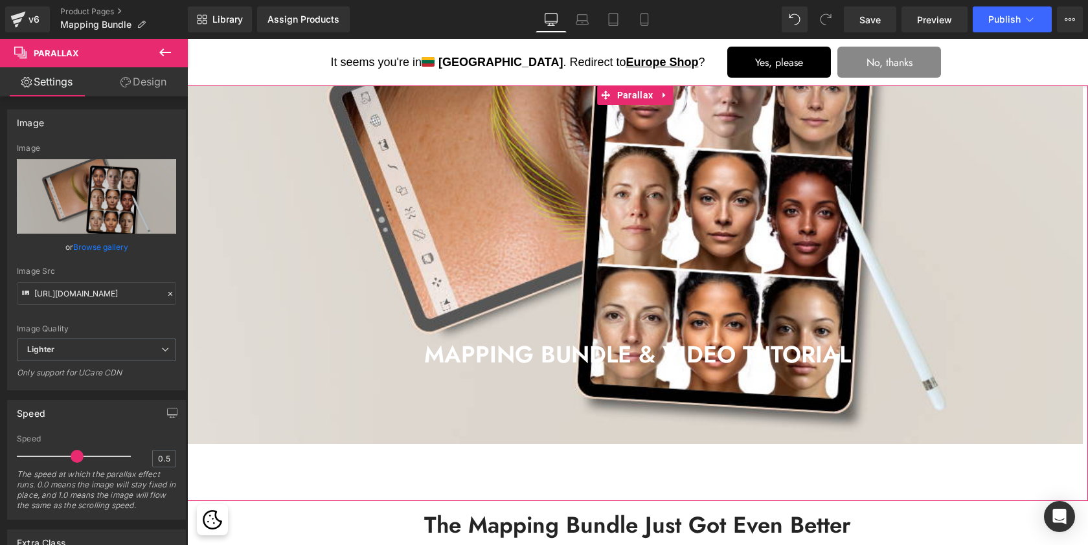
scroll to position [0, 0]
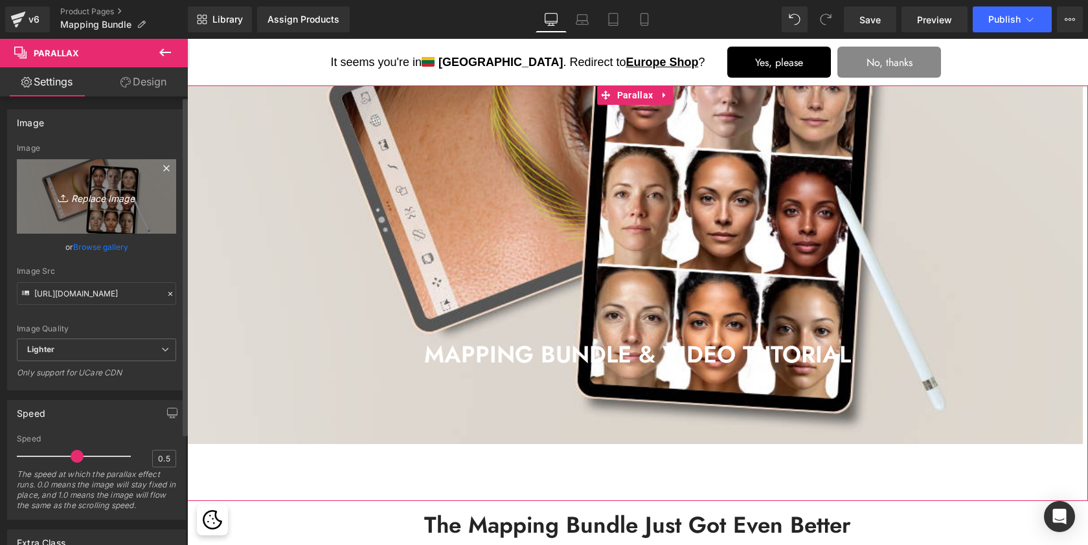
click at [120, 202] on icon "Replace Image" at bounding box center [97, 196] width 104 height 16
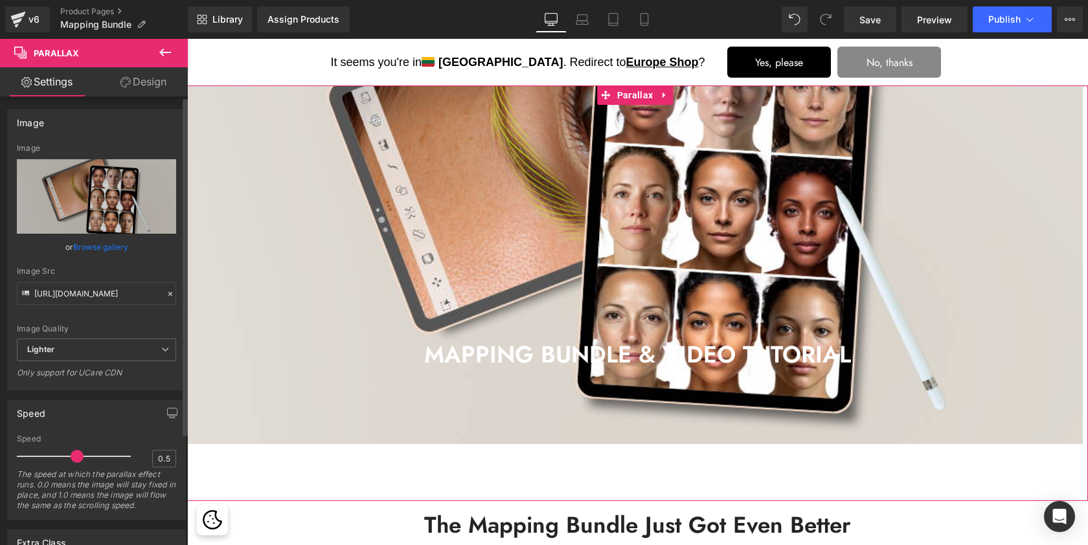
click at [95, 247] on link "Browse gallery" at bounding box center [100, 247] width 55 height 23
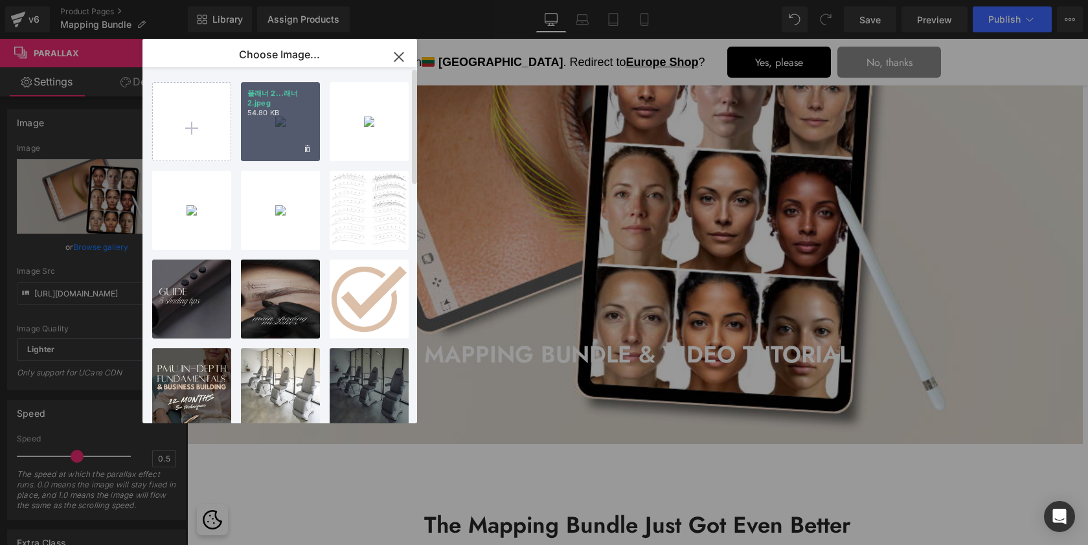
click at [275, 128] on div "플래너 2...래너 2.jpeg 54.80 KB" at bounding box center [280, 121] width 79 height 79
type input "[URL][DOMAIN_NAME]"
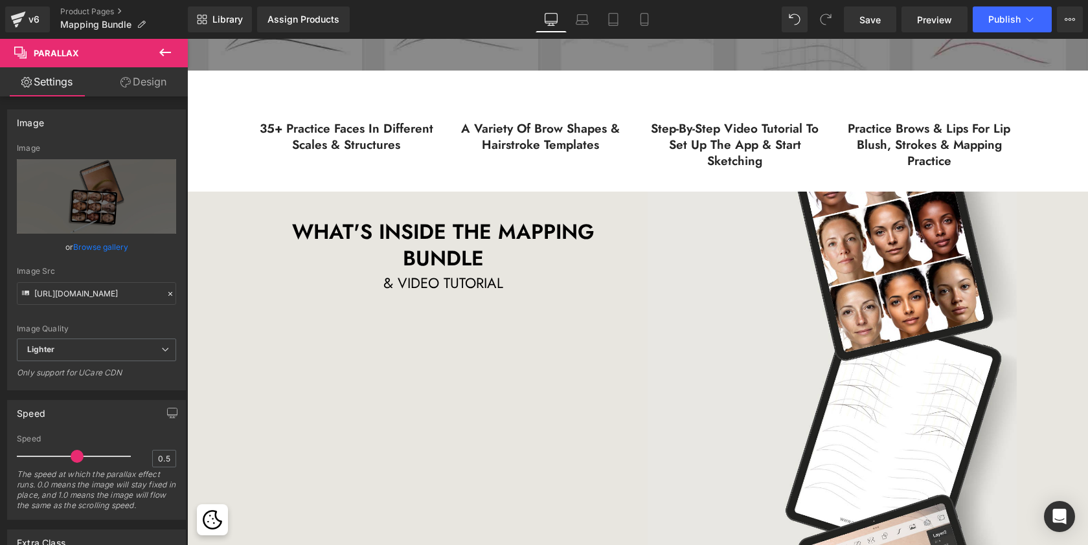
scroll to position [1018, 0]
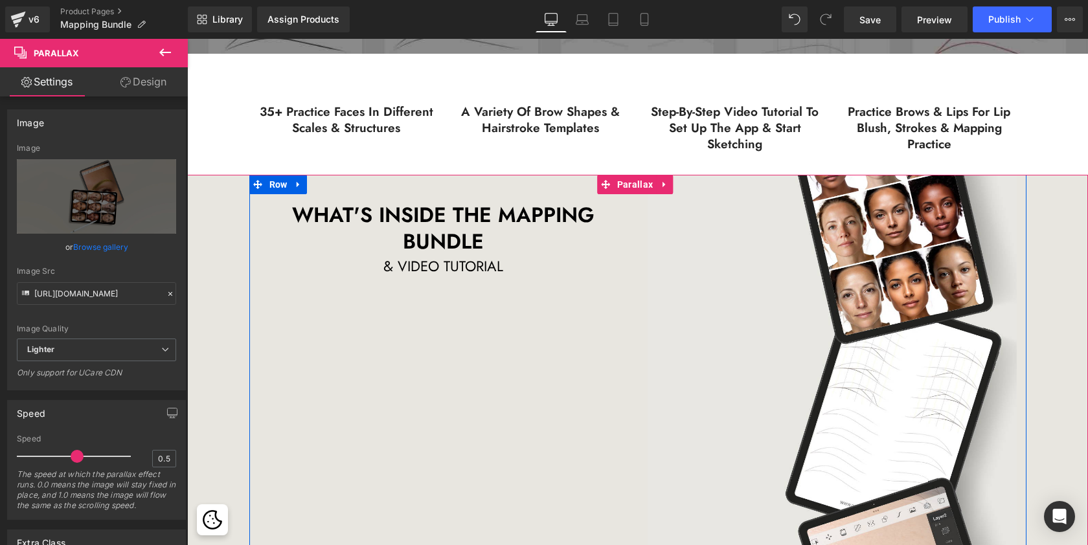
click at [423, 328] on div "Heading WHAT'S INSIDE THE MAPPING BUNDLE Heading & VIDEO TUTORIAL Text Block Im…" at bounding box center [637, 406] width 777 height 462
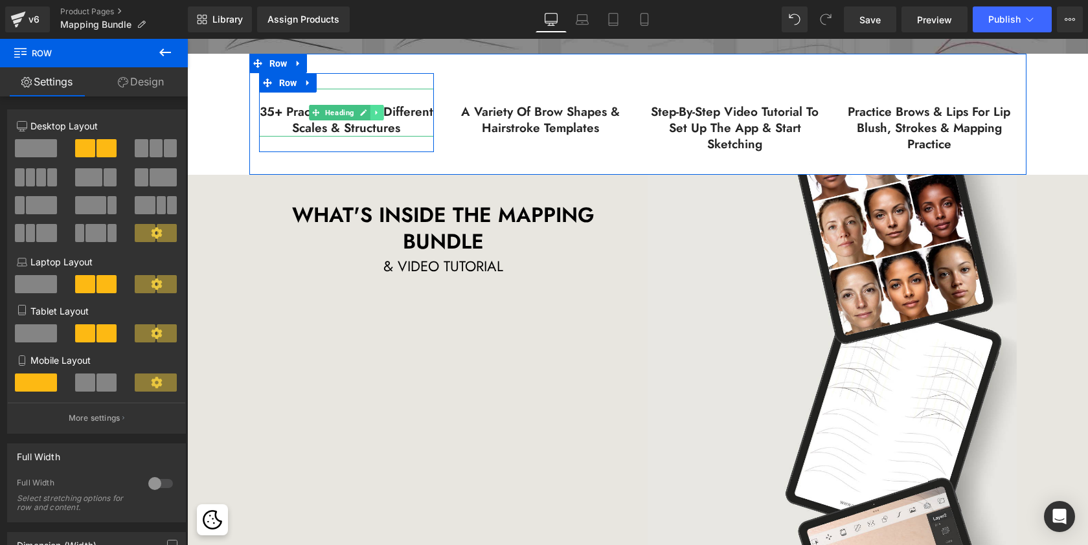
click at [376, 116] on link at bounding box center [377, 113] width 14 height 16
click at [367, 109] on icon at bounding box center [369, 112] width 7 height 7
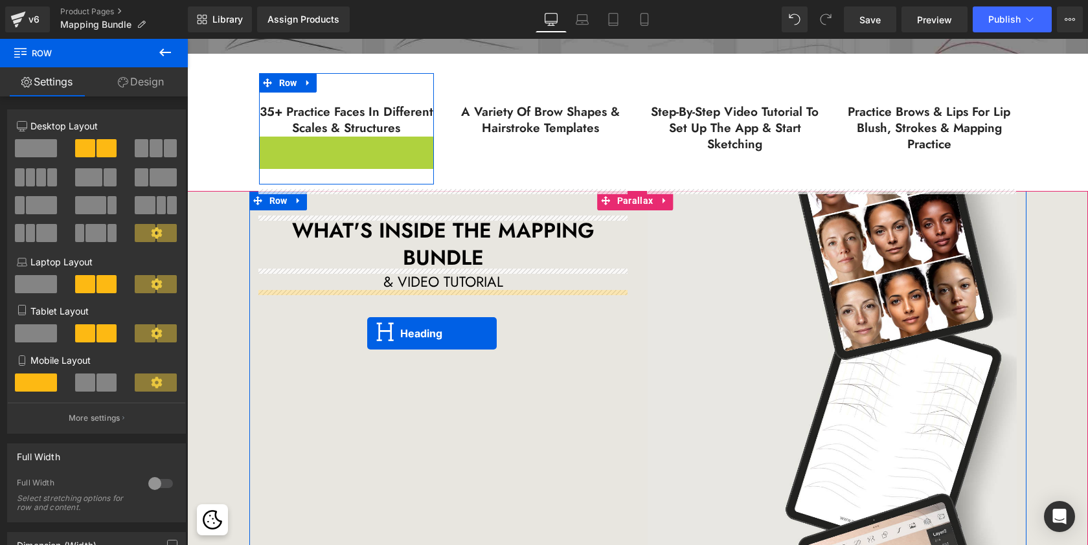
drag, startPoint x: 313, startPoint y: 157, endPoint x: 367, endPoint y: 333, distance: 184.1
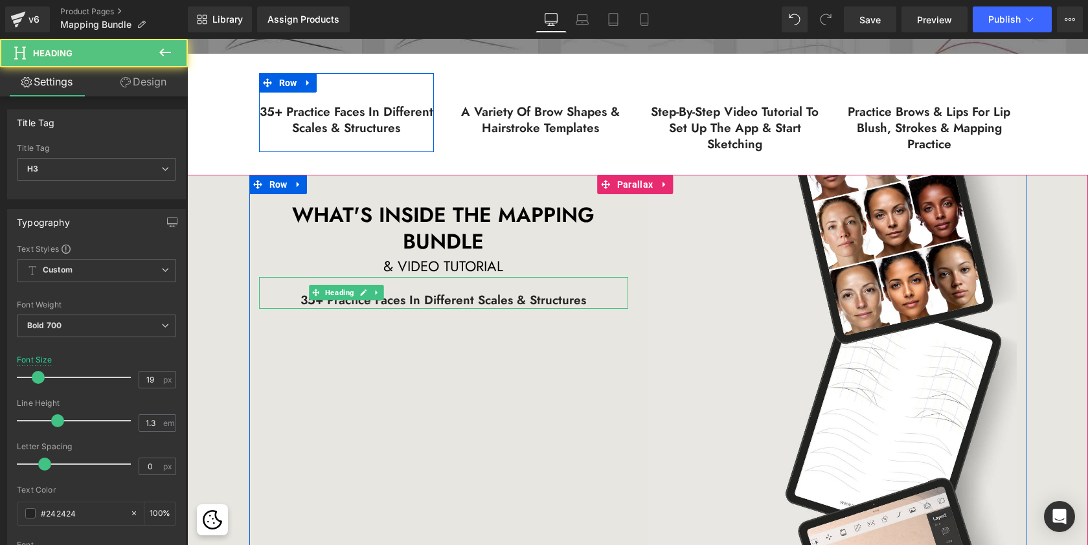
scroll to position [3166, 895]
click at [543, 295] on h3 "35+ practice faces in different Scales & structures" at bounding box center [443, 301] width 369 height 16
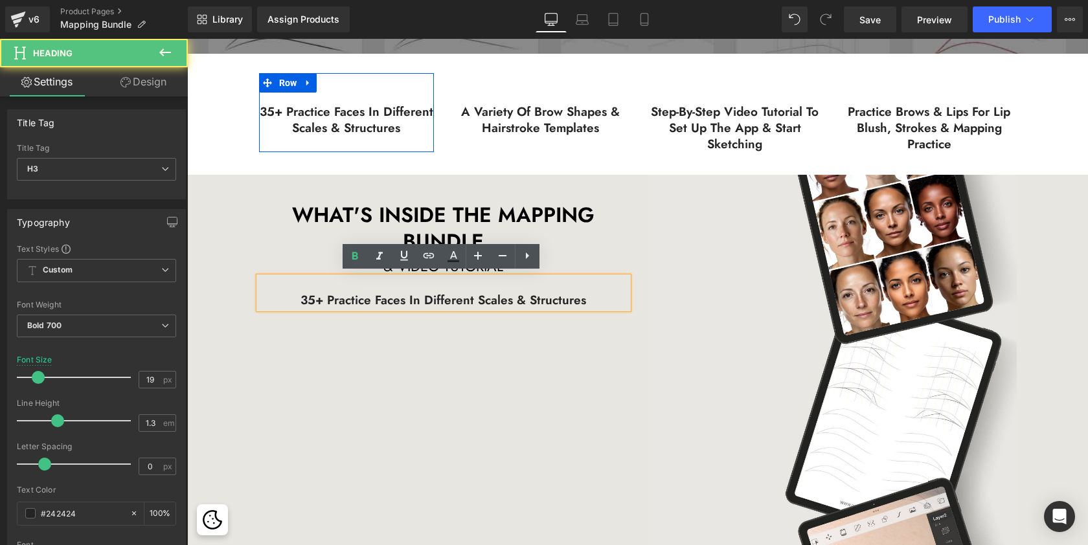
click at [300, 293] on h3 "35+ practice faces in different Scales & structures" at bounding box center [443, 301] width 369 height 16
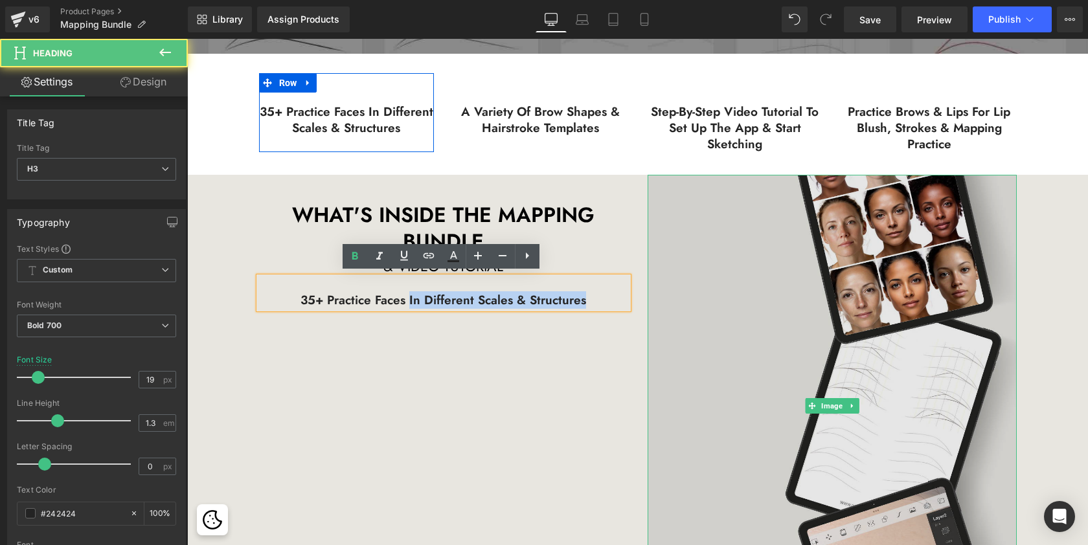
drag, startPoint x: 408, startPoint y: 297, endPoint x: 651, endPoint y: 298, distance: 242.8
click at [651, 298] on div "Heading WHAT'S INSIDE THE MAPPING BUNDLE Heading & VIDEO TUTORIAL Text Block 35…" at bounding box center [637, 406] width 777 height 462
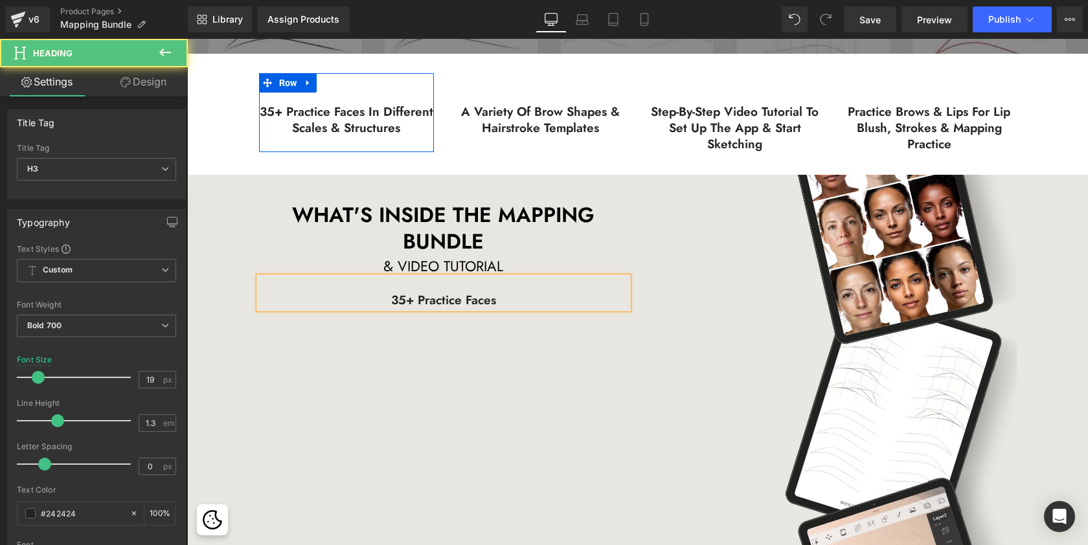
click at [389, 300] on h3 "35+ practice faces" at bounding box center [443, 301] width 369 height 16
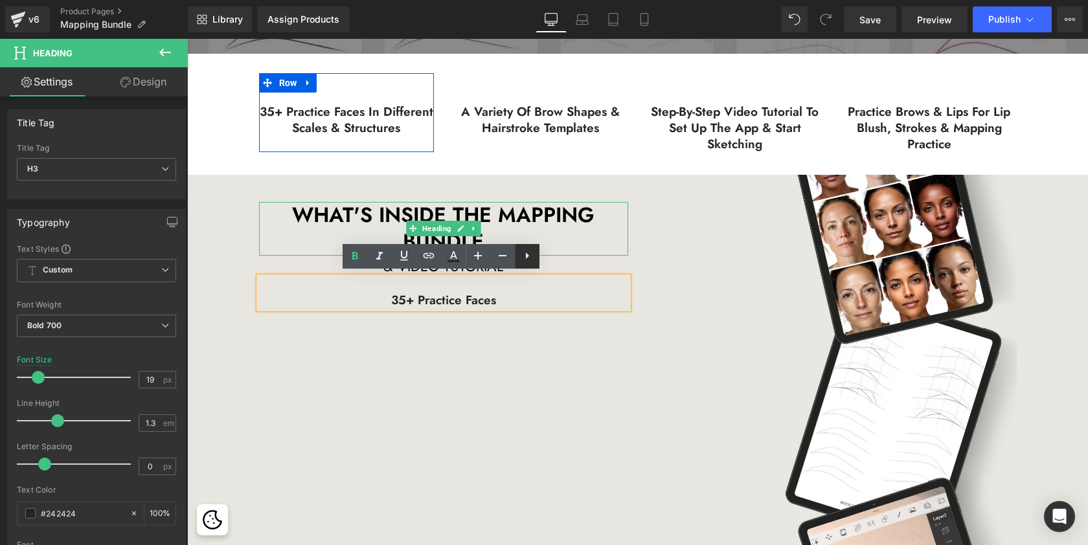
click at [536, 260] on link at bounding box center [527, 256] width 25 height 25
click at [527, 256] on icon at bounding box center [527, 256] width 16 height 16
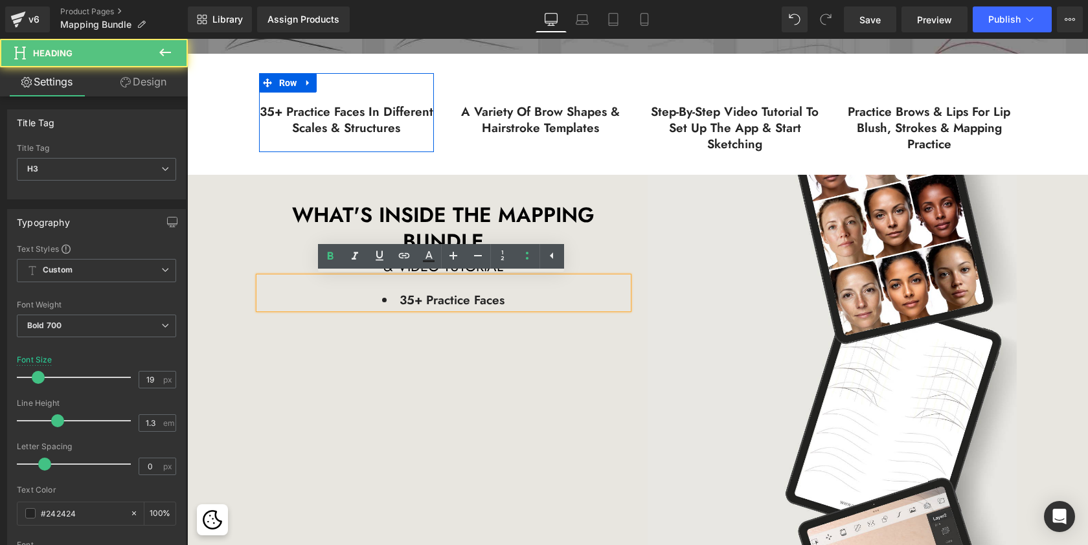
click at [514, 294] on li "35+ practice faces" at bounding box center [443, 301] width 369 height 16
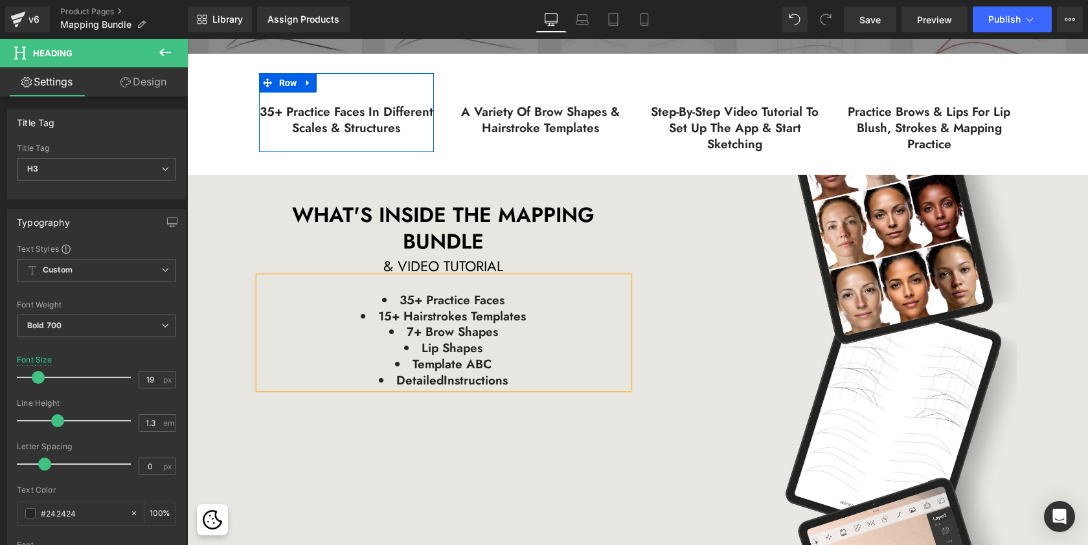
drag, startPoint x: 900, startPoint y: 47, endPoint x: 443, endPoint y: 383, distance: 567.4
click at [443, 383] on li "detailed Instructions" at bounding box center [443, 381] width 369 height 16
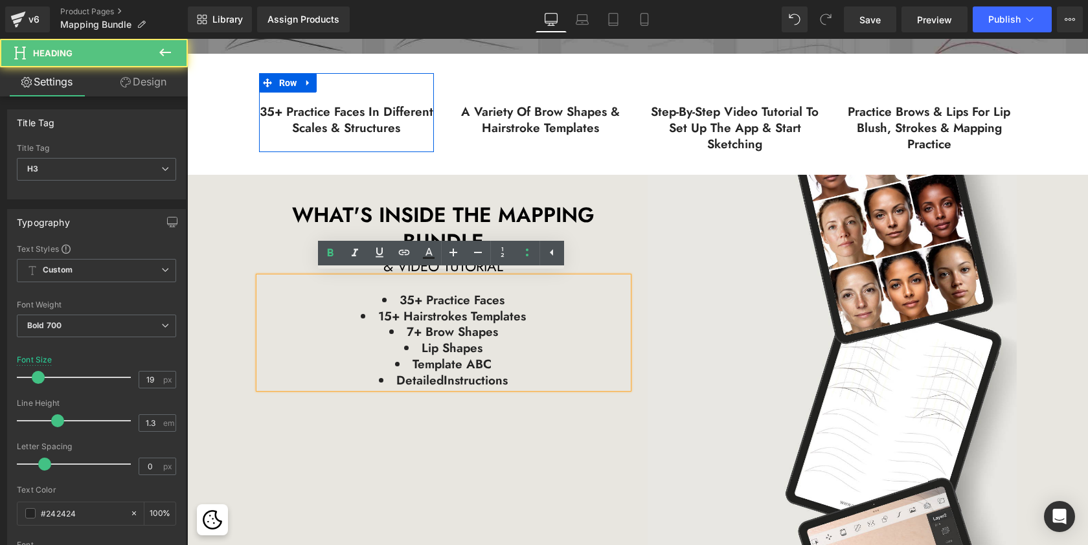
click at [534, 377] on li "detailed Instructions" at bounding box center [443, 381] width 369 height 16
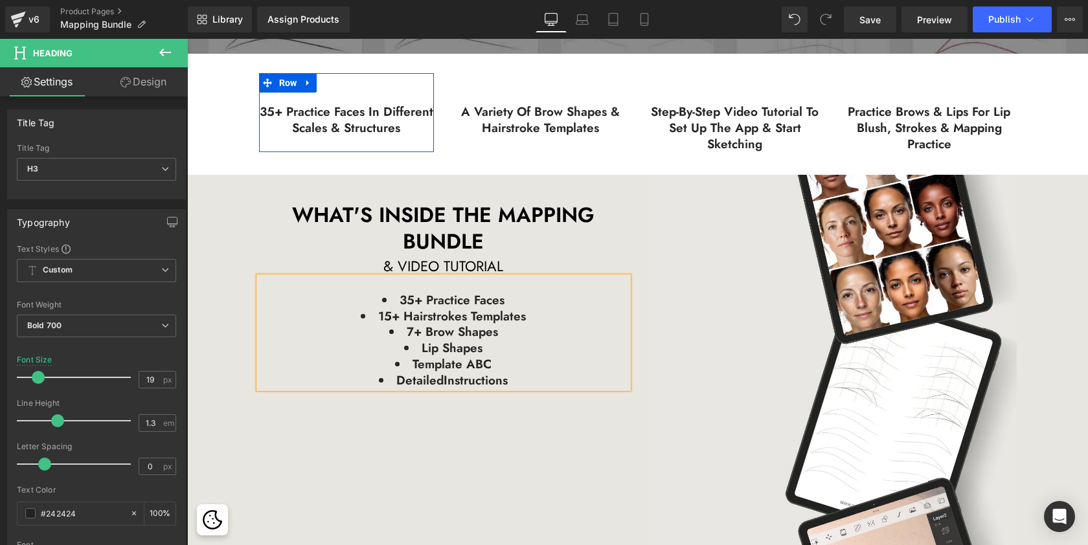
click at [477, 377] on li "detailed Instructions" at bounding box center [443, 381] width 369 height 16
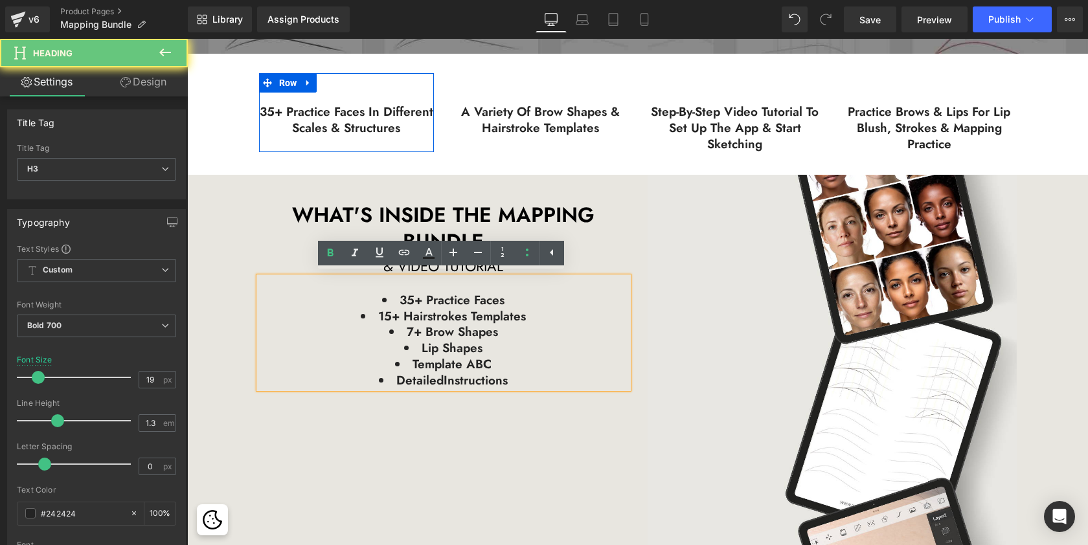
click at [520, 379] on li "detailed Instructions" at bounding box center [443, 381] width 369 height 16
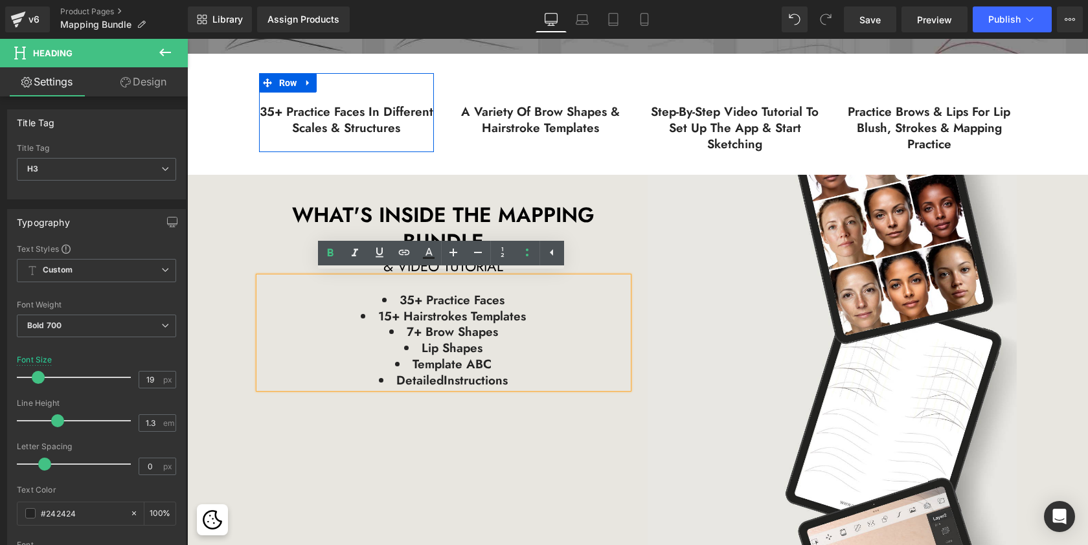
click at [437, 377] on span "detailed" at bounding box center [419, 380] width 47 height 17
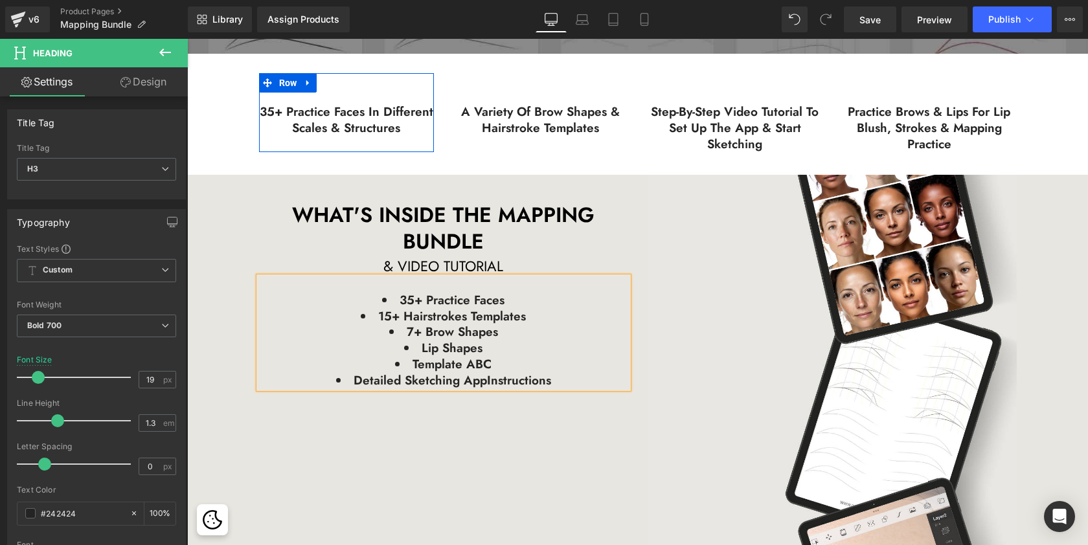
click at [556, 380] on li "detailed Sketching App Instructions" at bounding box center [443, 381] width 369 height 16
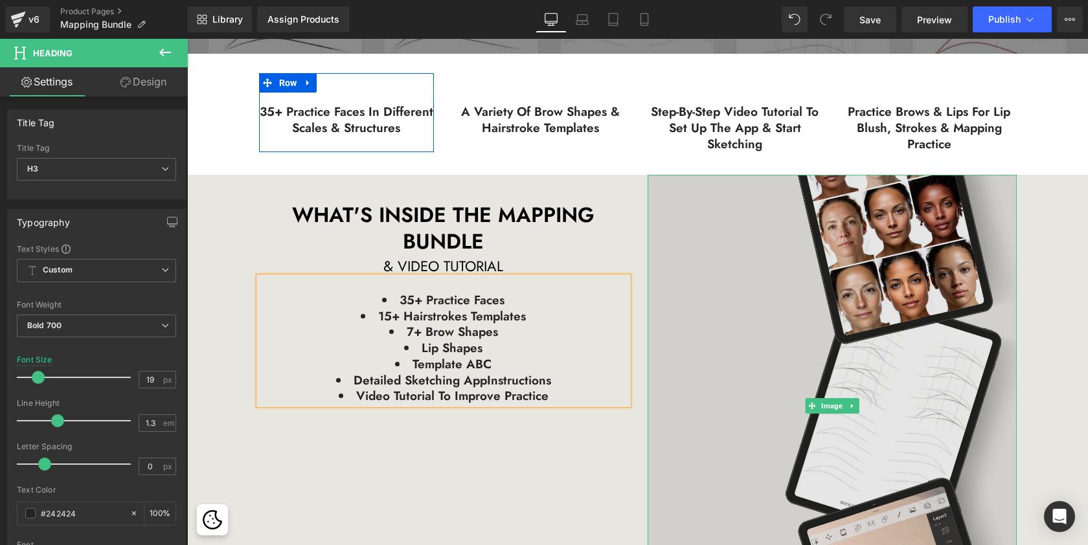
click at [720, 371] on img at bounding box center [832, 406] width 369 height 462
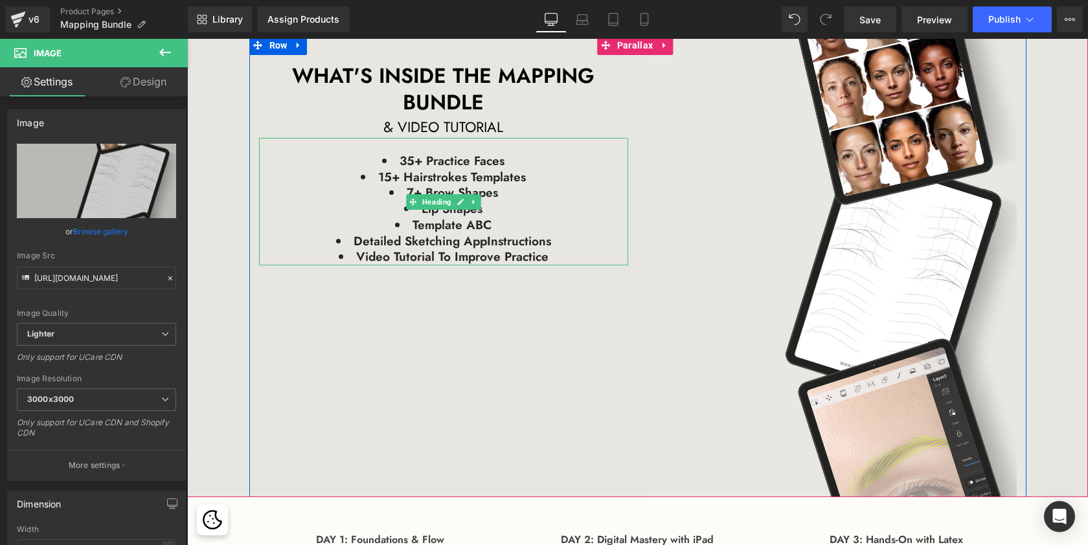
scroll to position [1138, 0]
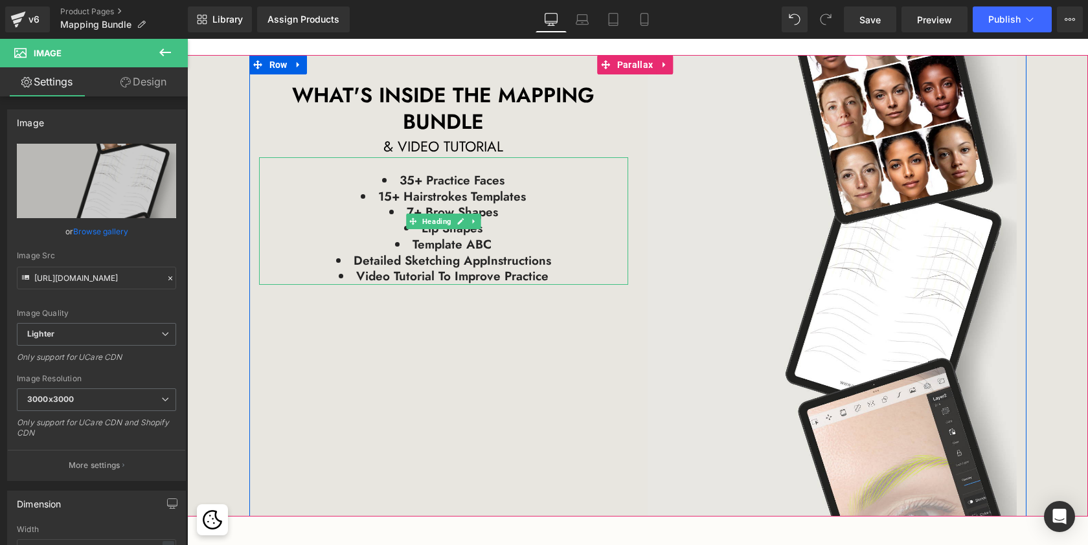
click at [462, 242] on span "Template ABC" at bounding box center [451, 244] width 79 height 17
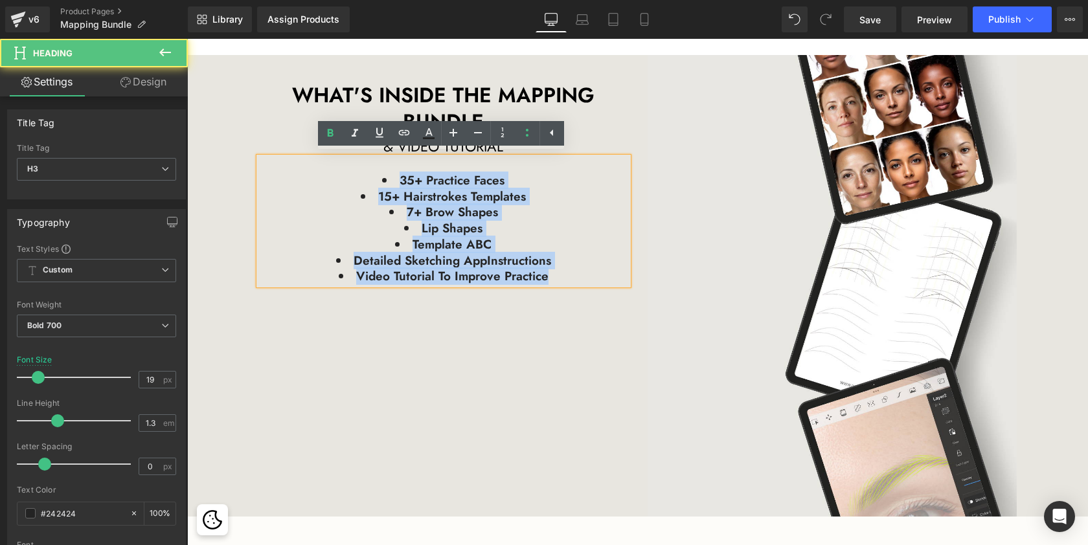
drag, startPoint x: 552, startPoint y: 277, endPoint x: 371, endPoint y: 173, distance: 209.1
click at [371, 173] on ul "35+ practice faces 15+ Hairstrokes Templates 7+ Brow shapes lip shapes Template…" at bounding box center [443, 229] width 369 height 112
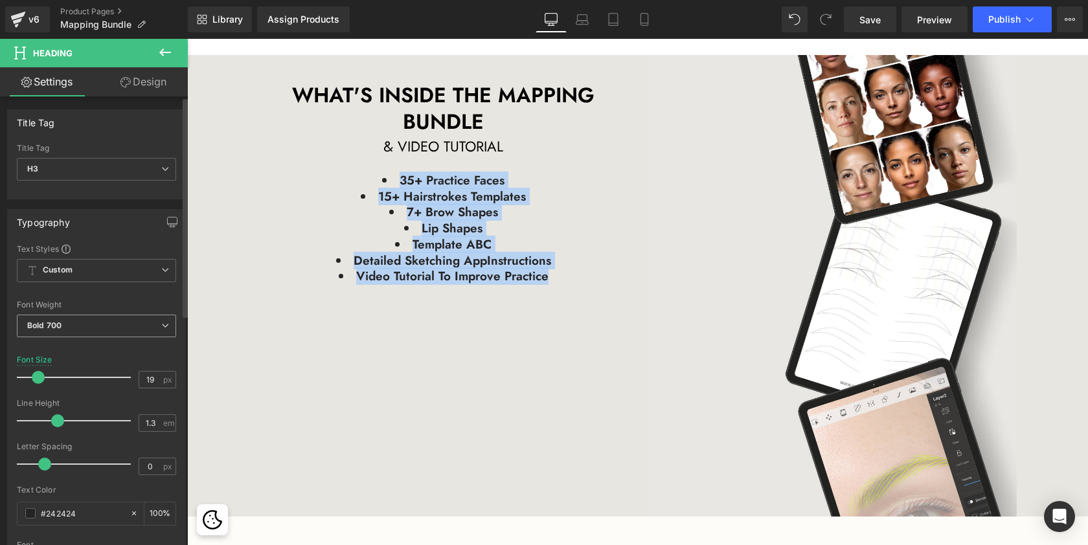
scroll to position [25, 0]
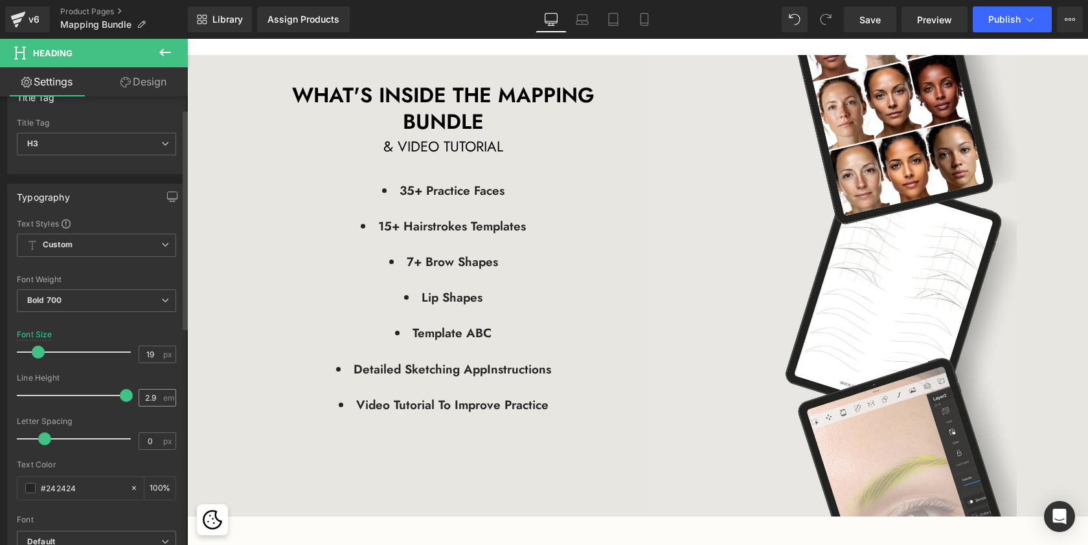
type input "3"
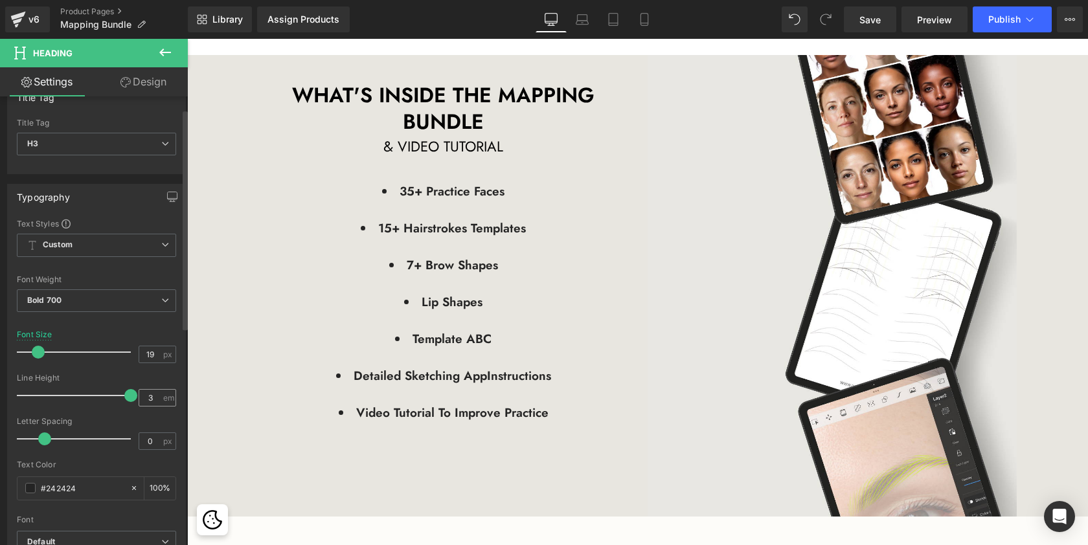
drag, startPoint x: 57, startPoint y: 394, endPoint x: 134, endPoint y: 401, distance: 77.4
click at [134, 401] on div "Line Height 3 em" at bounding box center [96, 395] width 159 height 43
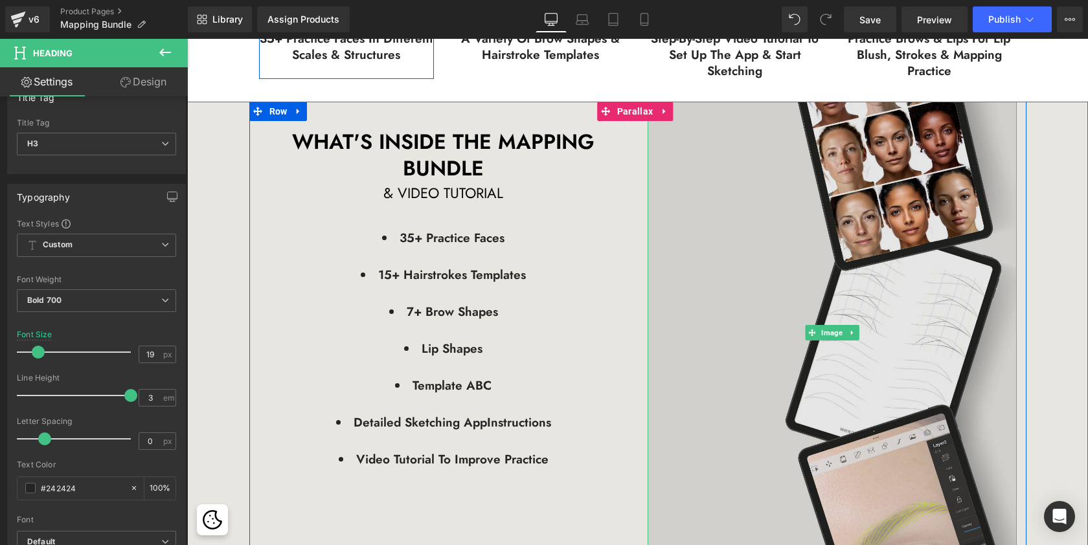
scroll to position [1089, 0]
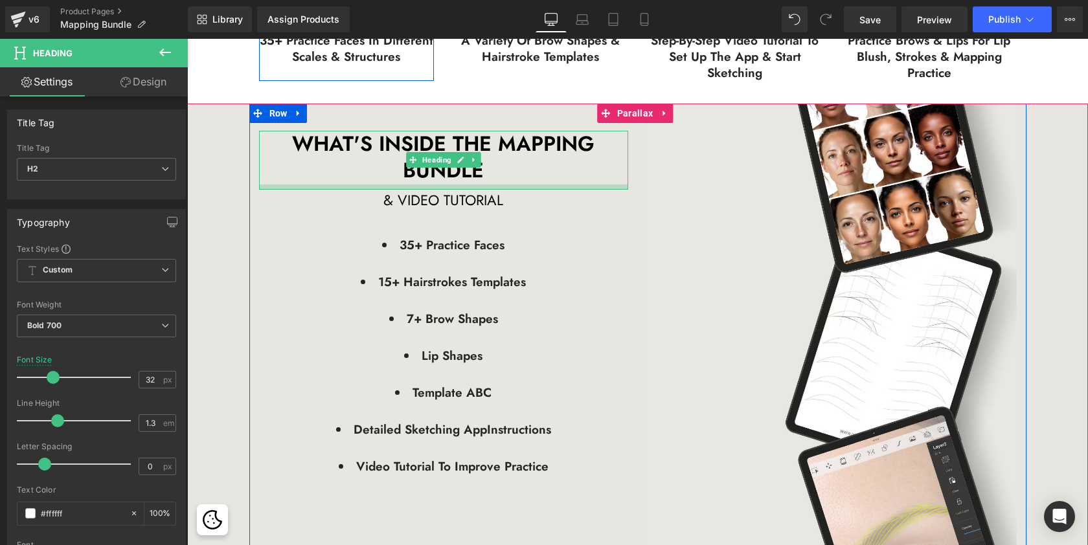
click at [476, 185] on div at bounding box center [443, 187] width 369 height 5
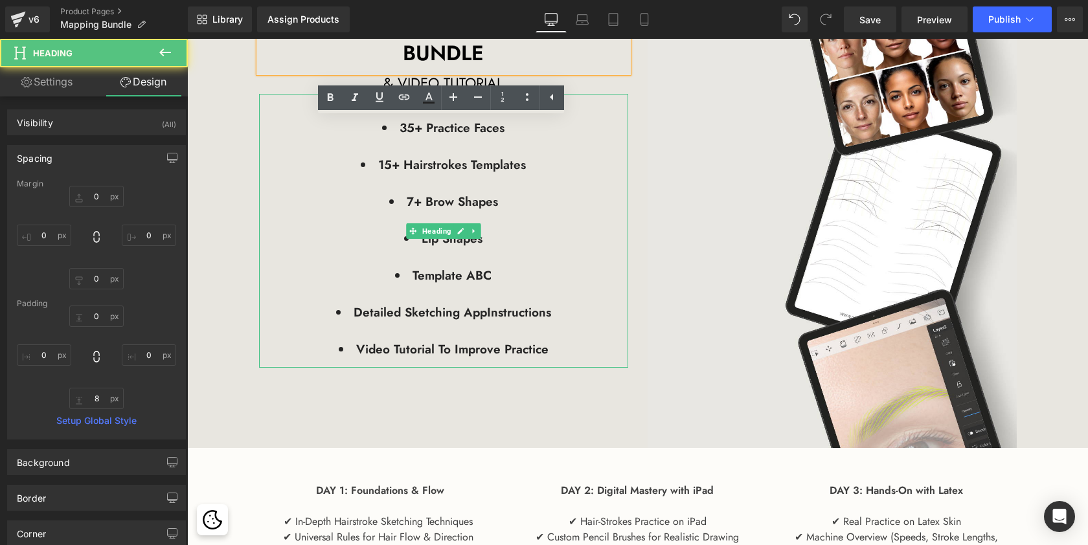
scroll to position [1208, 0]
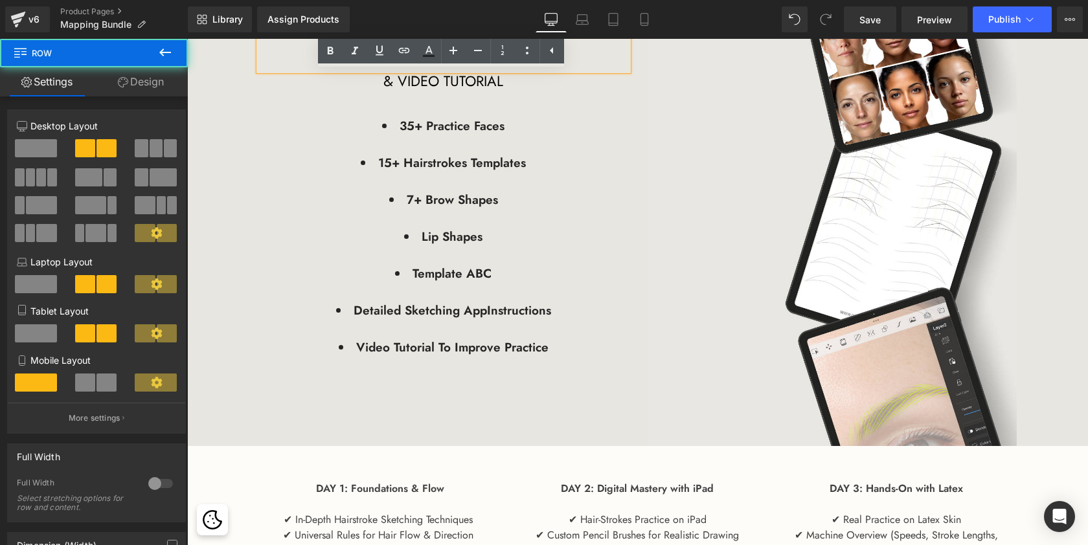
click at [613, 426] on div "Heading WHAT'S INSIDE THE MAPPING BUNDLE Heading & VIDEO TUTORIAL Text Block 35…" at bounding box center [637, 215] width 777 height 462
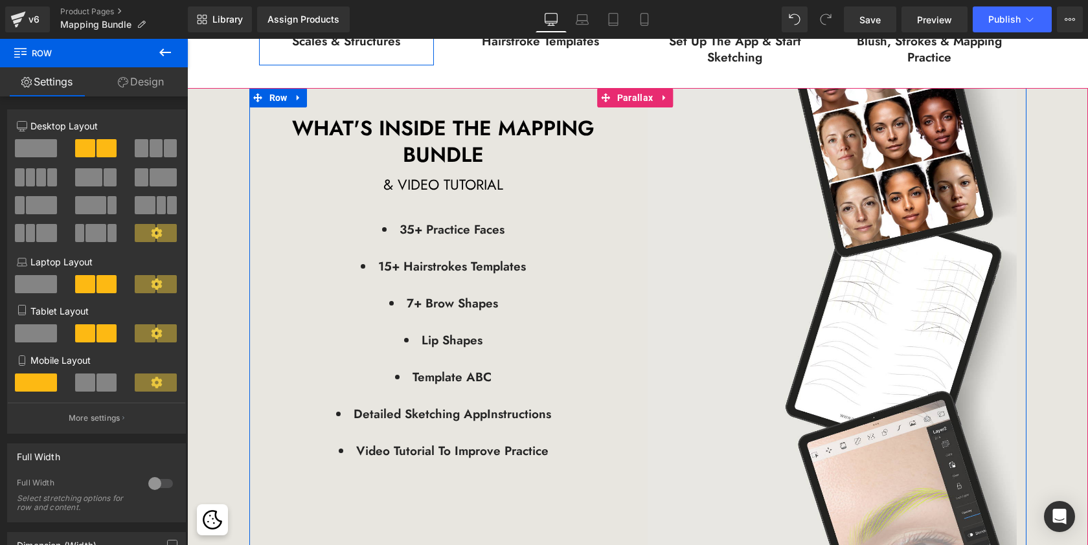
scroll to position [1105, 0]
click at [492, 180] on span "& VIDEO TUTORIAL" at bounding box center [443, 184] width 120 height 21
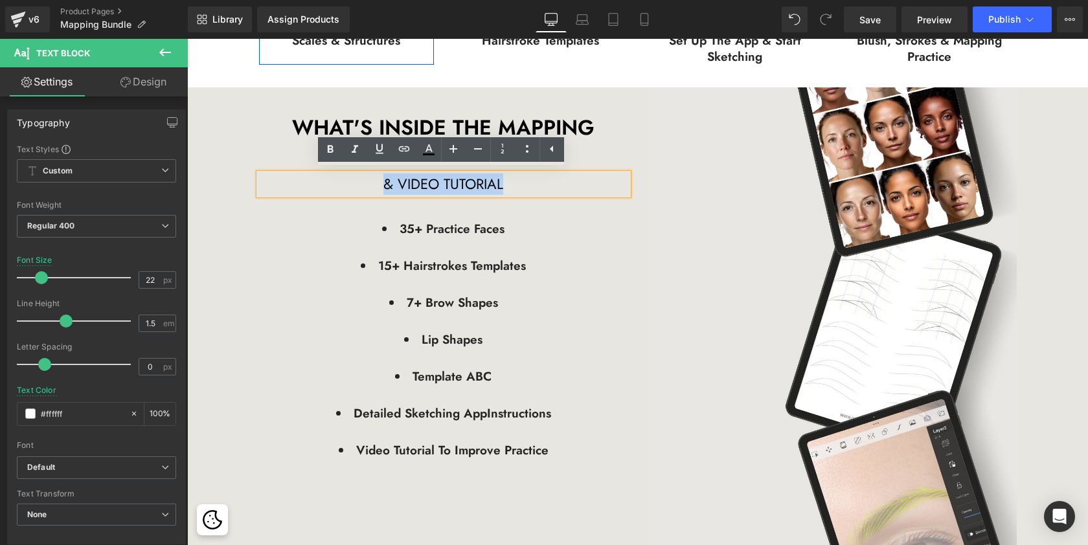
drag, startPoint x: 504, startPoint y: 183, endPoint x: 528, endPoint y: 203, distance: 31.3
click at [384, 181] on p "& VIDEO TUTORIAL" at bounding box center [443, 184] width 369 height 21
click at [331, 151] on icon at bounding box center [330, 150] width 16 height 16
click at [555, 210] on li "35+ practice faces" at bounding box center [443, 228] width 369 height 37
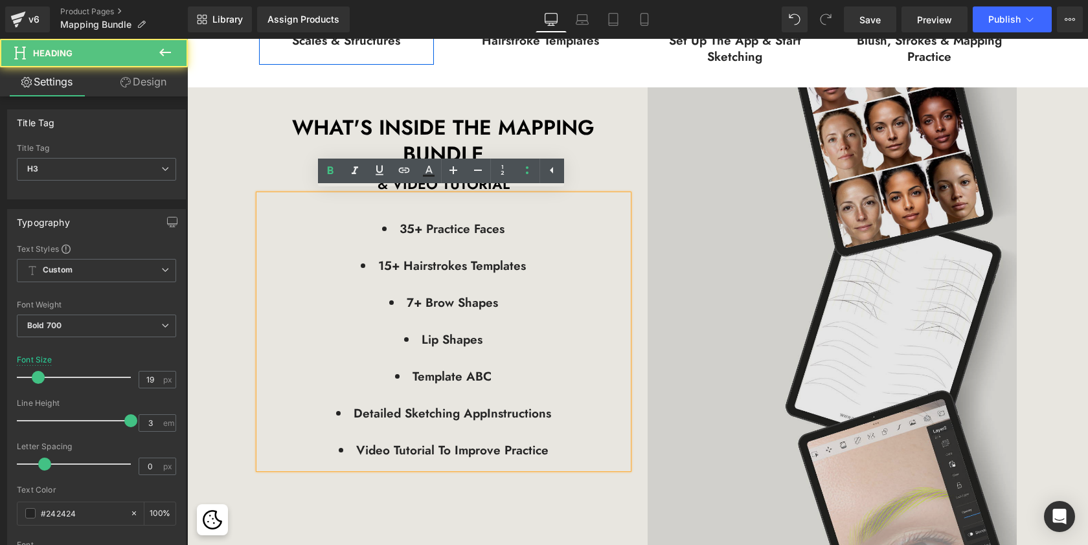
click at [656, 167] on img at bounding box center [832, 318] width 369 height 462
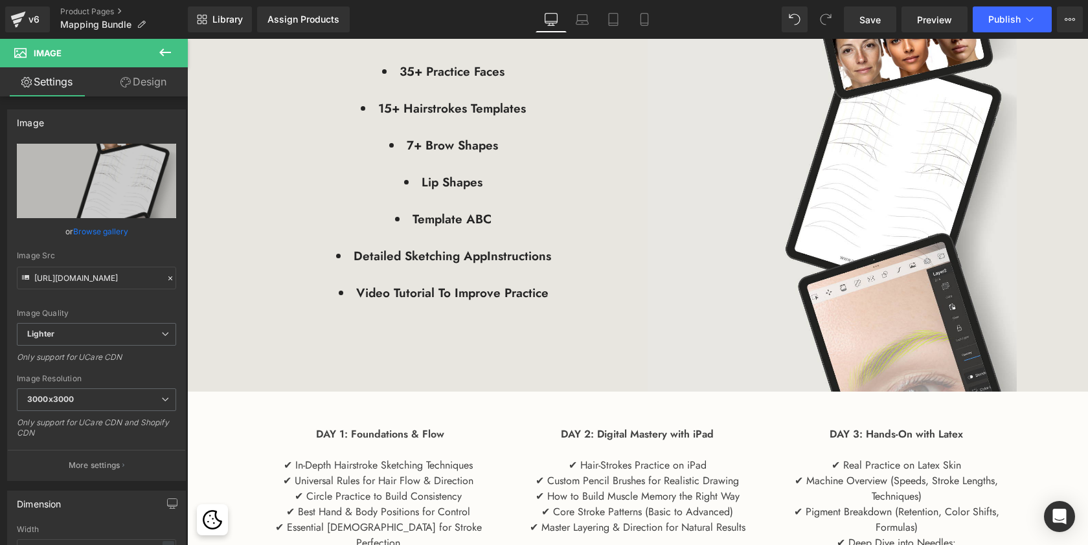
scroll to position [1267, 0]
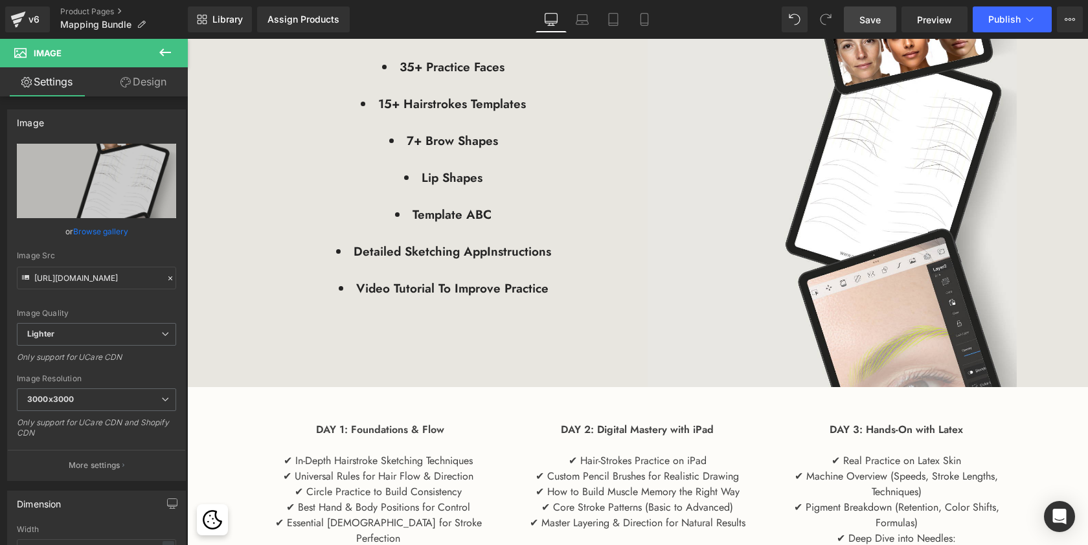
click at [874, 15] on span "Save" at bounding box center [869, 20] width 21 height 14
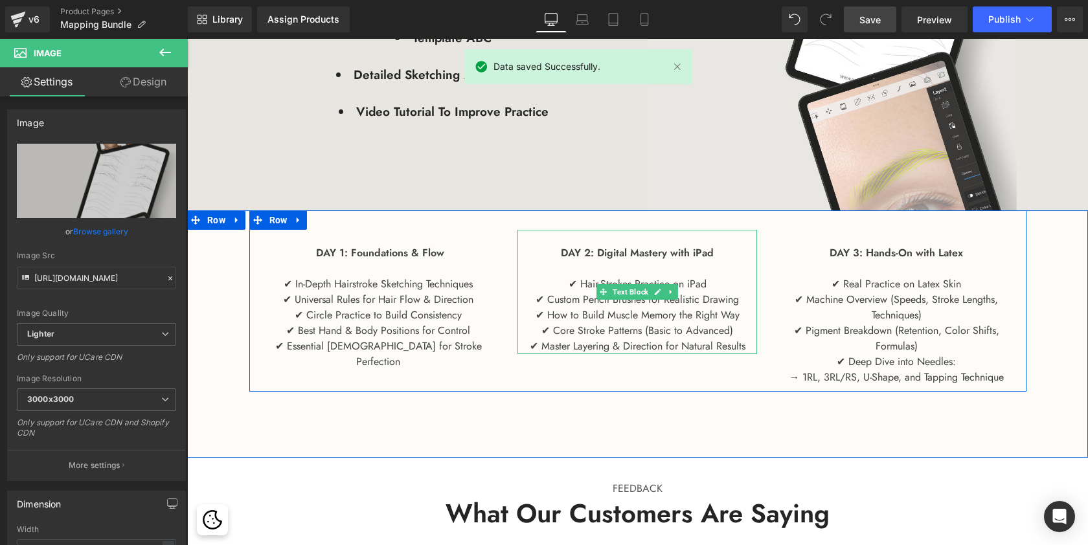
scroll to position [1446, 0]
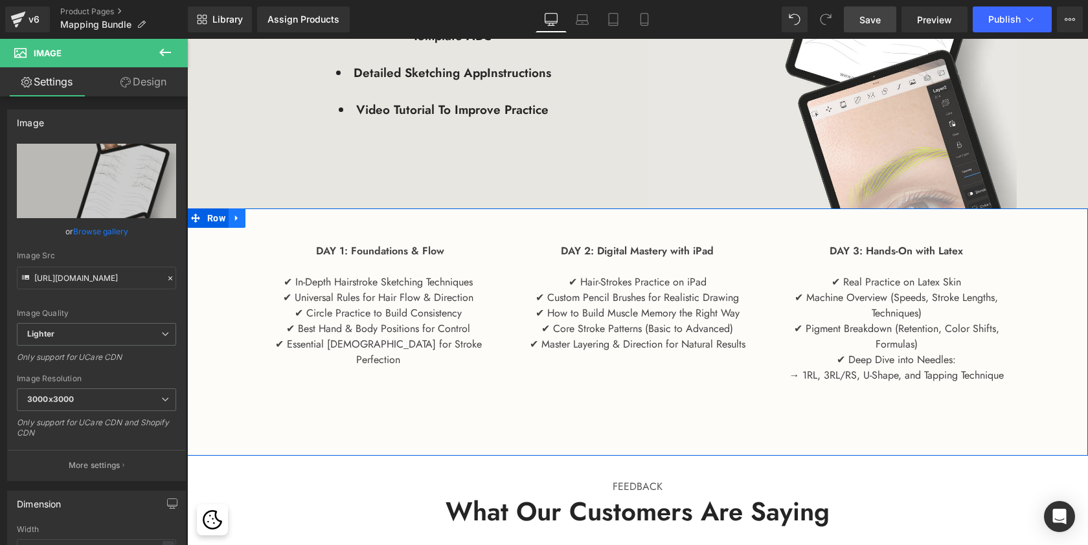
click at [238, 216] on icon at bounding box center [236, 218] width 9 height 10
click at [267, 216] on icon at bounding box center [270, 218] width 9 height 10
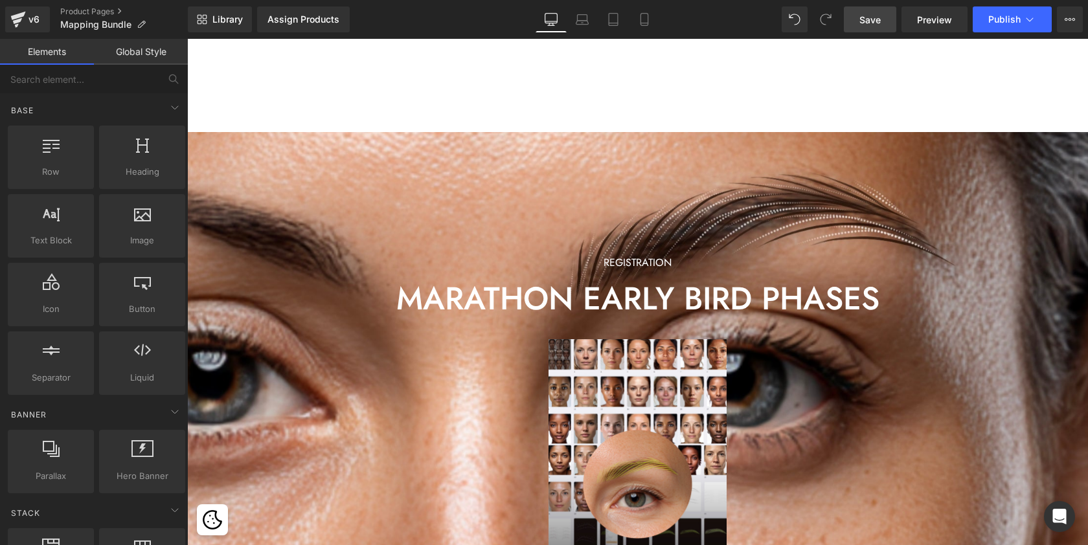
scroll to position [1908, 0]
